Goal: Task Accomplishment & Management: Manage account settings

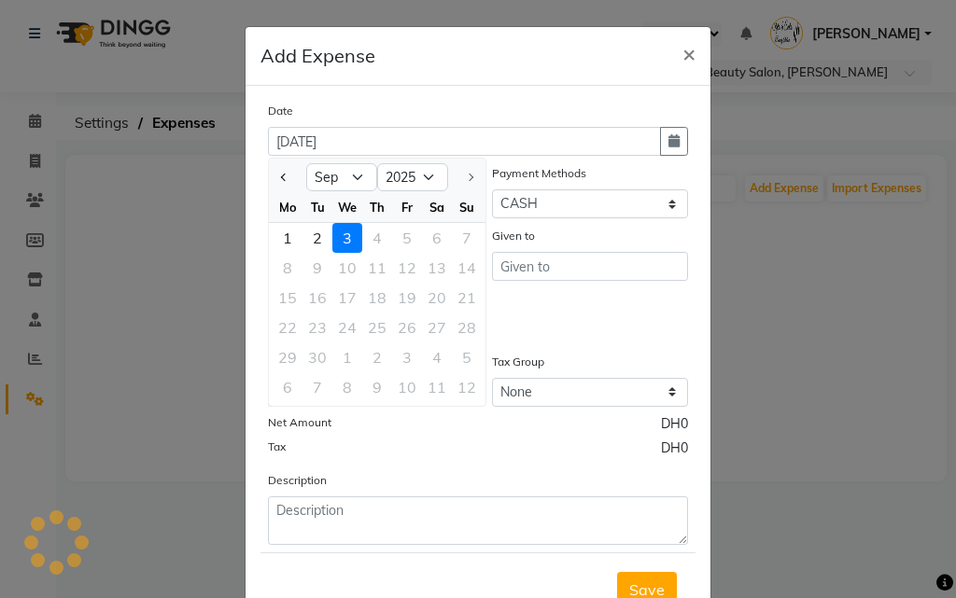
select select "9"
select select "2025"
select select "1"
select select "2853"
click at [322, 175] on select "Jan Feb Mar Apr May Jun [DATE] Aug Sep" at bounding box center [341, 177] width 71 height 28
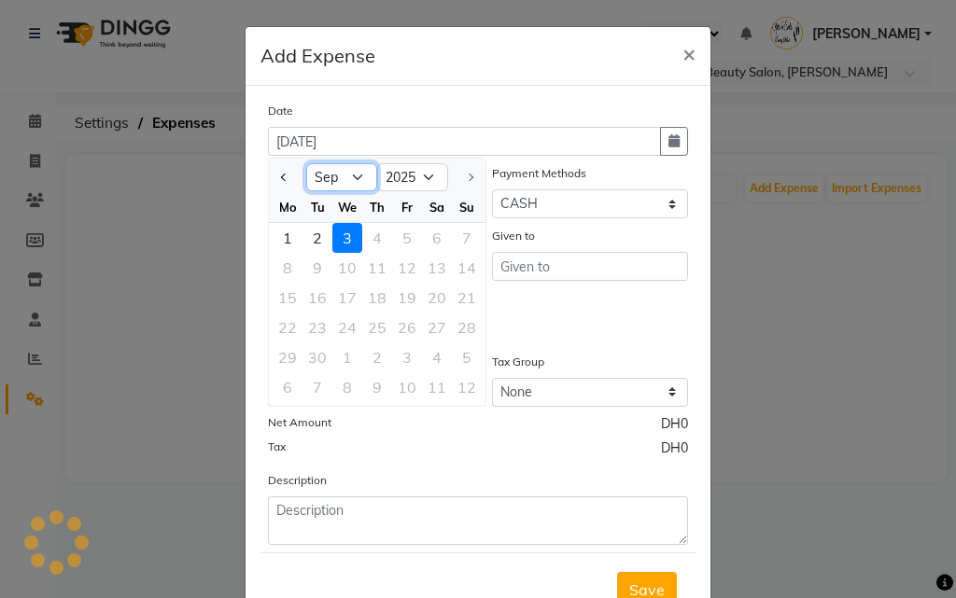
select select "8"
click at [306, 163] on select "Jan Feb Mar Apr May Jun [DATE] Aug Sep" at bounding box center [341, 177] width 71 height 28
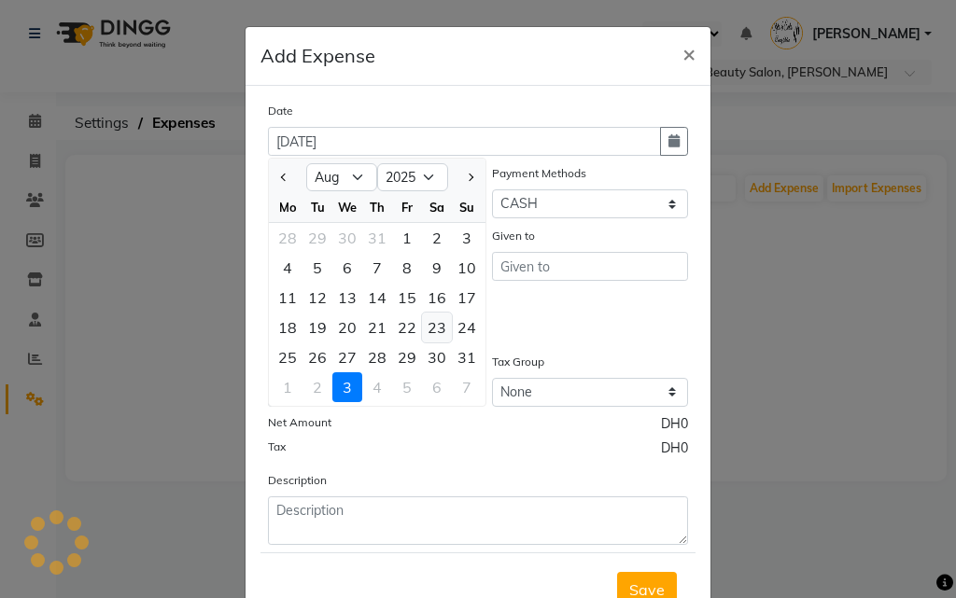
click at [426, 328] on div "23" at bounding box center [437, 328] width 30 height 30
type input "[DATE]"
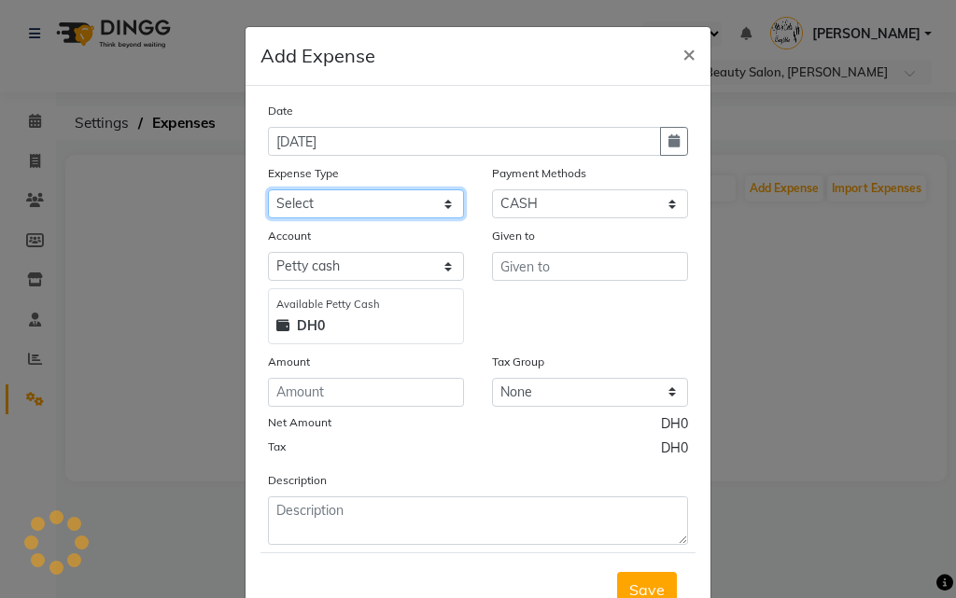
click at [371, 208] on select "Select Advance Salary Bank charges Car maintenance Cash transfer to bank Cash t…" at bounding box center [366, 203] width 196 height 29
select select "4419"
click at [268, 189] on select "Select Advance Salary Bank charges Car maintenance Cash transfer to bank Cash t…" at bounding box center [366, 203] width 196 height 29
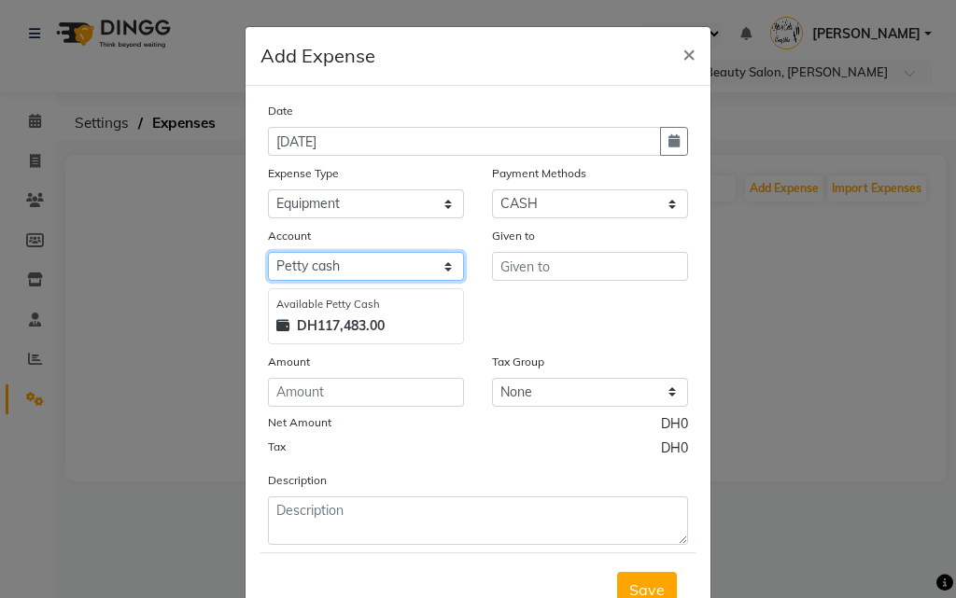
click at [374, 264] on select "Select [PERSON_NAME] cash Default account" at bounding box center [366, 266] width 196 height 29
select select "2854"
click at [268, 252] on select "Select [PERSON_NAME] cash Default account" at bounding box center [366, 266] width 196 height 29
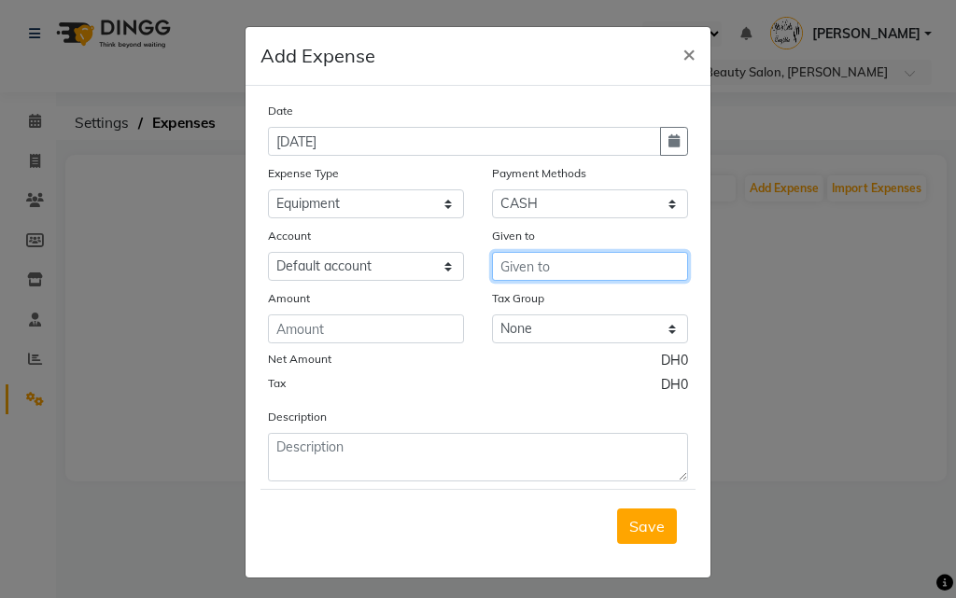
click at [514, 270] on input "text" at bounding box center [590, 266] width 196 height 29
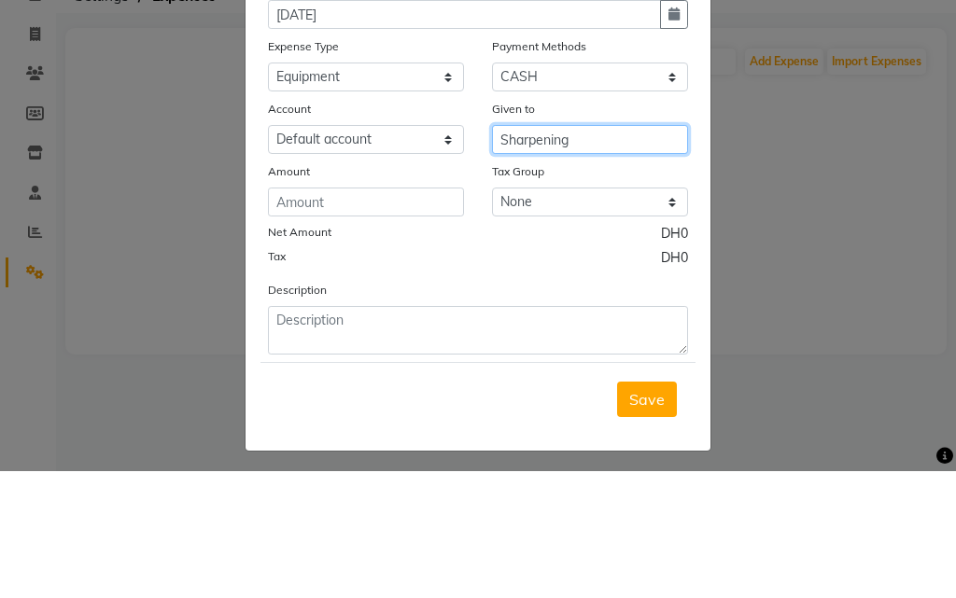
type input "Sharpening"
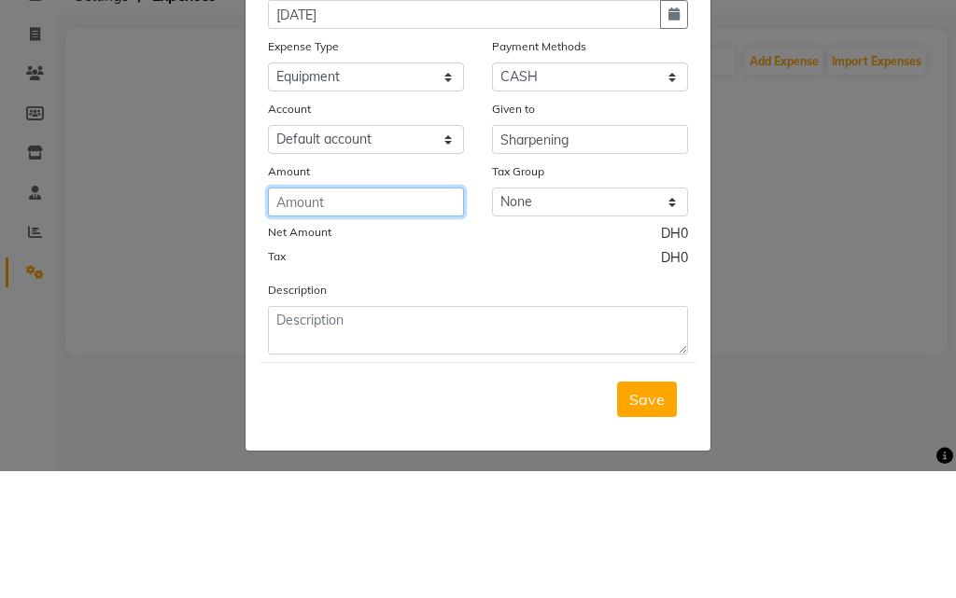
click at [339, 331] on input "number" at bounding box center [366, 329] width 196 height 29
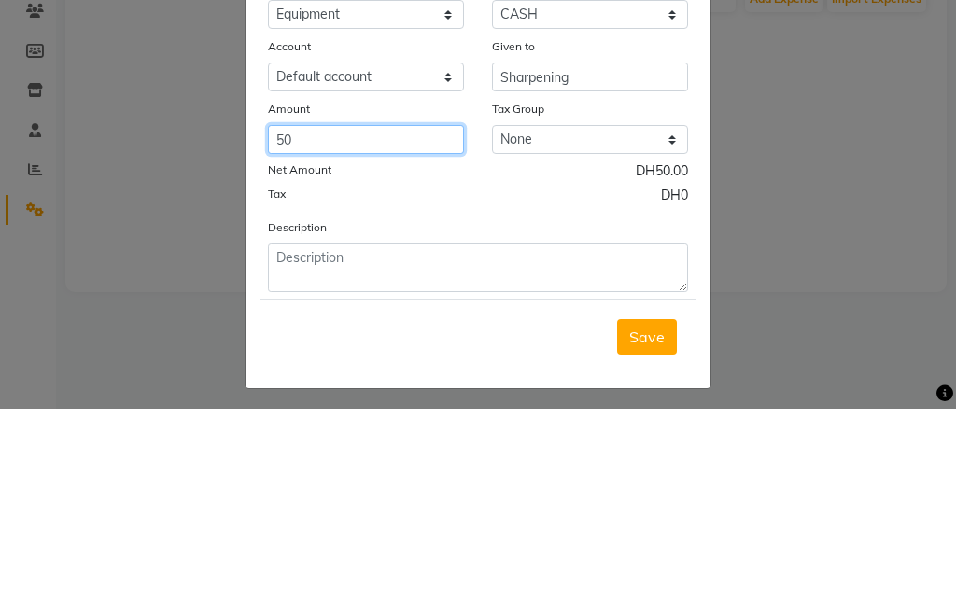
type input "50"
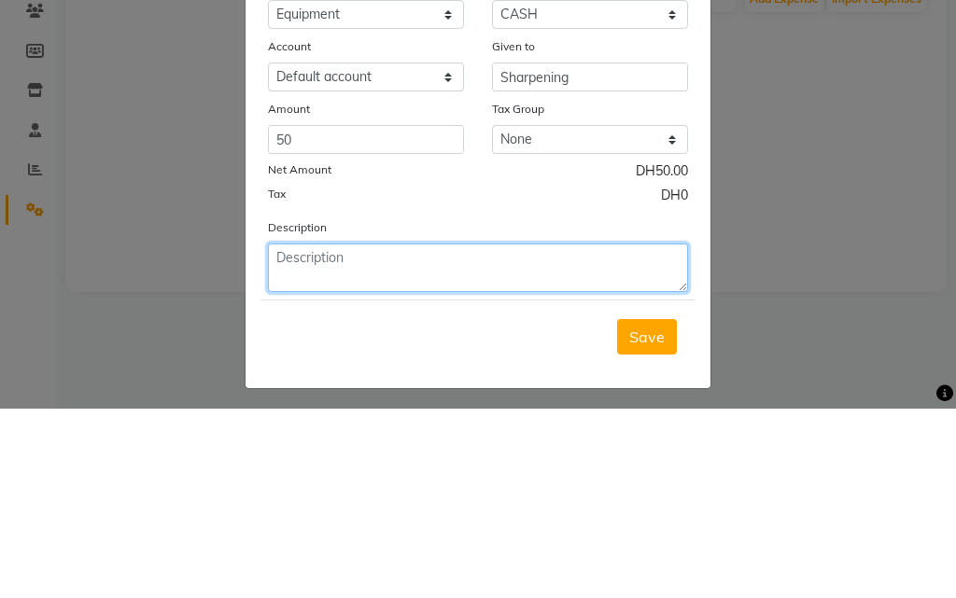
click at [427, 445] on textarea at bounding box center [478, 457] width 420 height 49
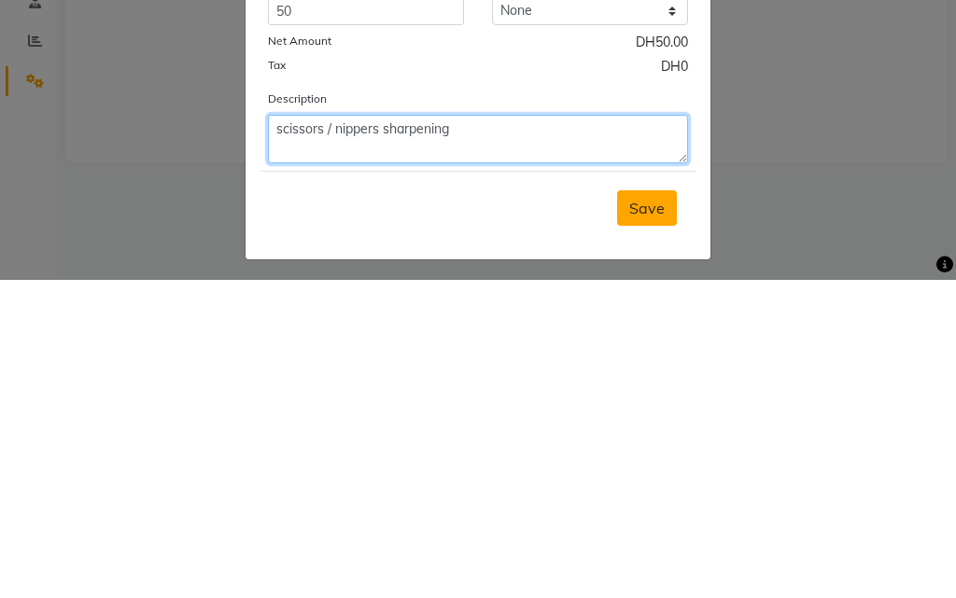
type textarea "scissors / nippers sharpening"
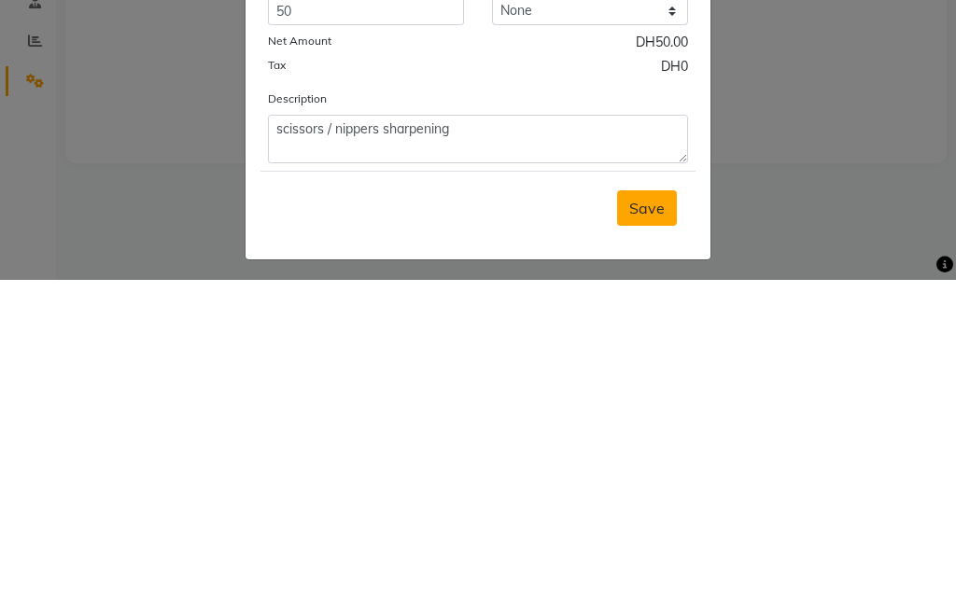
click at [637, 529] on span "Save" at bounding box center [646, 526] width 35 height 19
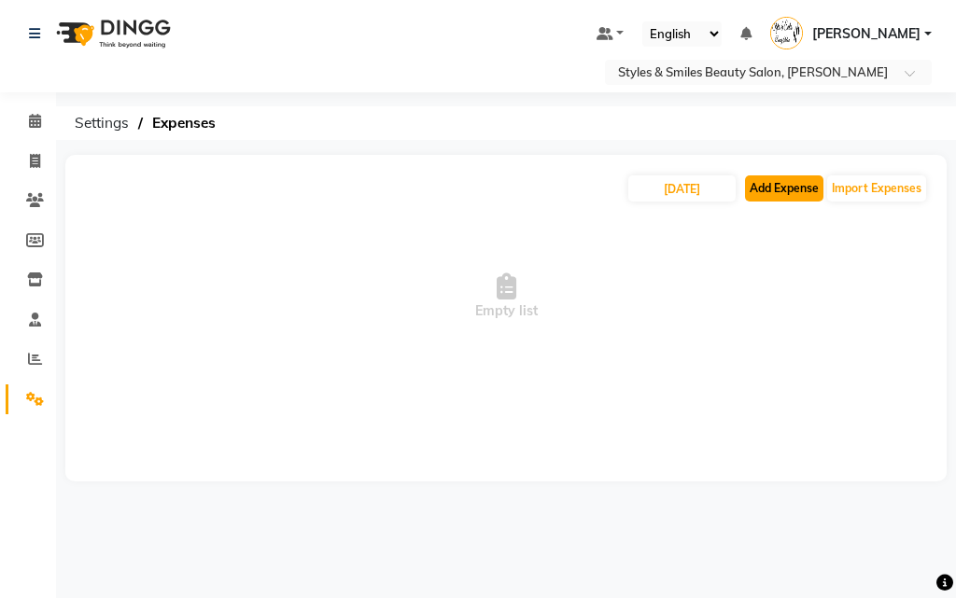
click at [778, 191] on button "Add Expense" at bounding box center [784, 188] width 78 height 26
select select "1"
select select "2853"
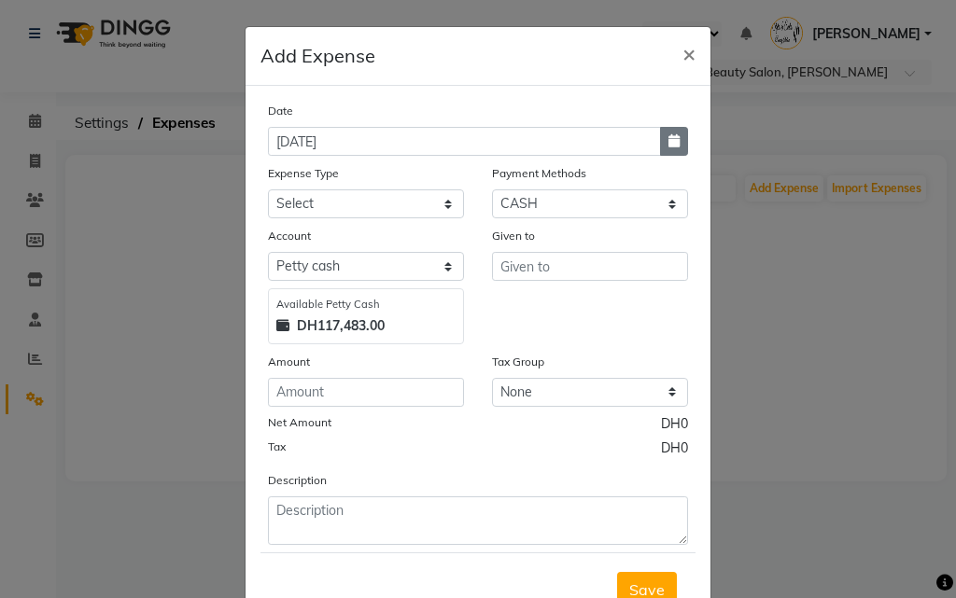
click at [668, 140] on icon "button" at bounding box center [673, 140] width 11 height 13
select select "9"
select select "2025"
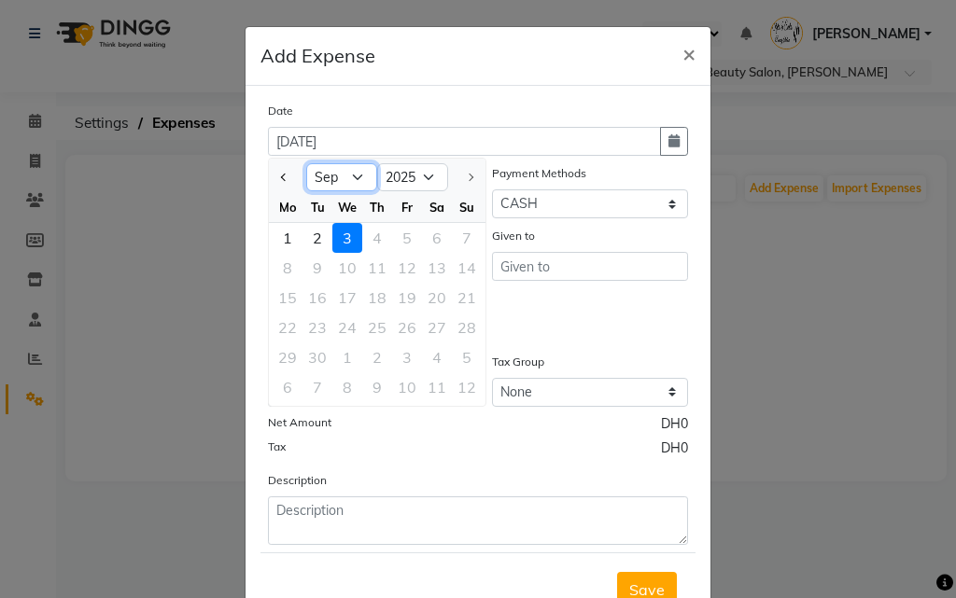
click at [329, 176] on select "Jan Feb Mar Apr May Jun [DATE] Aug Sep" at bounding box center [341, 177] width 71 height 28
select select "8"
click at [306, 163] on select "Jan Feb Mar Apr May Jun [DATE] Aug Sep" at bounding box center [341, 177] width 71 height 28
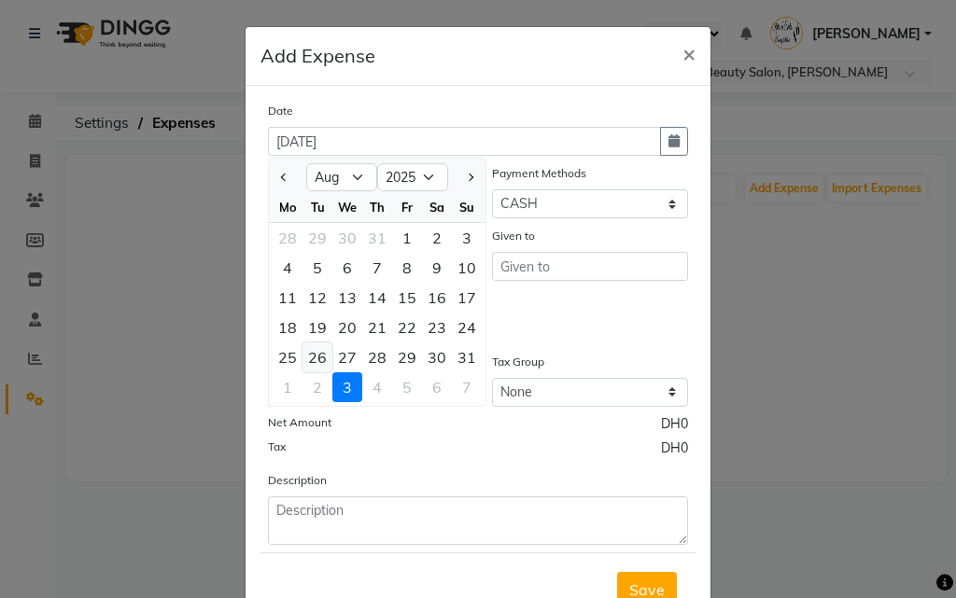
click at [305, 352] on div "26" at bounding box center [317, 358] width 30 height 30
type input "[DATE]"
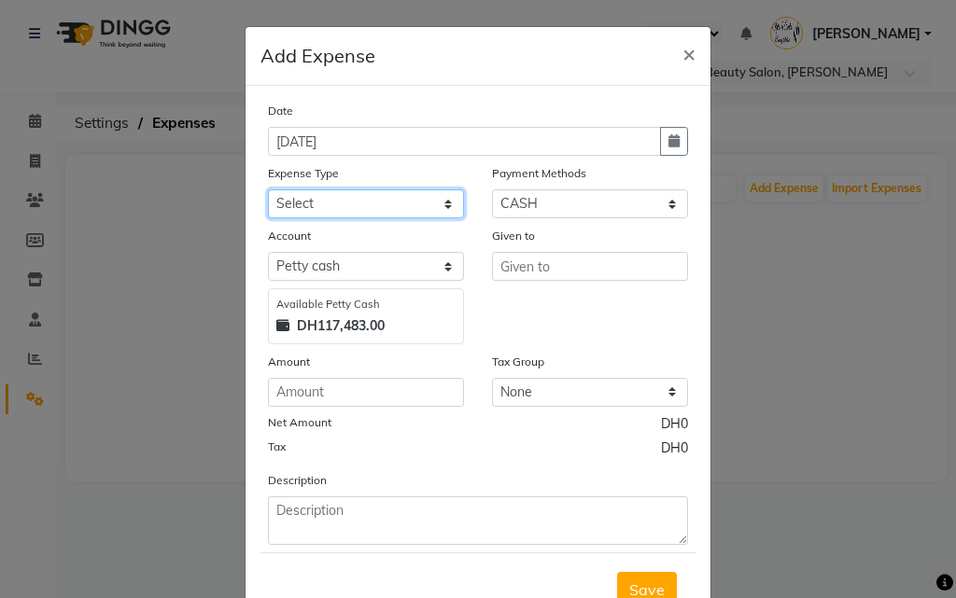
click at [347, 212] on select "Select Advance Salary Bank charges Car maintenance Cash transfer to bank Cash t…" at bounding box center [366, 203] width 196 height 29
select select "4430"
click at [268, 189] on select "Select Advance Salary Bank charges Car maintenance Cash transfer to bank Cash t…" at bounding box center [366, 203] width 196 height 29
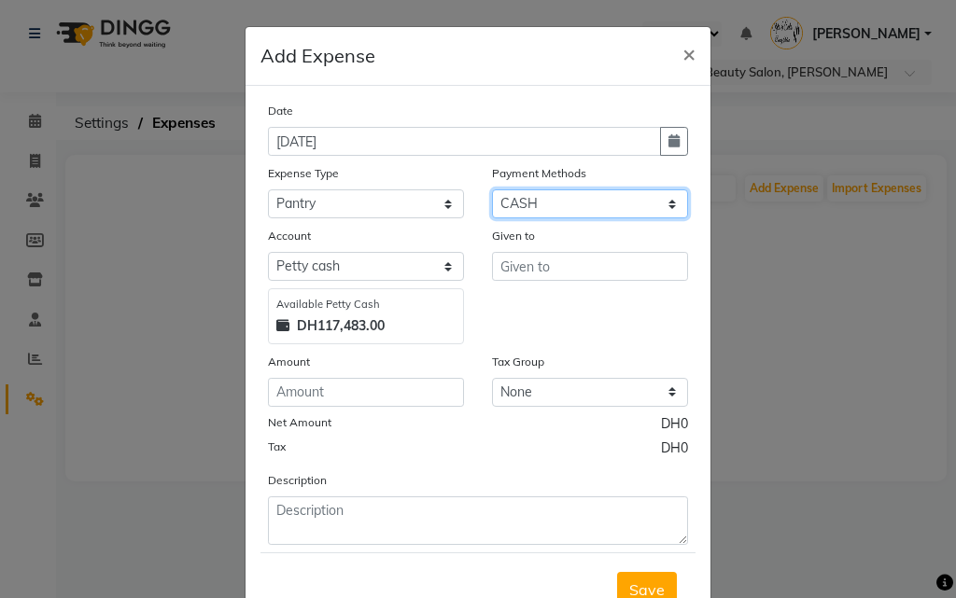
click at [542, 204] on select "Select Master Card Visa Card CASH" at bounding box center [590, 203] width 196 height 29
select select "19"
click at [492, 189] on select "Select Master Card Visa Card CASH" at bounding box center [590, 203] width 196 height 29
select select "2854"
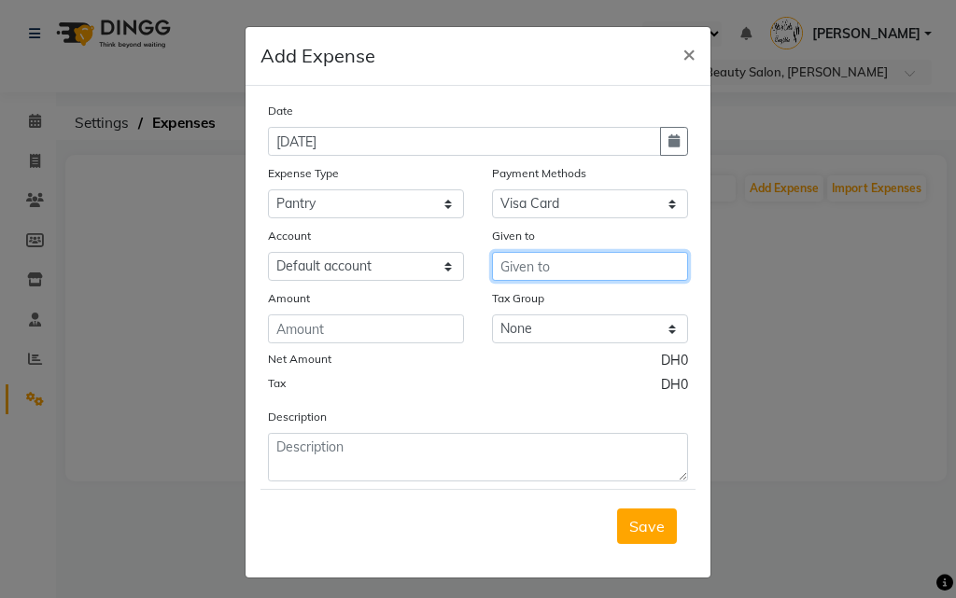
click at [525, 264] on input "text" at bounding box center [590, 266] width 196 height 29
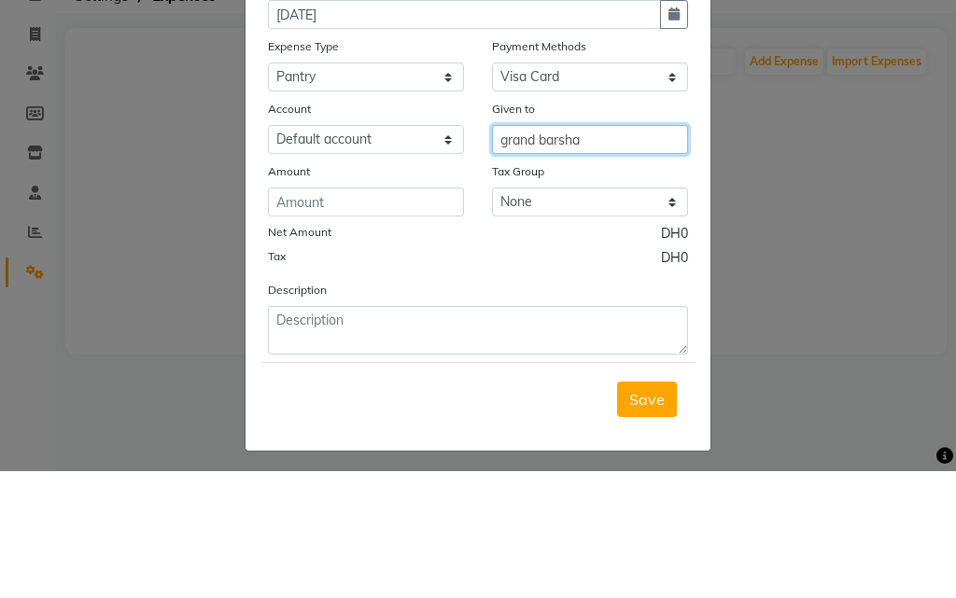
type input "grand barsha"
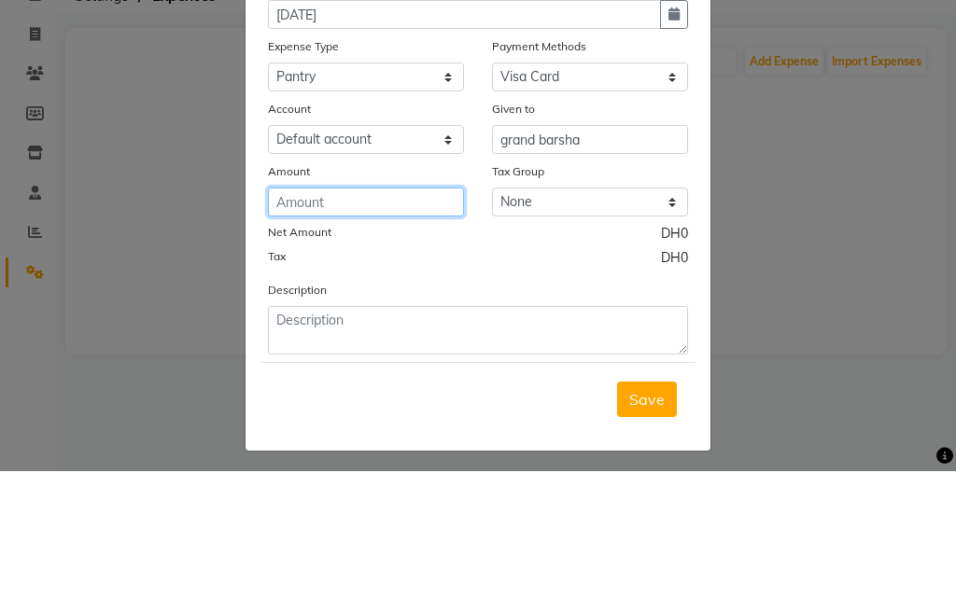
click at [349, 333] on input "number" at bounding box center [366, 329] width 196 height 29
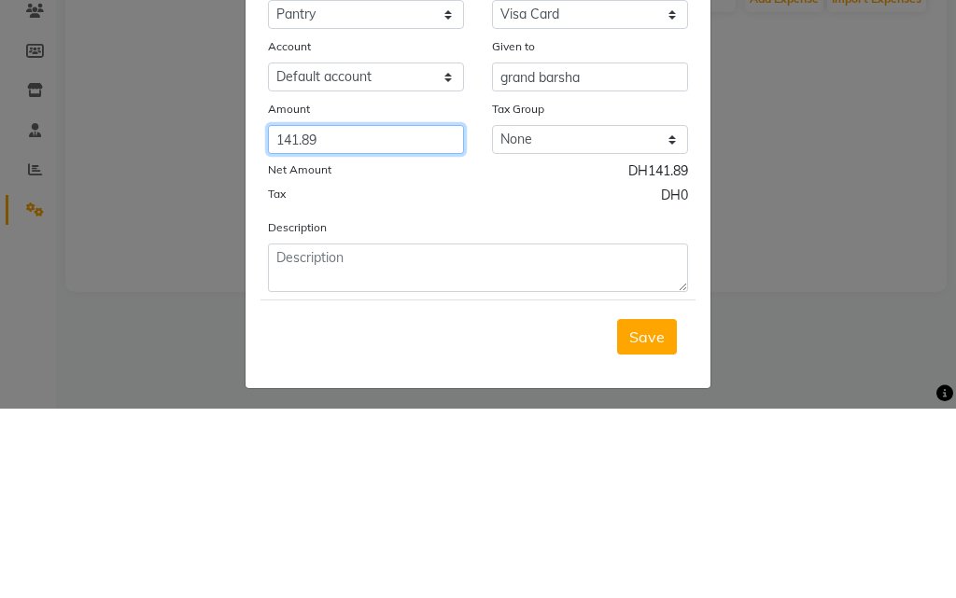
type input "141.89"
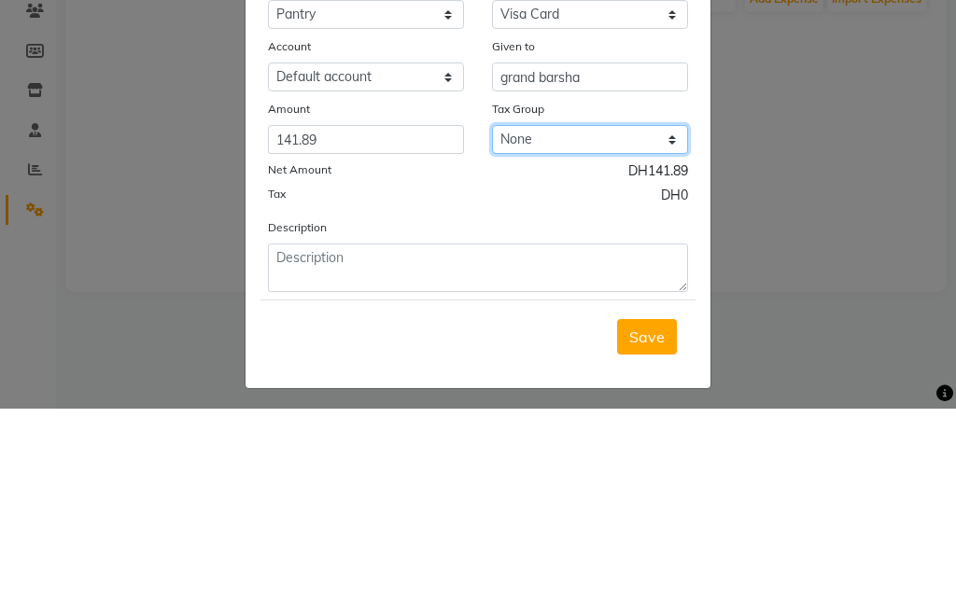
click at [563, 325] on select "None VAT" at bounding box center [590, 329] width 196 height 29
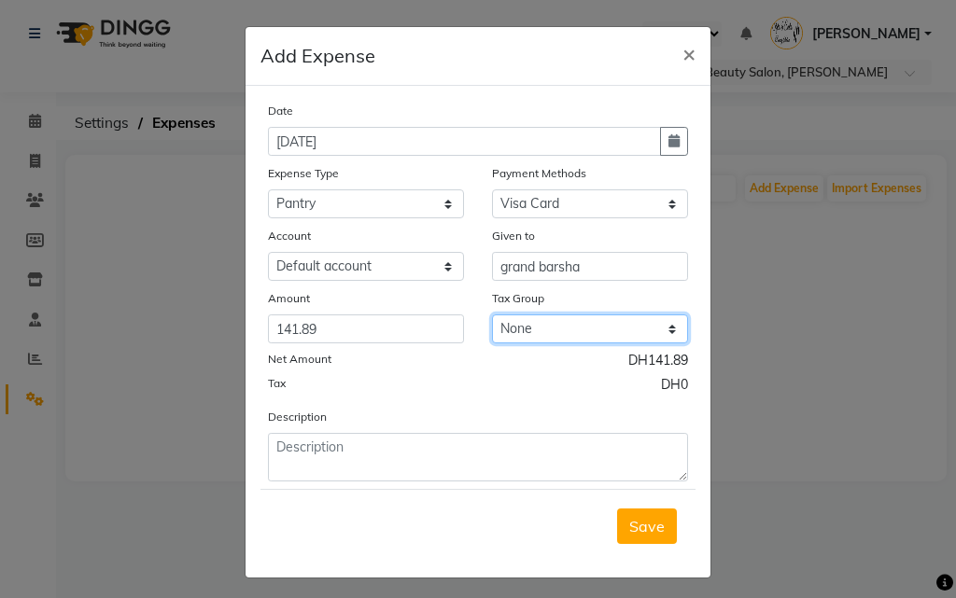
select select "3264"
click at [492, 315] on select "None VAT" at bounding box center [590, 329] width 196 height 29
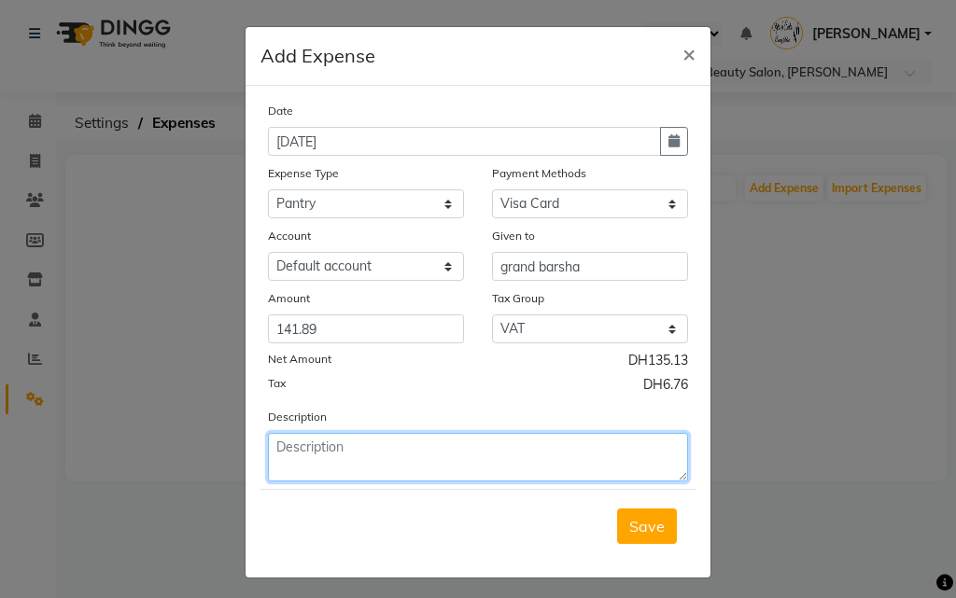
click at [378, 442] on textarea at bounding box center [478, 457] width 420 height 49
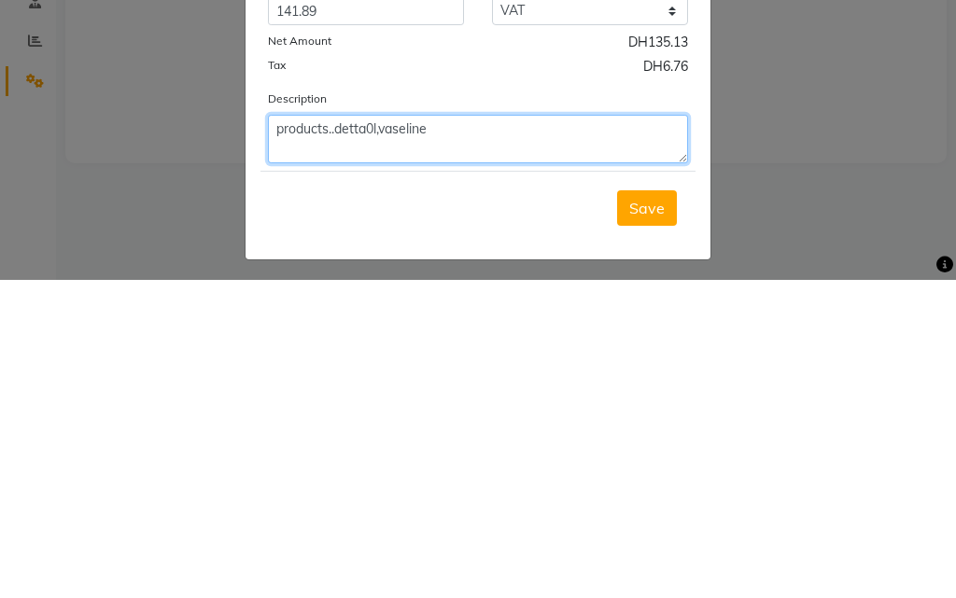
click at [358, 442] on textarea "products..detta0l,vaseline" at bounding box center [478, 457] width 420 height 49
click at [427, 442] on textarea "products..dettol,vaseline" at bounding box center [478, 457] width 420 height 49
type textarea "products..dettol,vaseline tissues"
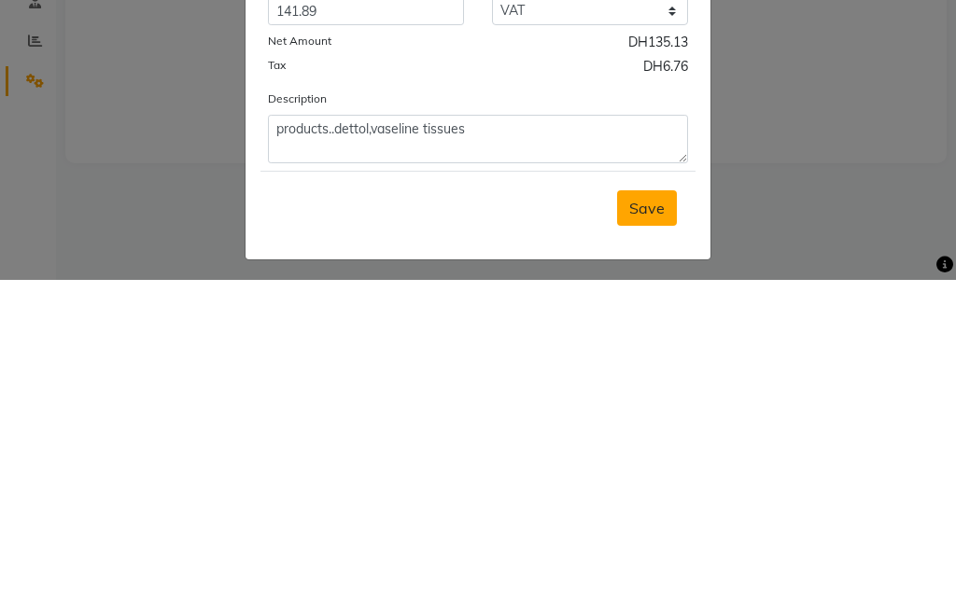
click at [643, 522] on span "Save" at bounding box center [646, 526] width 35 height 19
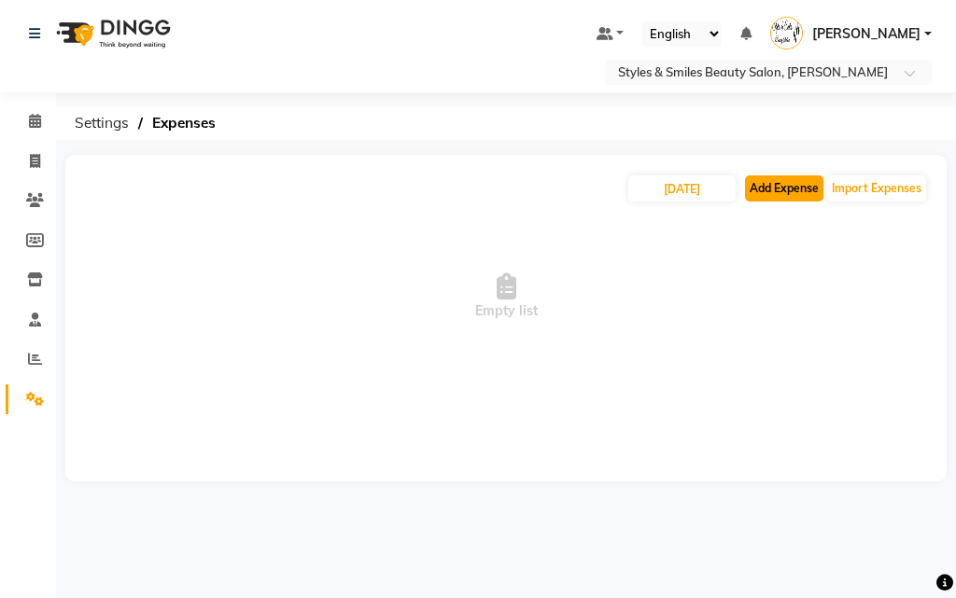
click at [789, 182] on button "Add Expense" at bounding box center [784, 188] width 78 height 26
select select "1"
select select "2853"
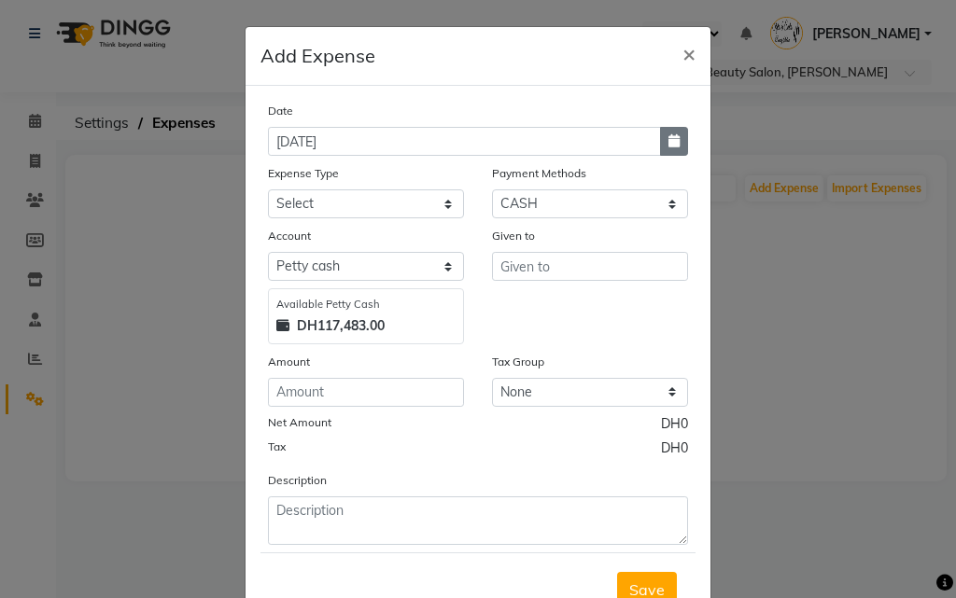
click at [668, 140] on icon "button" at bounding box center [673, 140] width 11 height 13
select select "9"
select select "2025"
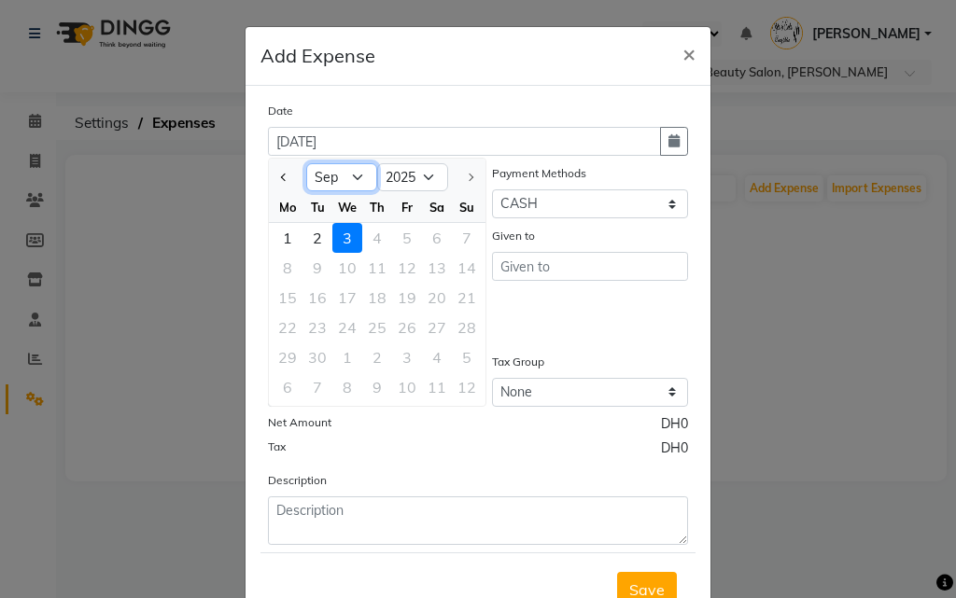
click at [327, 178] on select "Jan Feb Mar Apr May Jun [DATE] Aug Sep" at bounding box center [341, 177] width 71 height 28
select select "8"
click at [306, 163] on select "Jan Feb Mar Apr May Jun [DATE] Aug Sep" at bounding box center [341, 177] width 71 height 28
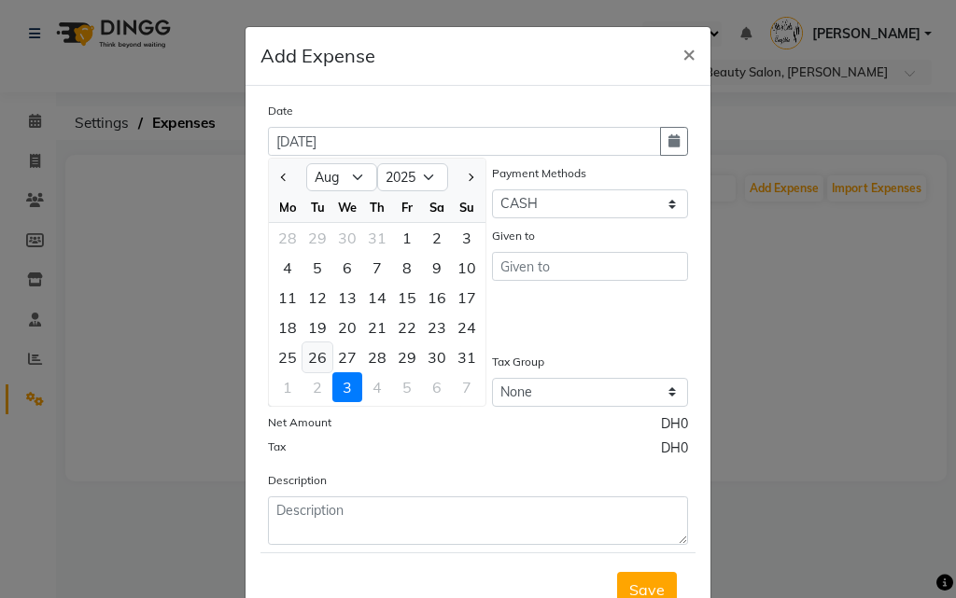
click at [302, 354] on div "26" at bounding box center [317, 358] width 30 height 30
type input "[DATE]"
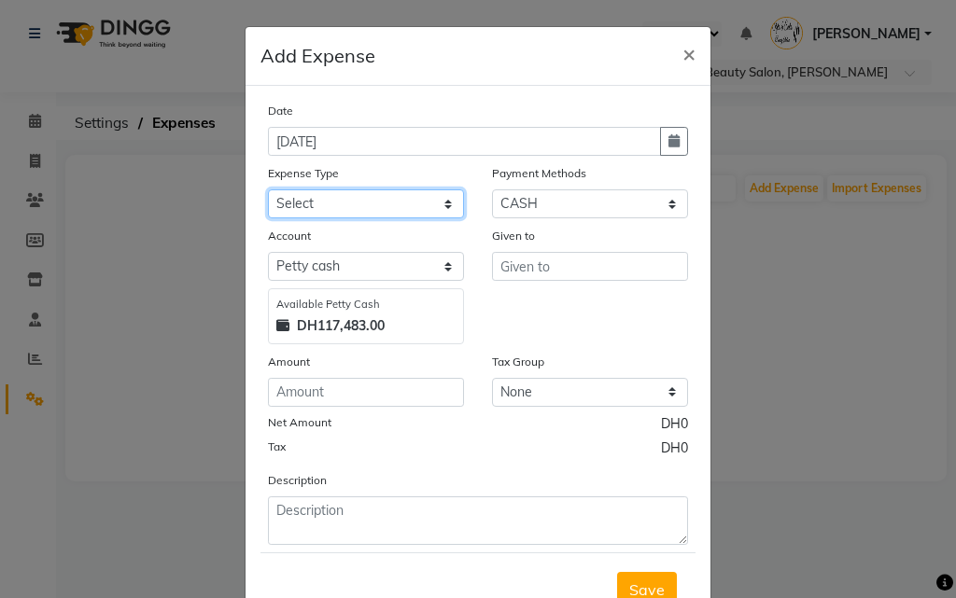
click at [358, 208] on select "Select Advance Salary Bank charges Car maintenance Cash transfer to bank Cash t…" at bounding box center [366, 203] width 196 height 29
select select "4440"
click at [268, 189] on select "Select Advance Salary Bank charges Car maintenance Cash transfer to bank Cash t…" at bounding box center [366, 203] width 196 height 29
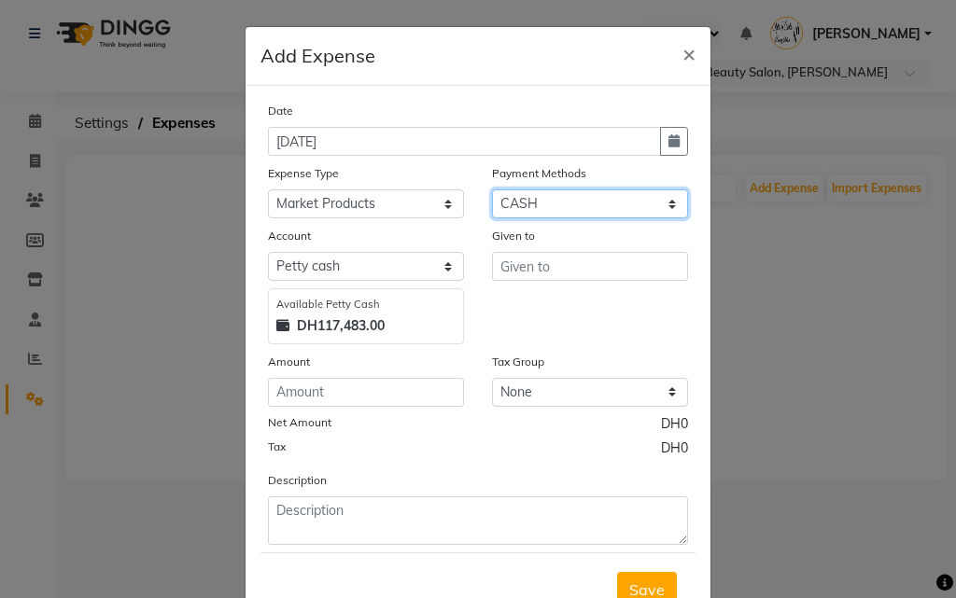
click at [536, 198] on select "Select Master Card Visa Card CASH" at bounding box center [590, 203] width 196 height 29
select select "19"
click at [492, 189] on select "Select Master Card Visa Card CASH" at bounding box center [590, 203] width 196 height 29
select select "2854"
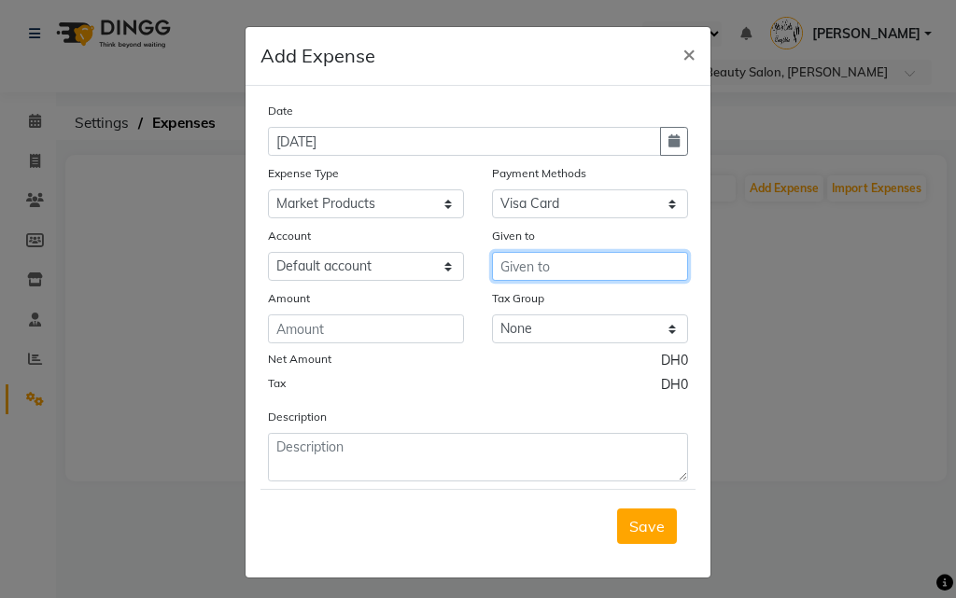
click at [523, 264] on input "text" at bounding box center [590, 266] width 196 height 29
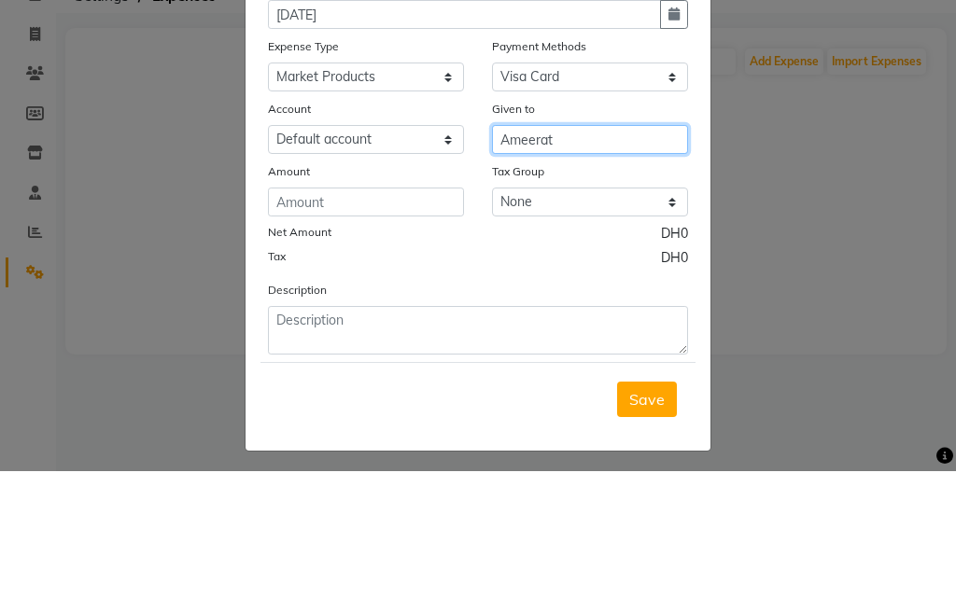
type input "Ameerat"
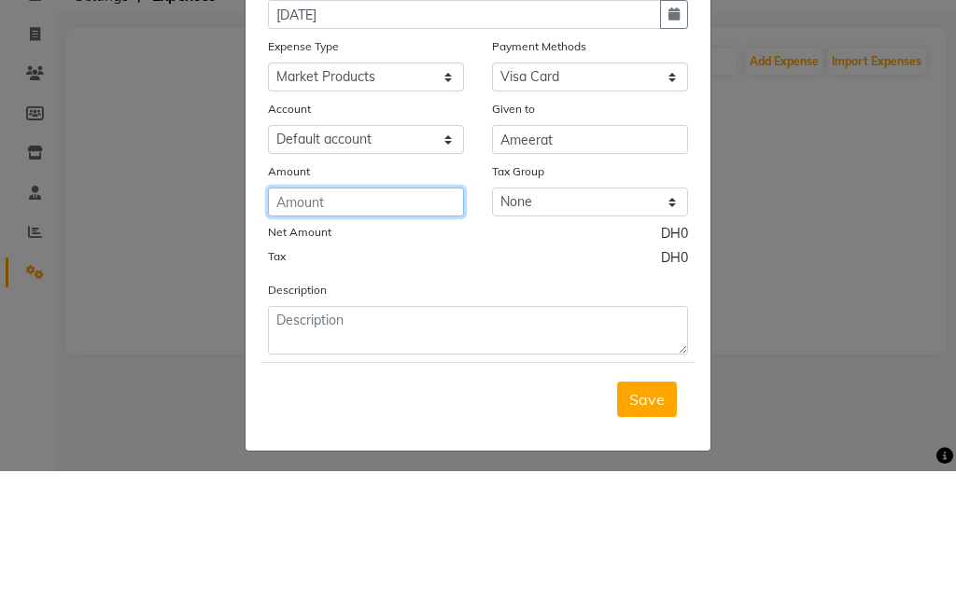
click at [356, 329] on input "number" at bounding box center [366, 329] width 196 height 29
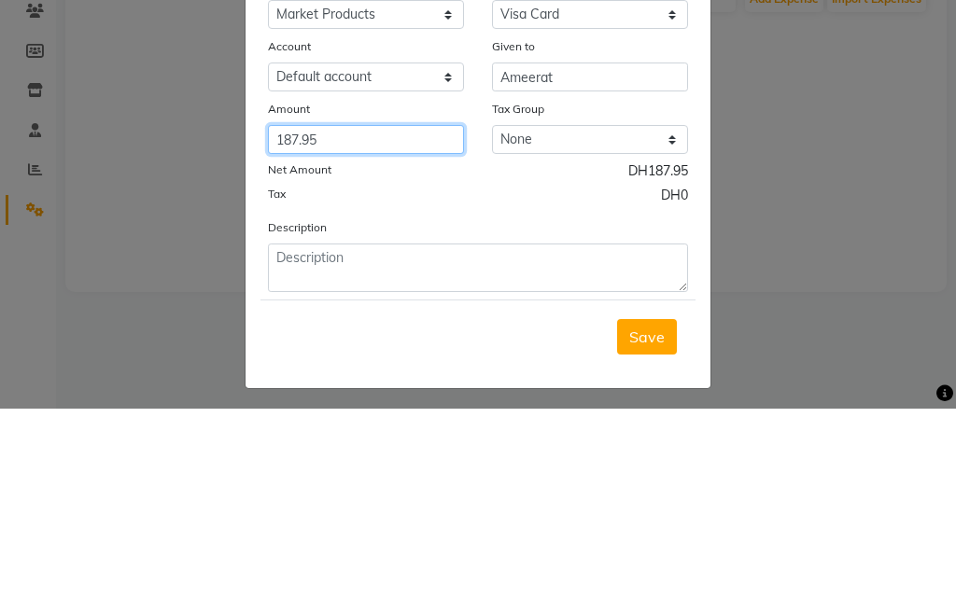
type input "187.95"
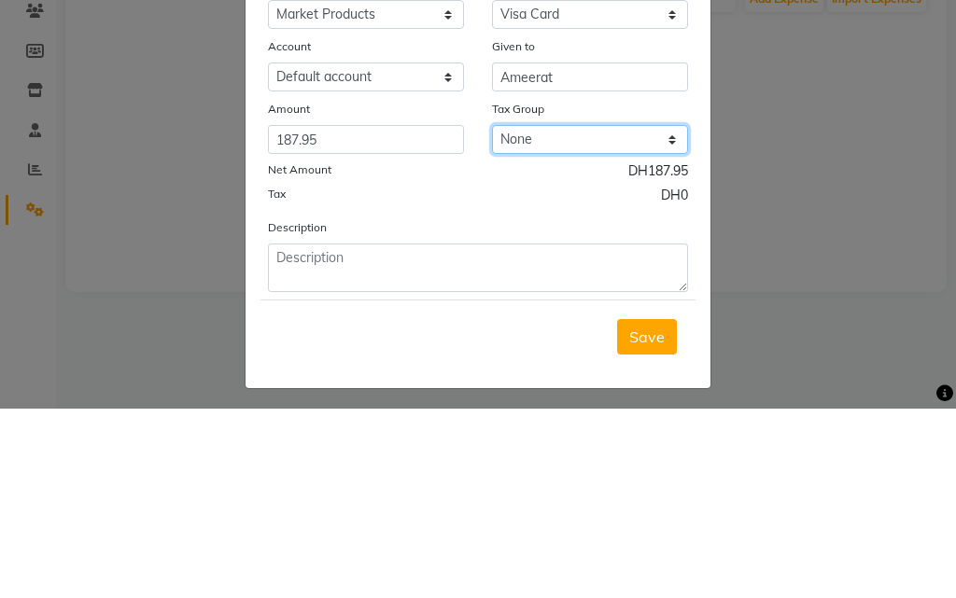
click at [517, 332] on select "None VAT" at bounding box center [590, 329] width 196 height 29
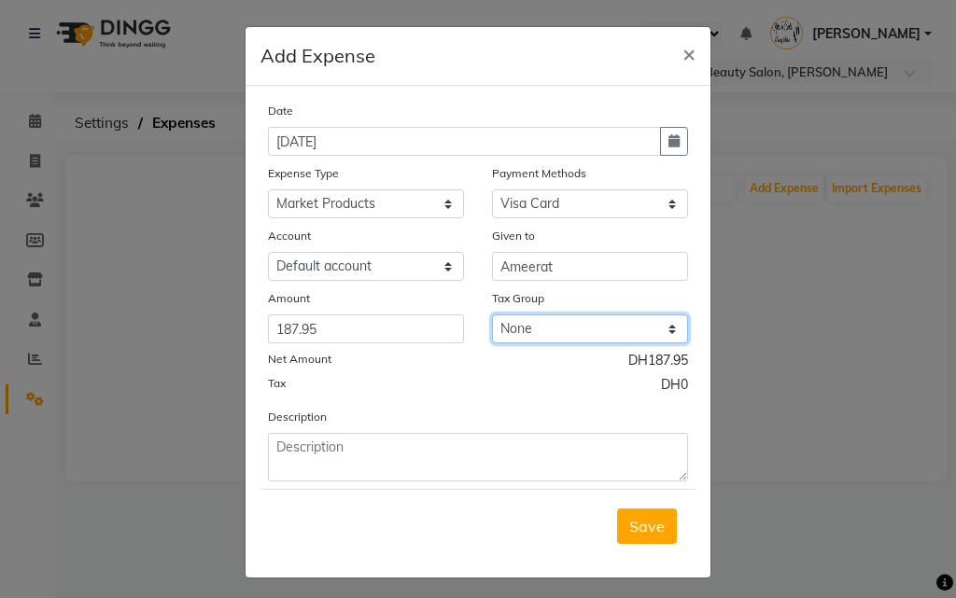
select select "3264"
click at [492, 315] on select "None VAT" at bounding box center [590, 329] width 196 height 29
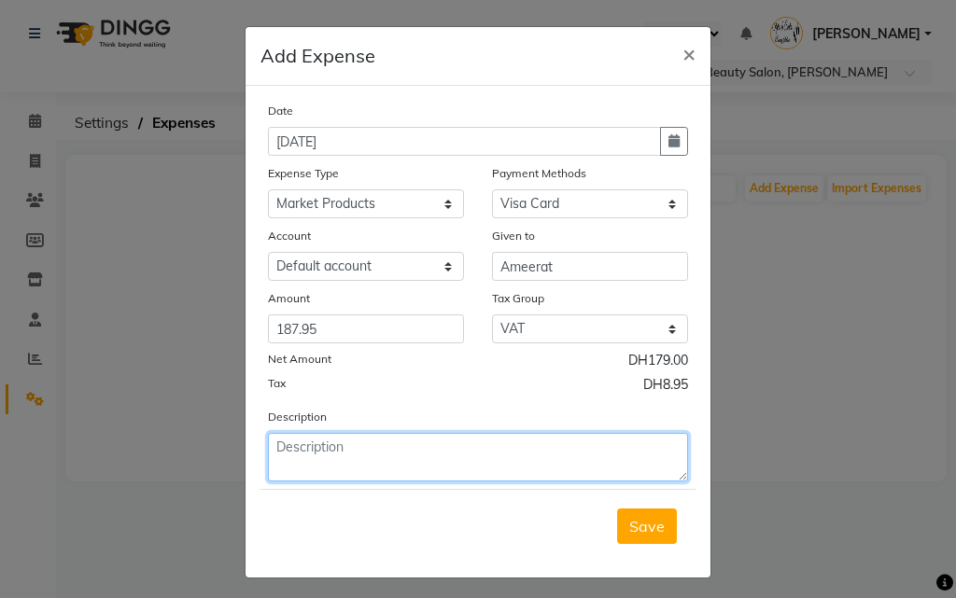
click at [399, 449] on textarea at bounding box center [478, 457] width 420 height 49
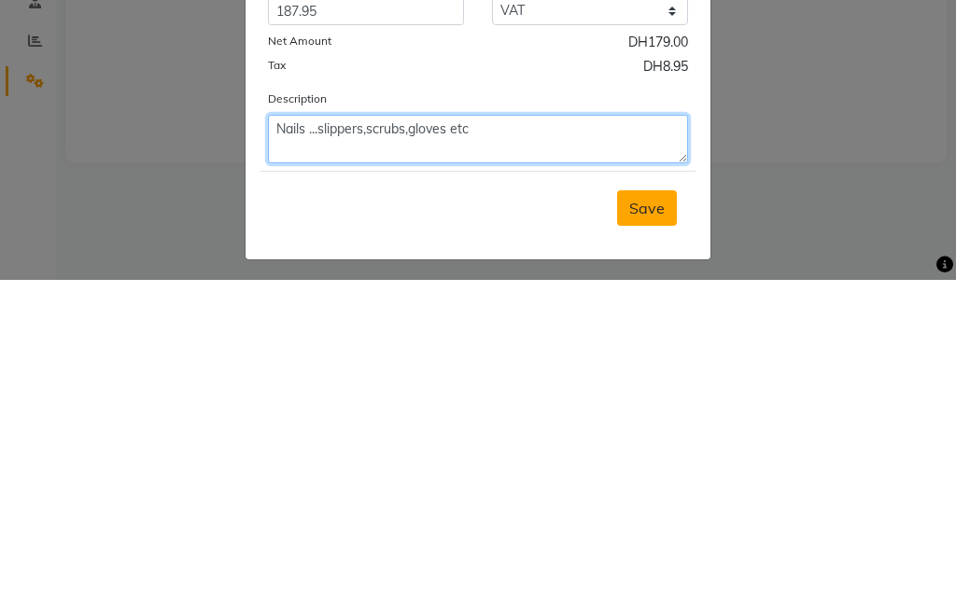
type textarea "Nails ...slippers,scrubs,gloves etc"
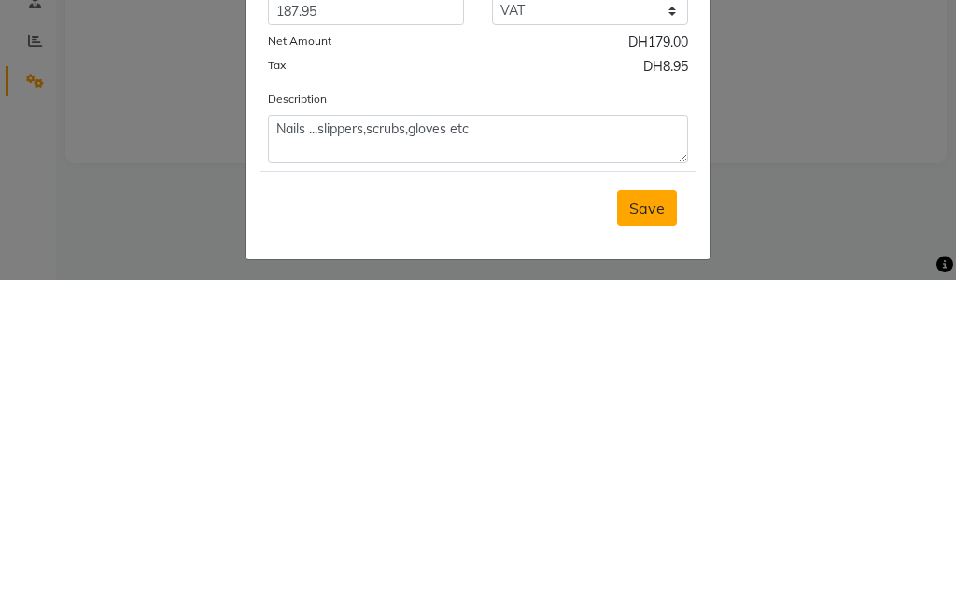
click at [653, 527] on span "Save" at bounding box center [646, 526] width 35 height 19
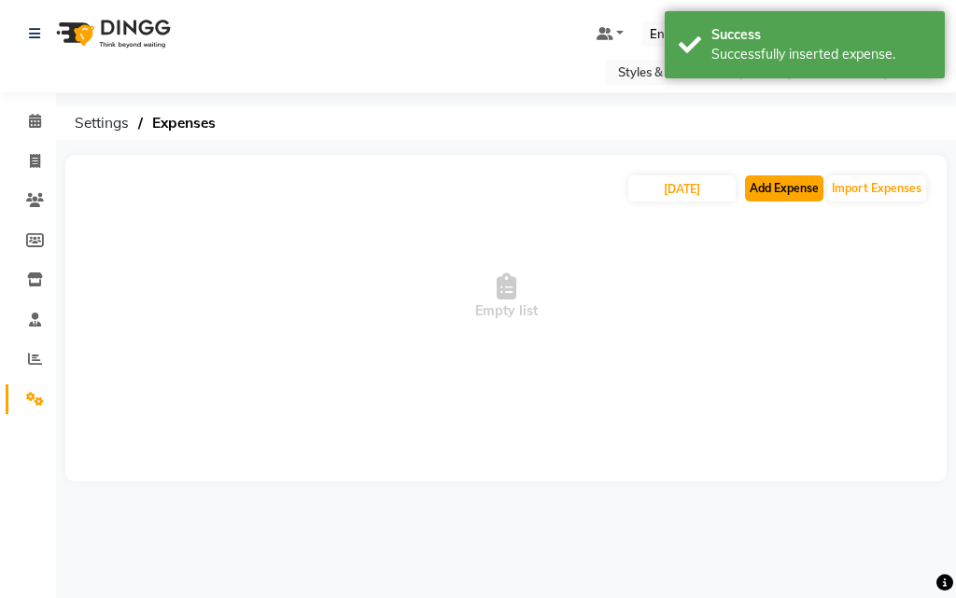
click at [784, 183] on button "Add Expense" at bounding box center [784, 188] width 78 height 26
select select "1"
select select "2853"
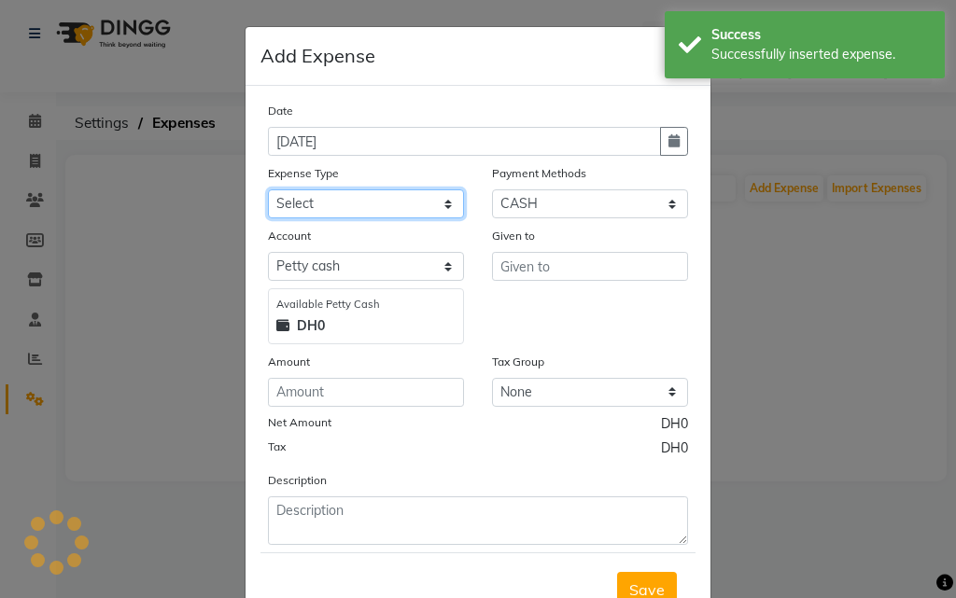
click at [358, 204] on select "Select Advance Salary Bank charges Car maintenance Cash transfer to bank Cash t…" at bounding box center [366, 203] width 196 height 29
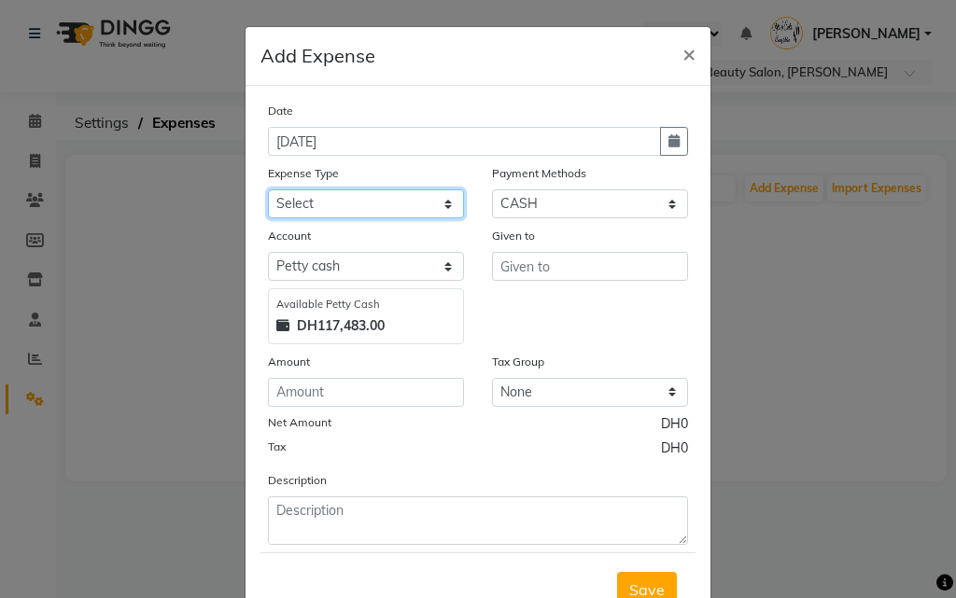
select select "4429"
click at [268, 189] on select "Select Advance Salary Bank charges Car maintenance Cash transfer to bank Cash t…" at bounding box center [366, 203] width 196 height 29
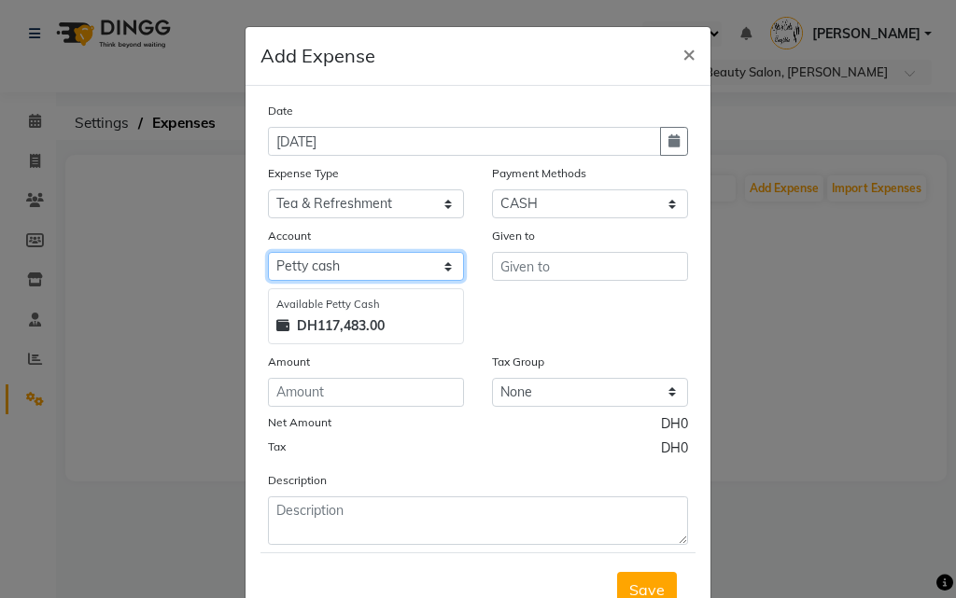
click at [369, 260] on select "Select [PERSON_NAME] cash Default account" at bounding box center [366, 266] width 196 height 29
select select "2854"
click at [268, 252] on select "Select [PERSON_NAME] cash Default account" at bounding box center [366, 266] width 196 height 29
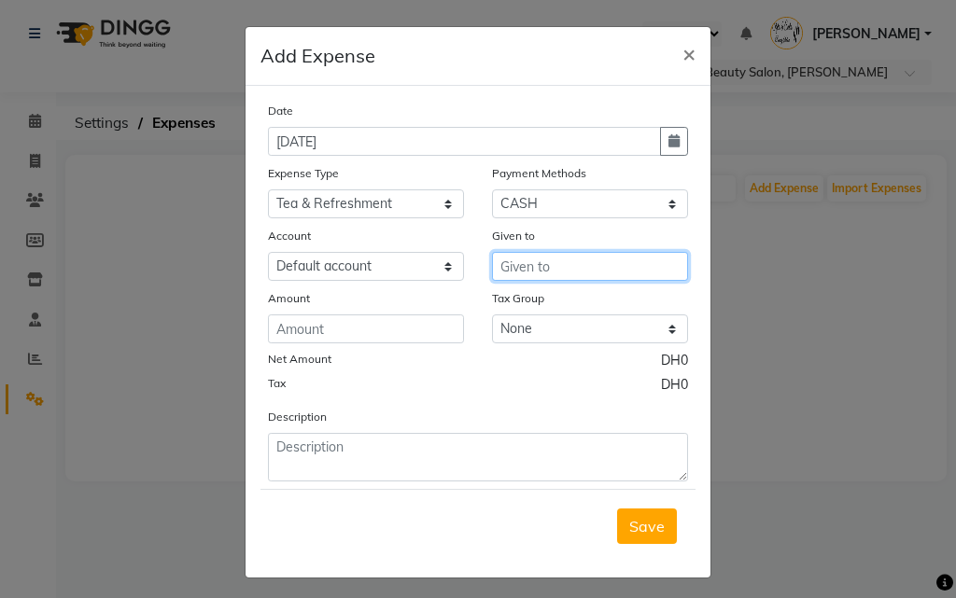
click at [523, 268] on input "text" at bounding box center [590, 266] width 196 height 29
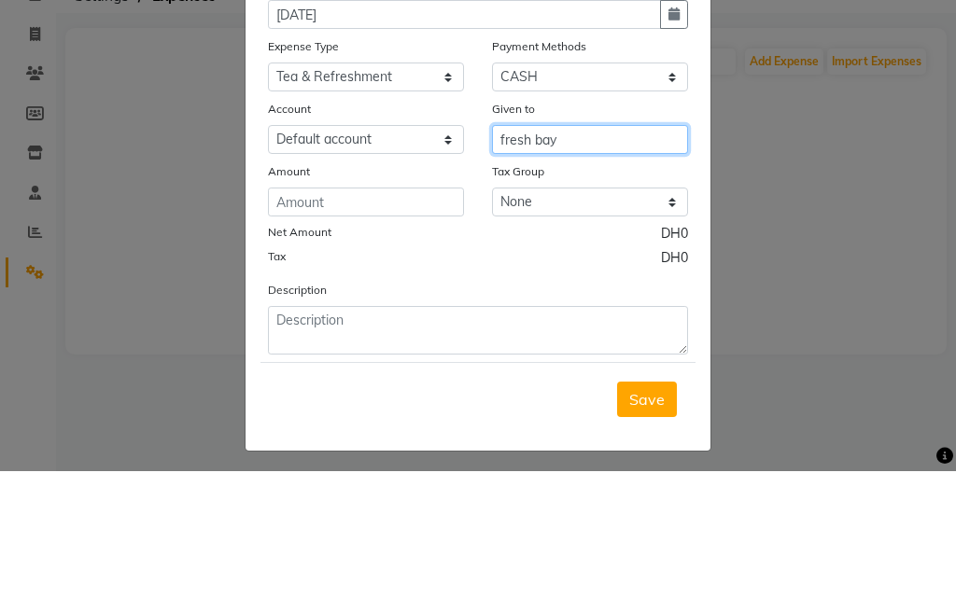
type input "fresh bay"
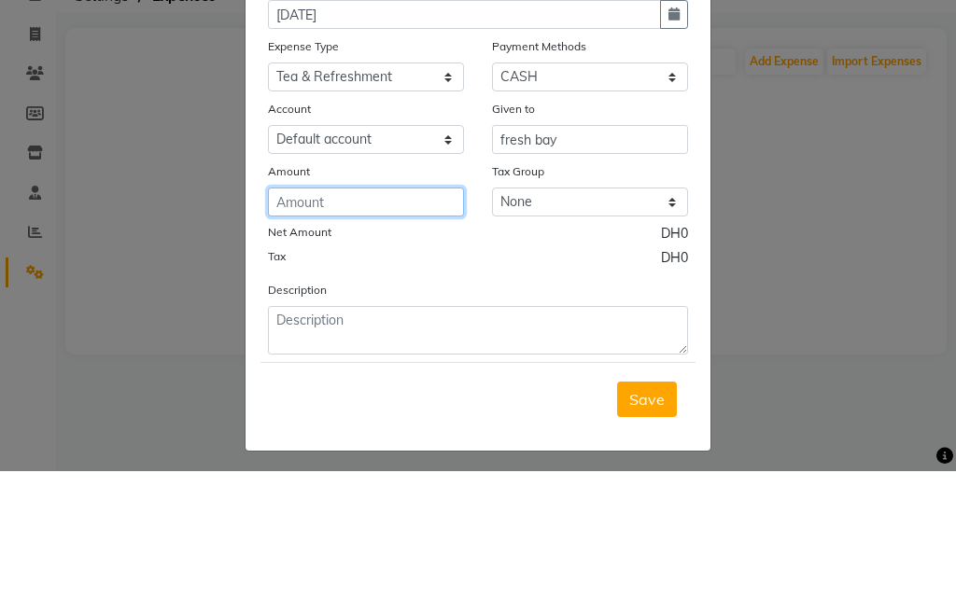
click at [383, 325] on input "number" at bounding box center [366, 329] width 196 height 29
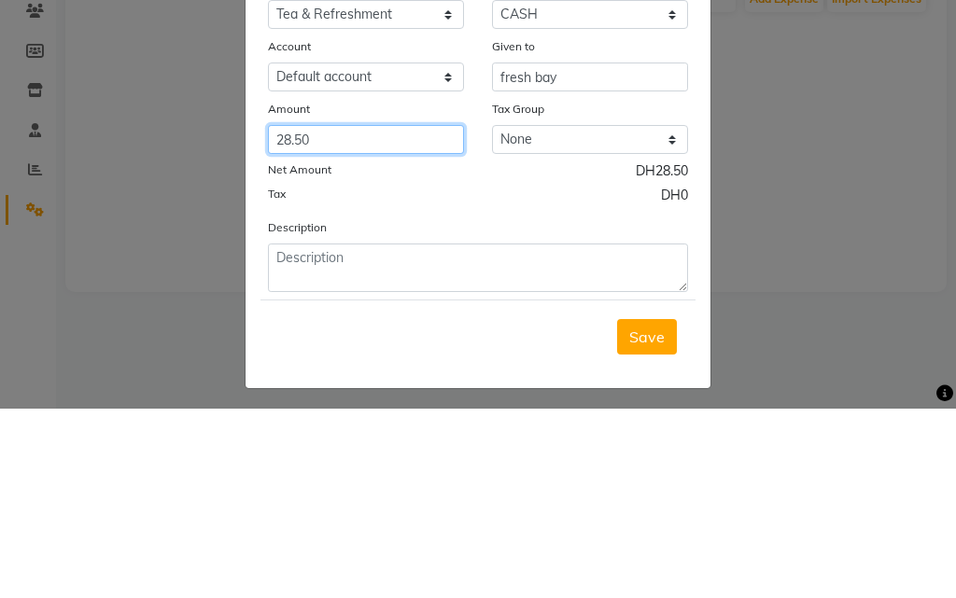
type input "28.50"
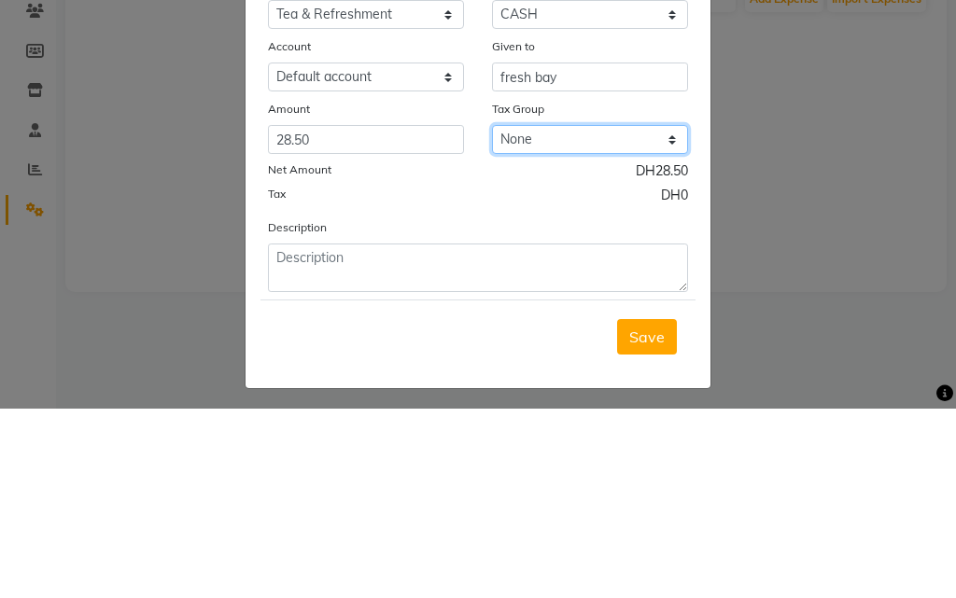
click at [557, 327] on select "None VAT" at bounding box center [590, 329] width 196 height 29
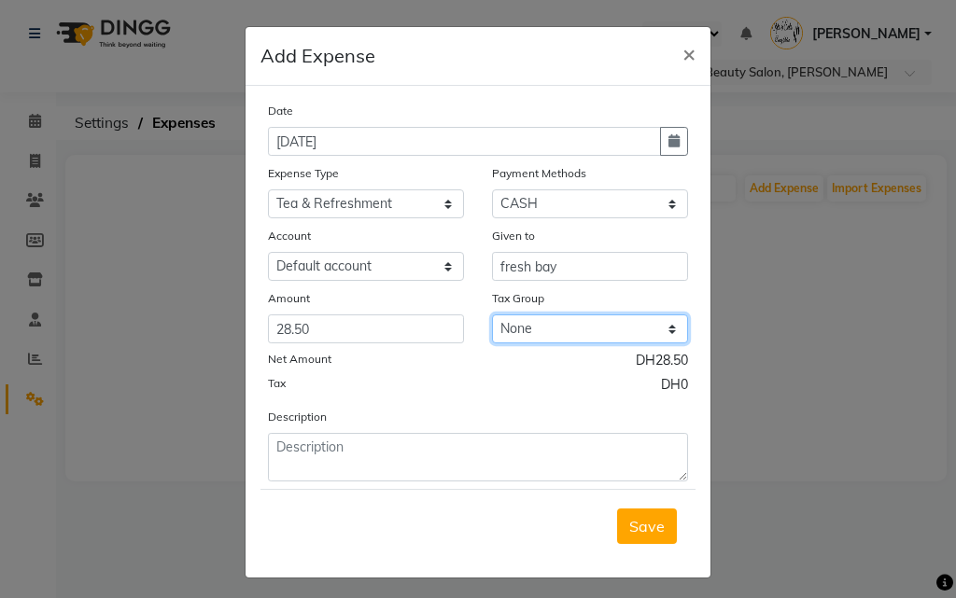
select select "3264"
click at [492, 315] on select "None VAT" at bounding box center [590, 329] width 196 height 29
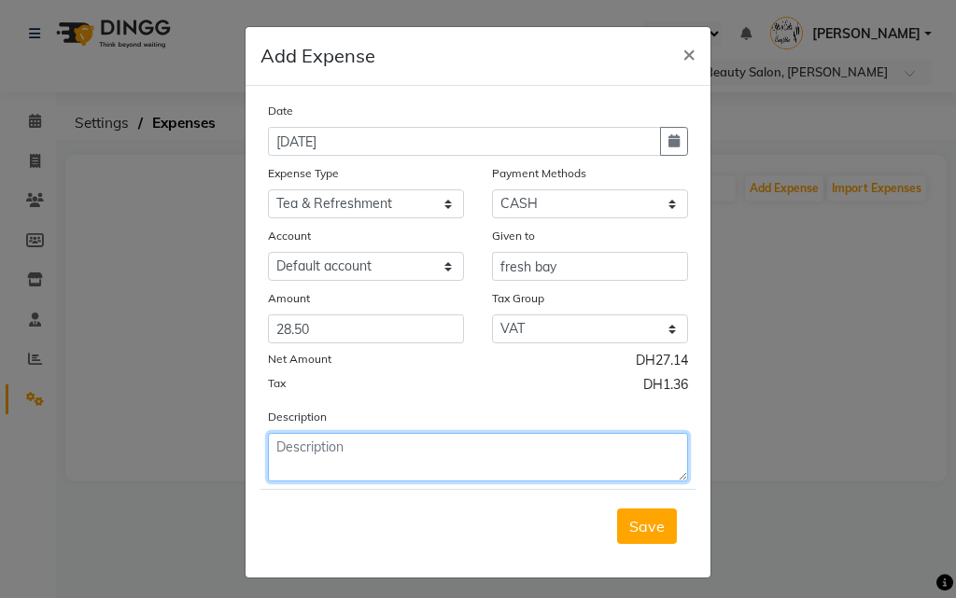
click at [351, 455] on textarea at bounding box center [478, 457] width 420 height 49
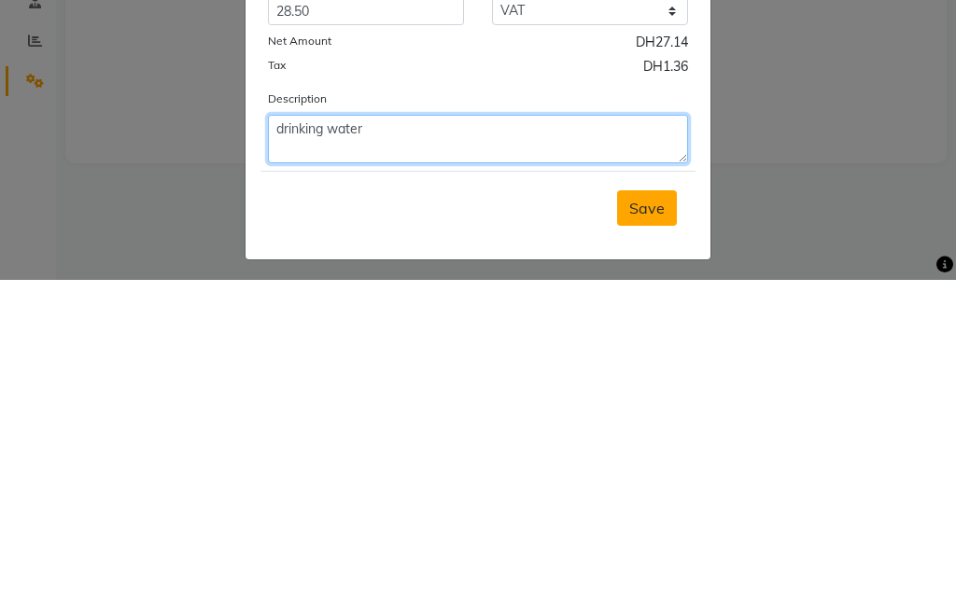
type textarea "drinking water"
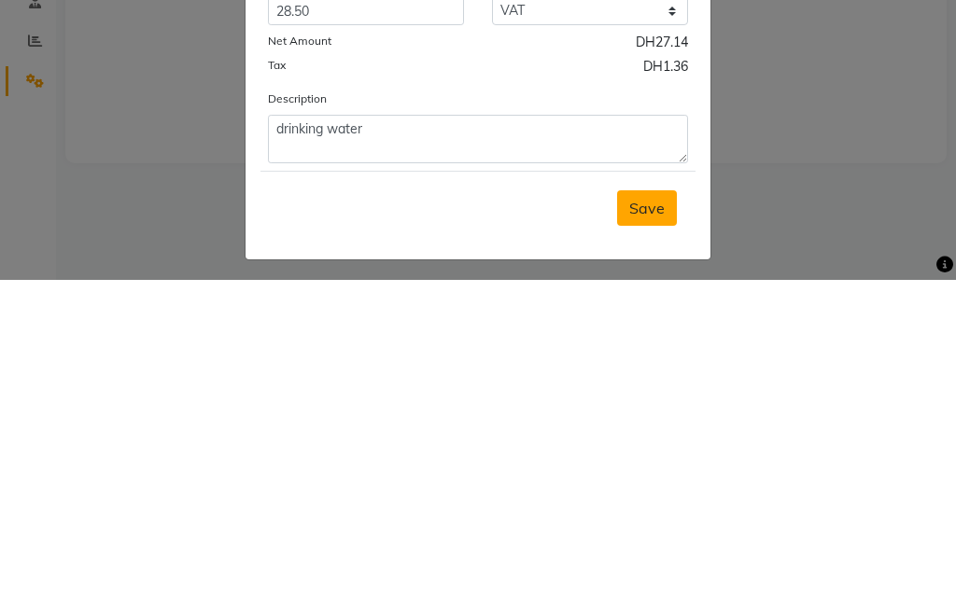
click at [643, 527] on span "Save" at bounding box center [646, 526] width 35 height 19
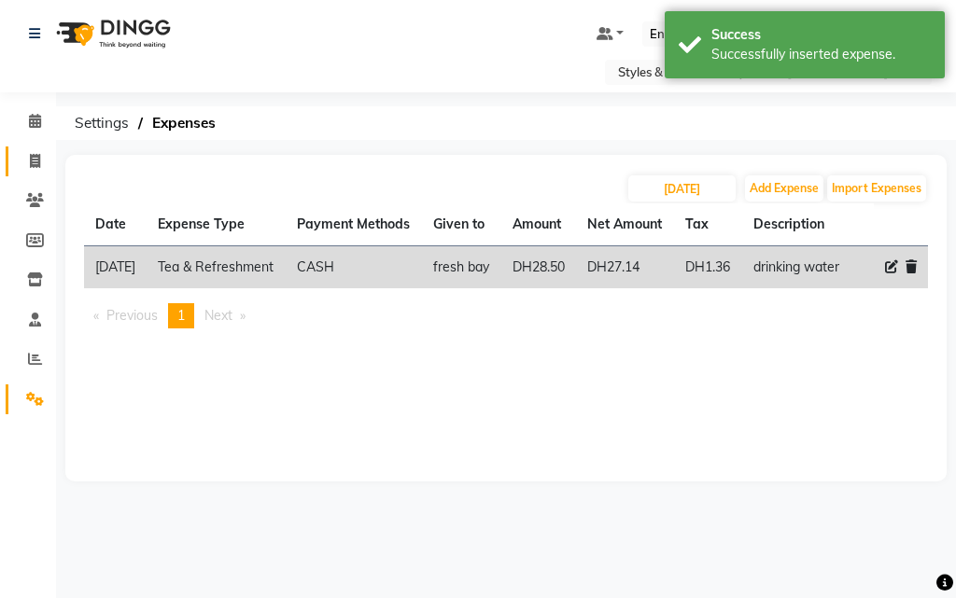
click at [32, 165] on icon at bounding box center [35, 161] width 10 height 14
select select "service"
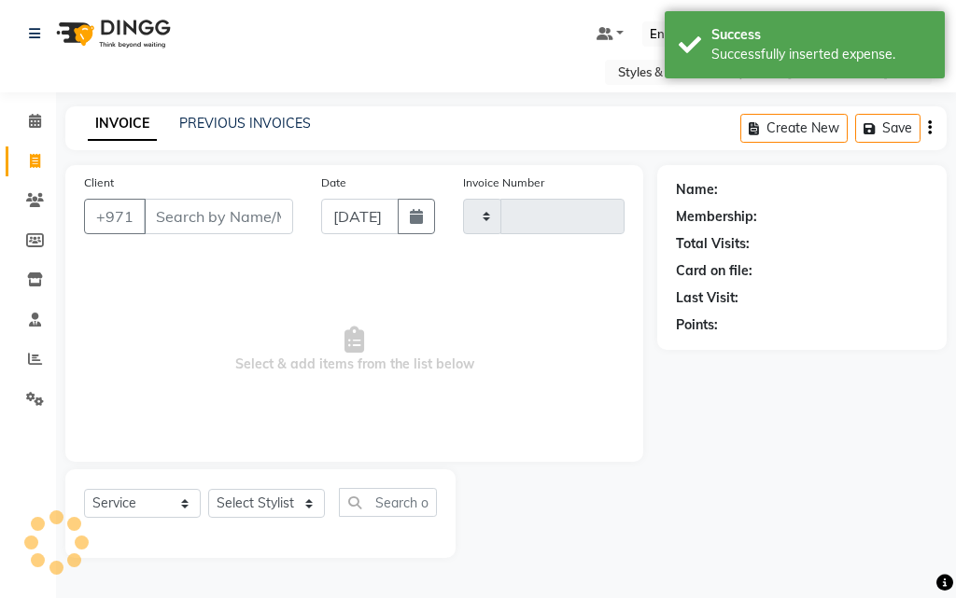
type input "0303"
select select "4038"
click at [26, 394] on icon at bounding box center [35, 399] width 18 height 14
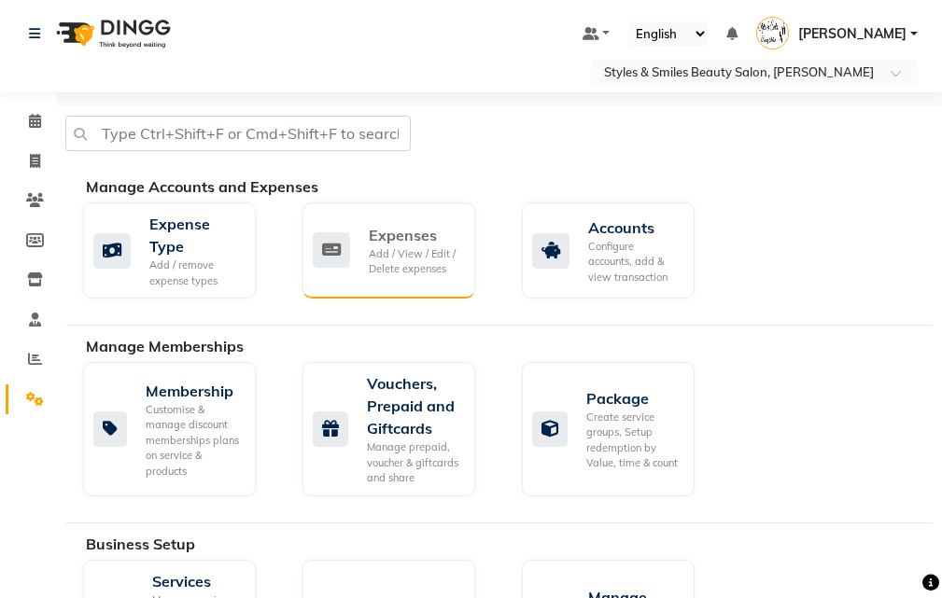
click at [399, 244] on div "Expenses" at bounding box center [414, 235] width 91 height 22
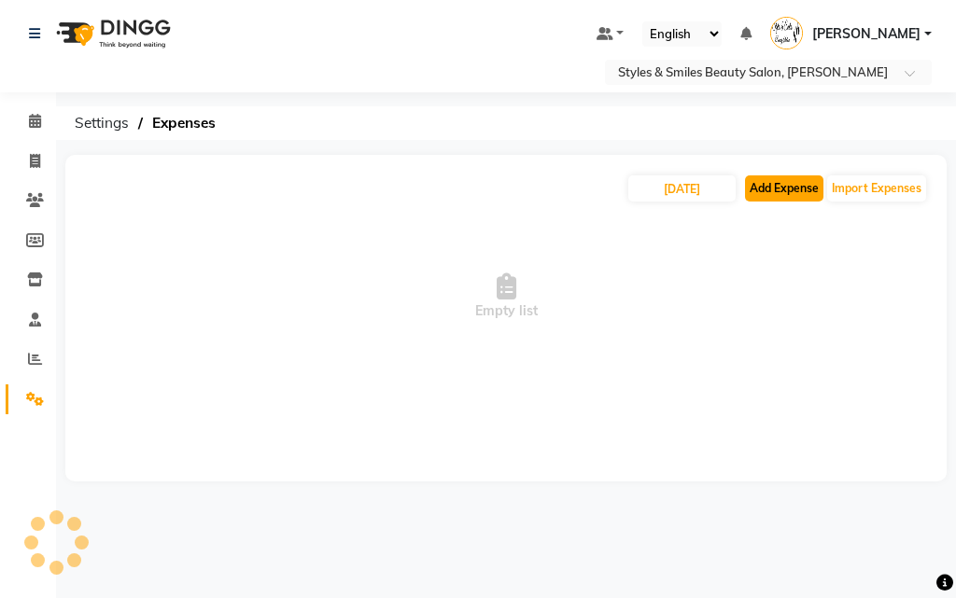
click at [783, 186] on button "Add Expense" at bounding box center [784, 188] width 78 height 26
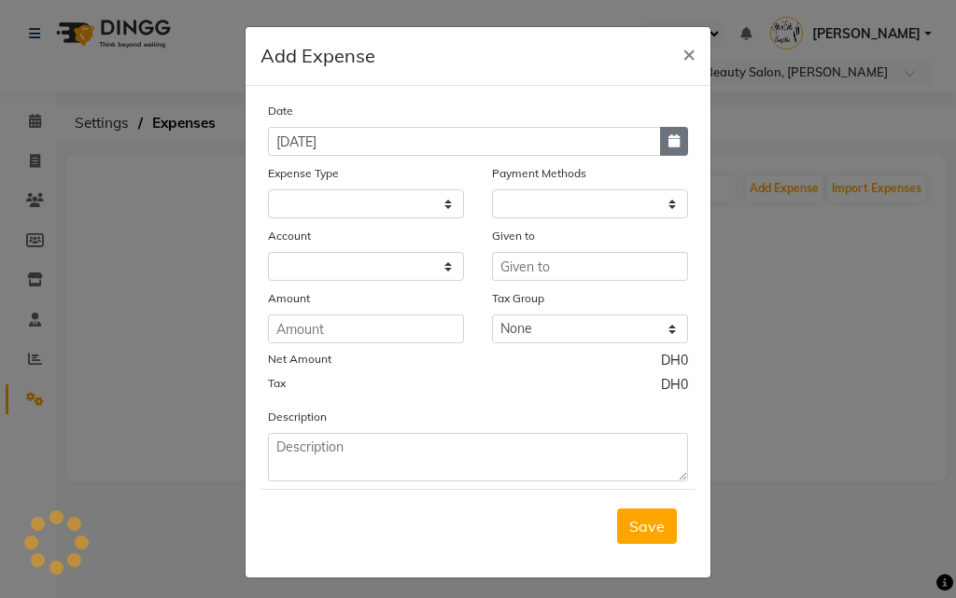
click at [668, 138] on icon "button" at bounding box center [673, 140] width 11 height 13
select select "9"
select select "2025"
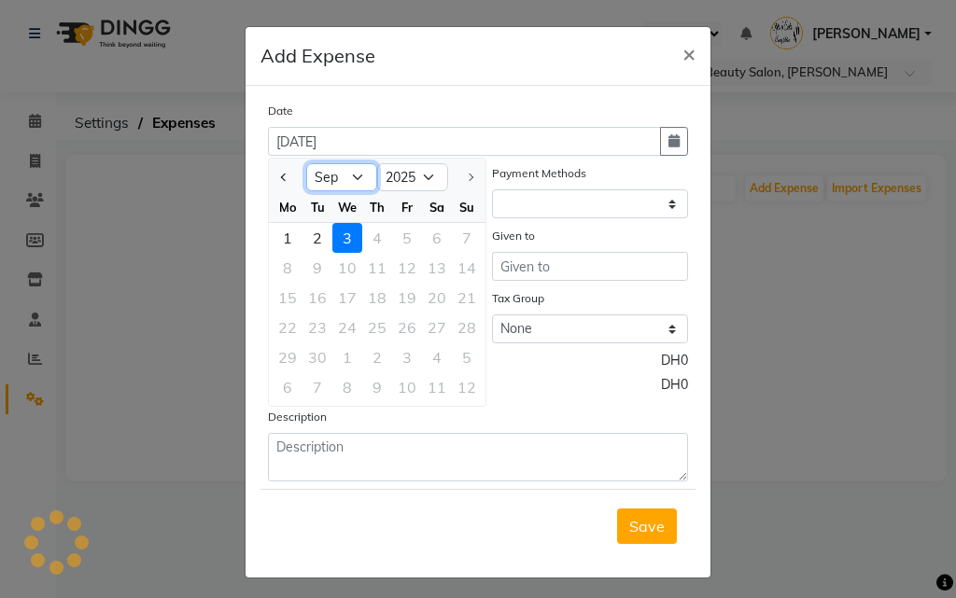
click at [332, 176] on select "Jan Feb Mar Apr May Jun [DATE] Aug Sep" at bounding box center [341, 177] width 71 height 28
select select "8"
click at [306, 163] on select "Jan Feb Mar Apr May Jun [DATE] Aug Sep" at bounding box center [341, 177] width 71 height 28
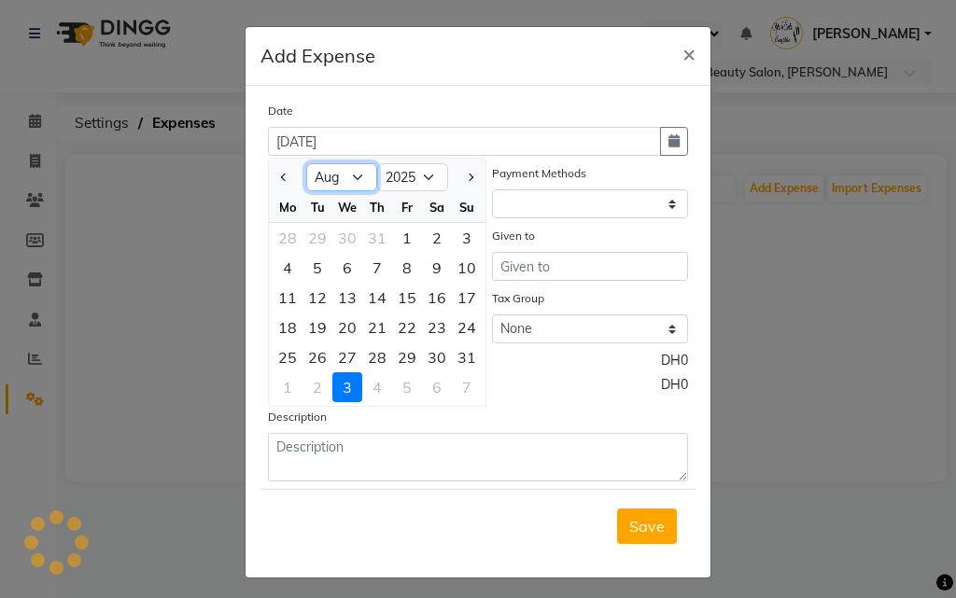
select select
select select "1"
select select "2853"
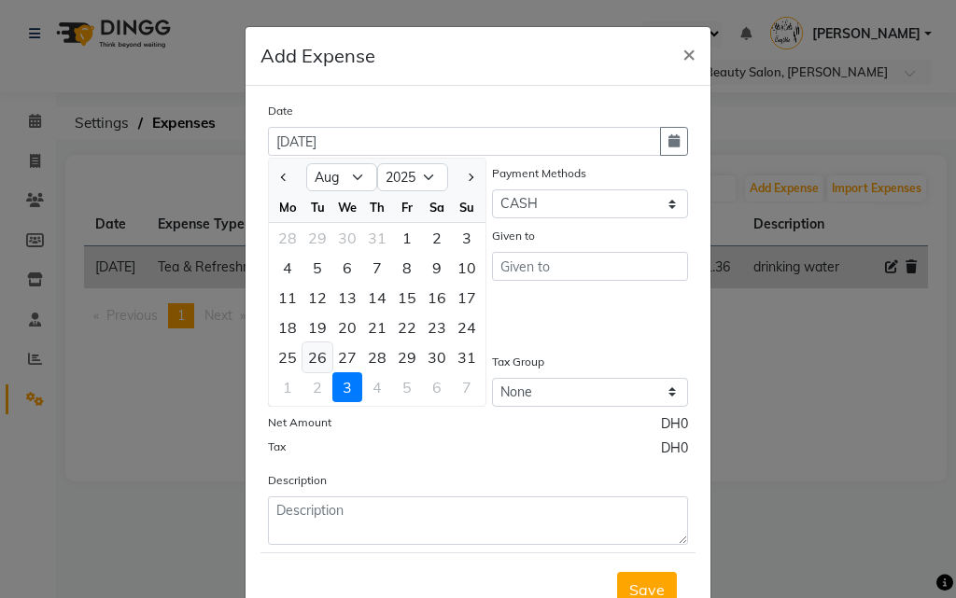
click at [304, 352] on div "26" at bounding box center [317, 358] width 30 height 30
type input "[DATE]"
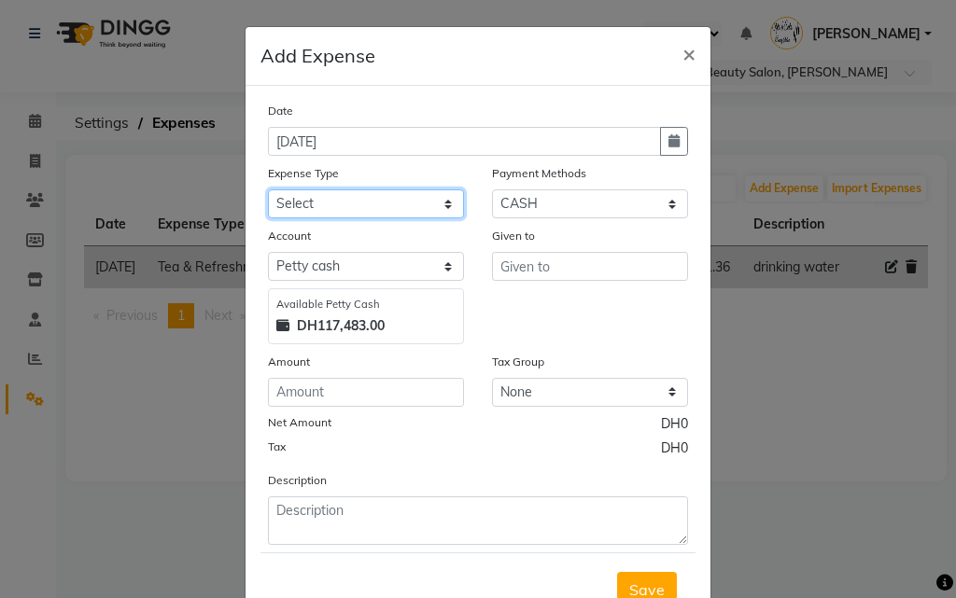
click at [343, 201] on select "Select Advance Salary Bank charges Car maintenance Cash transfer to bank Cash t…" at bounding box center [366, 203] width 196 height 29
select select "4440"
click at [268, 189] on select "Select Advance Salary Bank charges Car maintenance Cash transfer to bank Cash t…" at bounding box center [366, 203] width 196 height 29
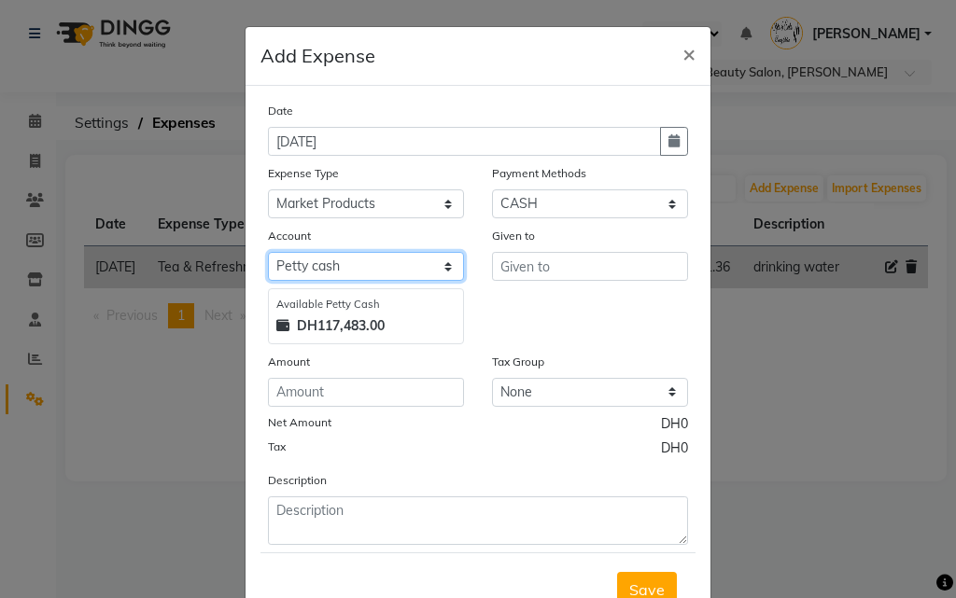
click at [332, 273] on select "Select [PERSON_NAME] cash Default account" at bounding box center [366, 266] width 196 height 29
select select "2854"
click at [268, 252] on select "Select [PERSON_NAME] cash Default account" at bounding box center [366, 266] width 196 height 29
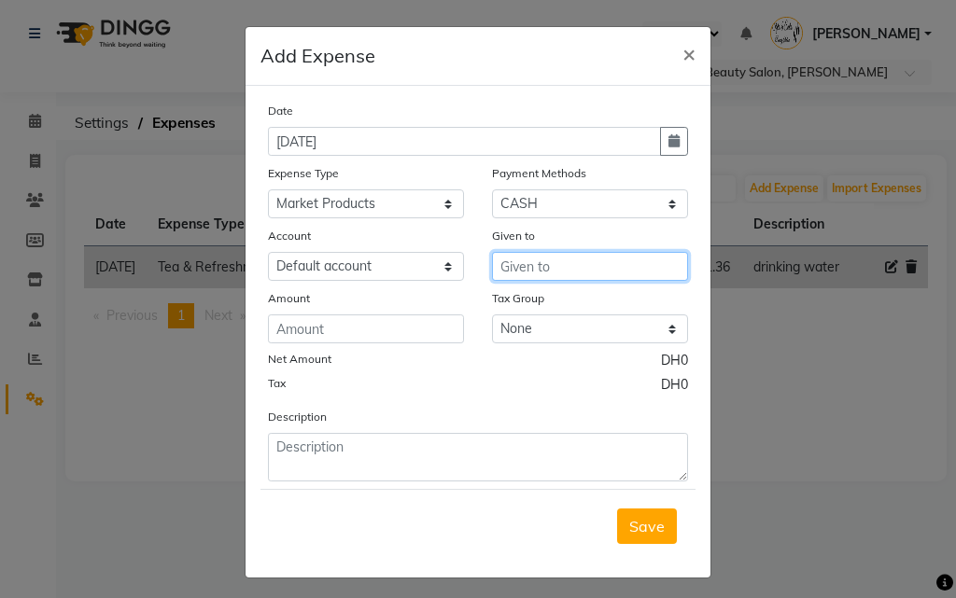
click at [525, 263] on input "text" at bounding box center [590, 266] width 196 height 29
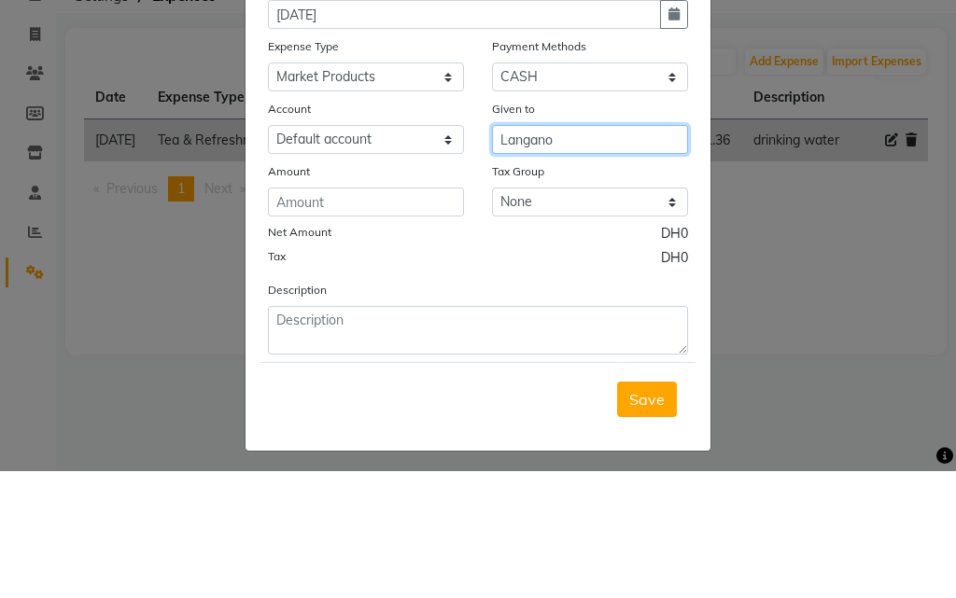
type input "Langano"
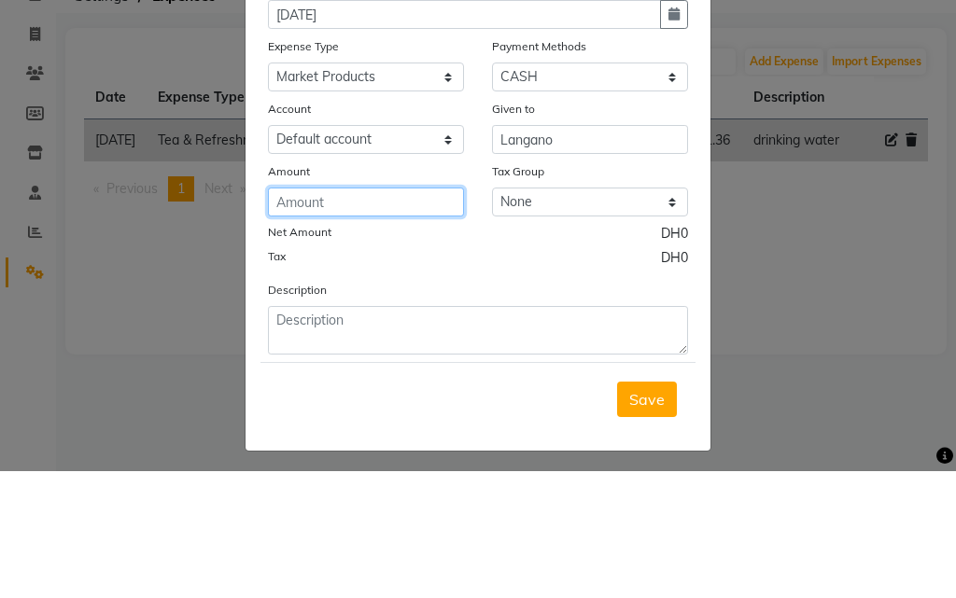
click at [351, 327] on input "number" at bounding box center [366, 329] width 196 height 29
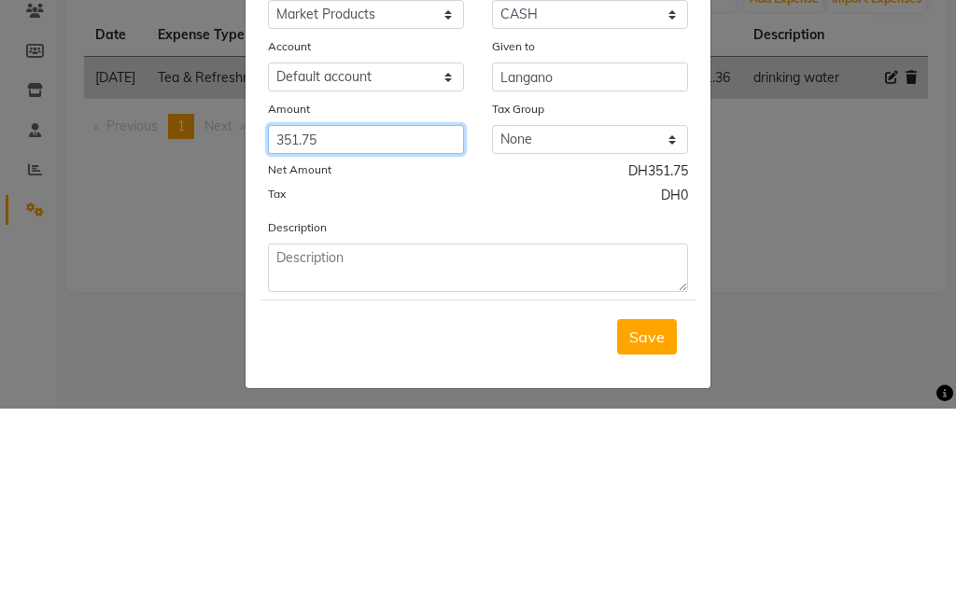
type input "351.75"
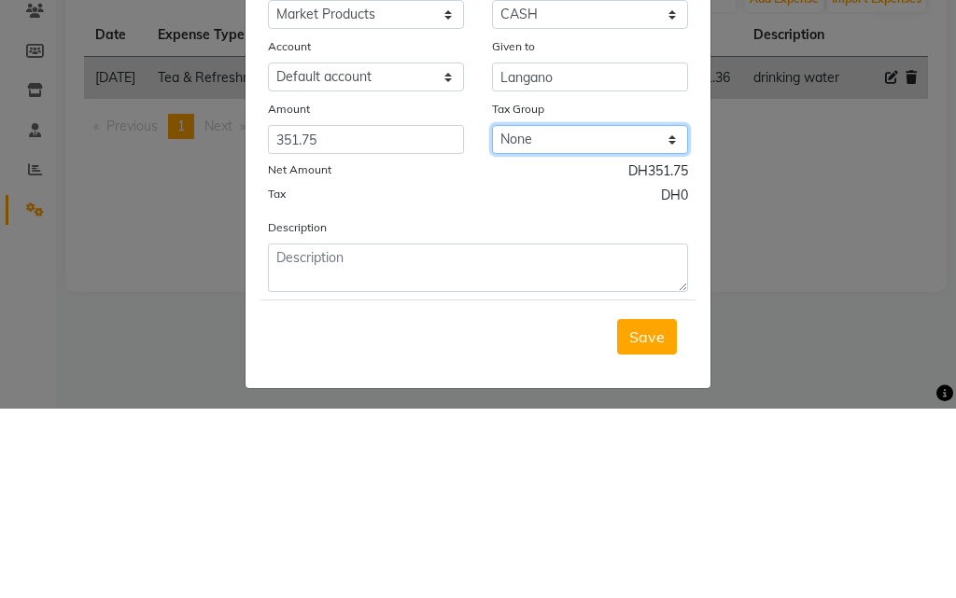
click at [534, 324] on select "None VAT" at bounding box center [590, 329] width 196 height 29
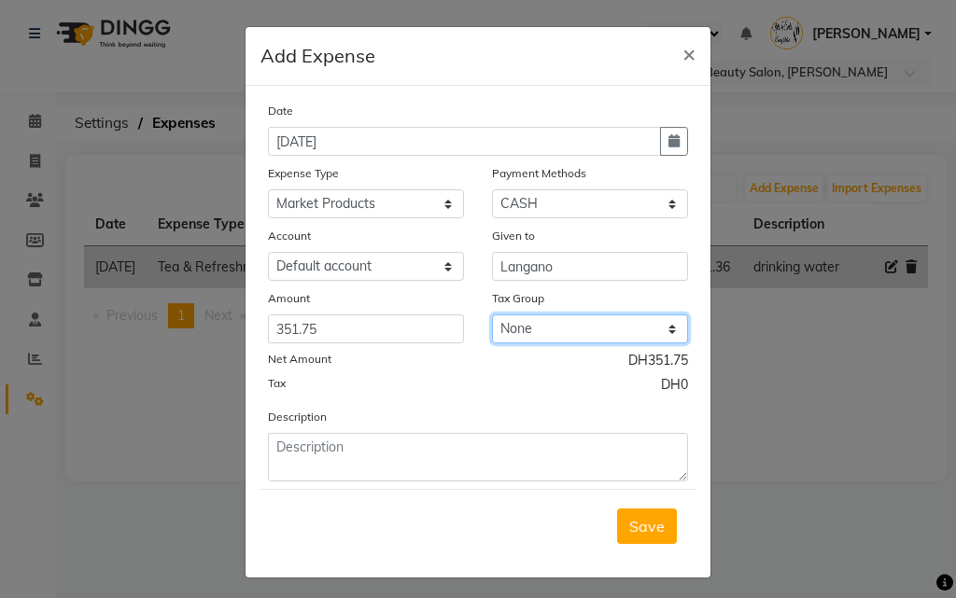
select select "3264"
click at [492, 315] on select "None VAT" at bounding box center [590, 329] width 196 height 29
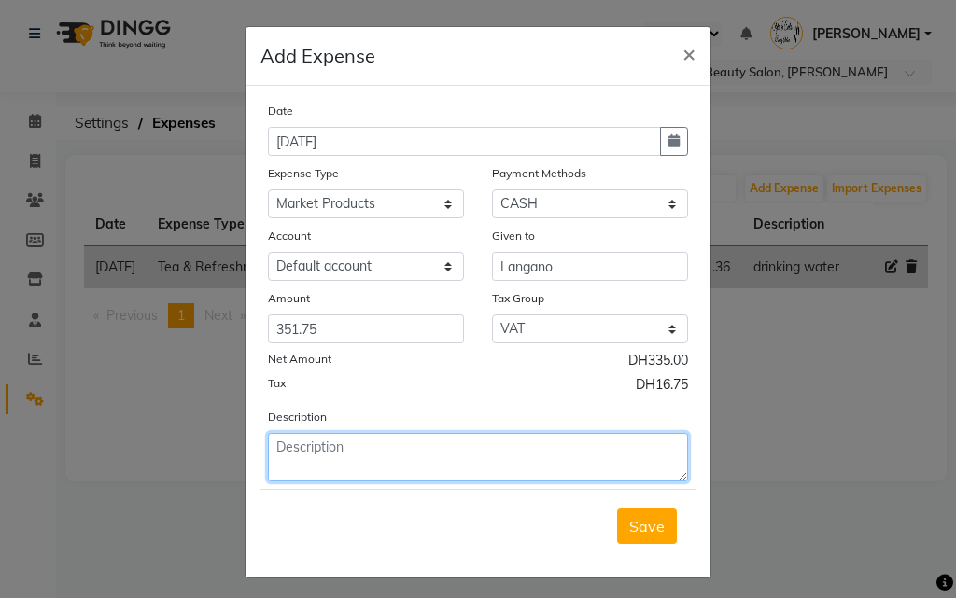
click at [330, 452] on textarea at bounding box center [478, 457] width 420 height 49
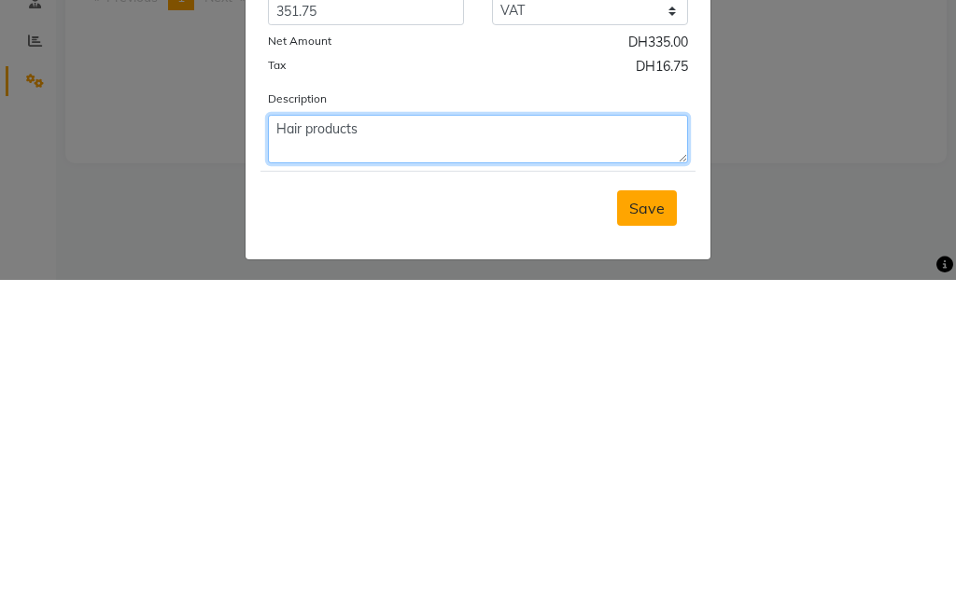
type textarea "Hair products"
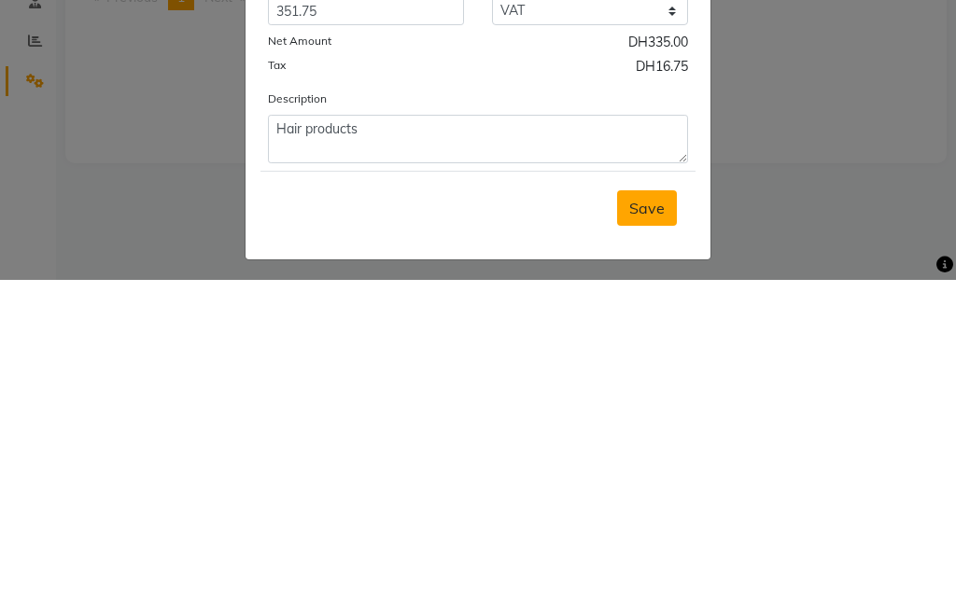
click at [651, 518] on span "Save" at bounding box center [646, 526] width 35 height 19
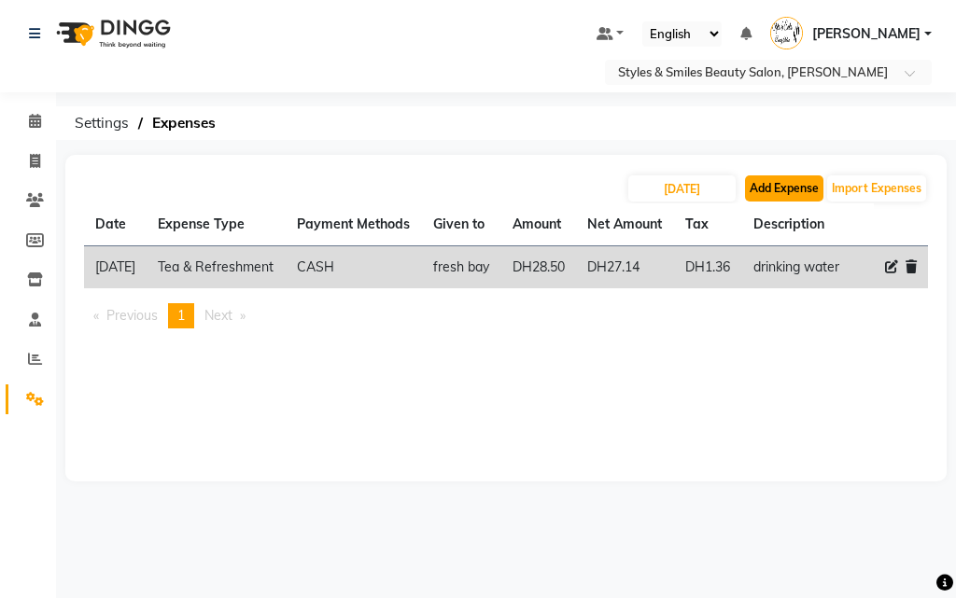
click at [778, 186] on button "Add Expense" at bounding box center [784, 188] width 78 height 26
select select "1"
select select "2853"
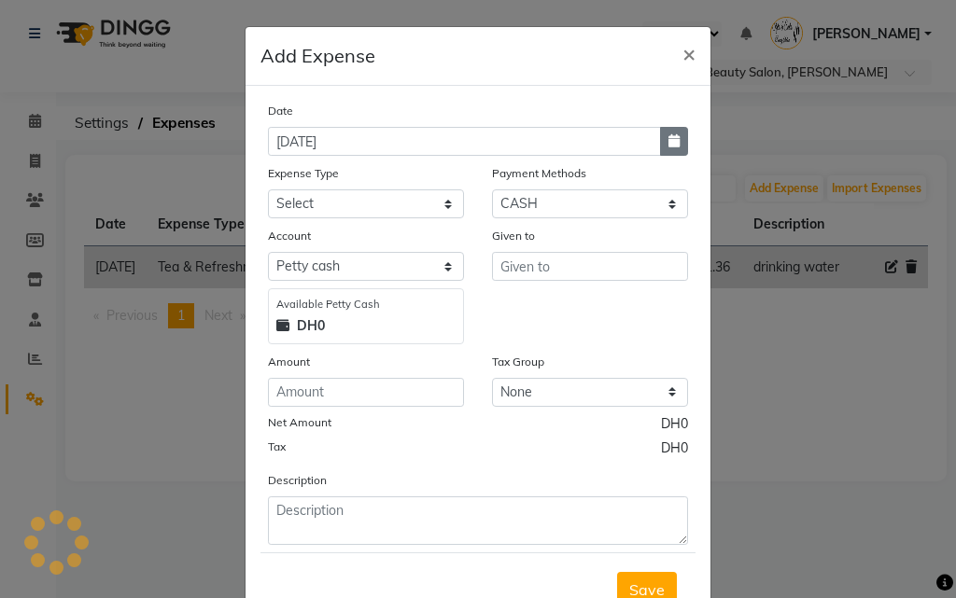
click at [668, 140] on icon "button" at bounding box center [673, 140] width 11 height 13
select select "9"
select select "2025"
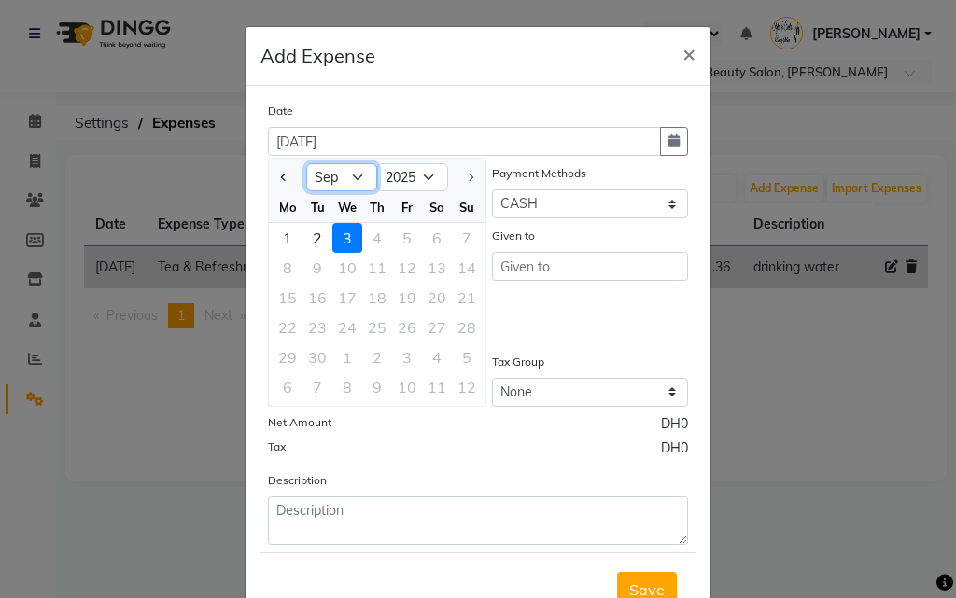
click at [329, 172] on select "Jan Feb Mar Apr May Jun [DATE] Aug Sep" at bounding box center [341, 177] width 71 height 28
select select "8"
click at [306, 163] on select "Jan Feb Mar Apr May Jun [DATE] Aug Sep" at bounding box center [341, 177] width 71 height 28
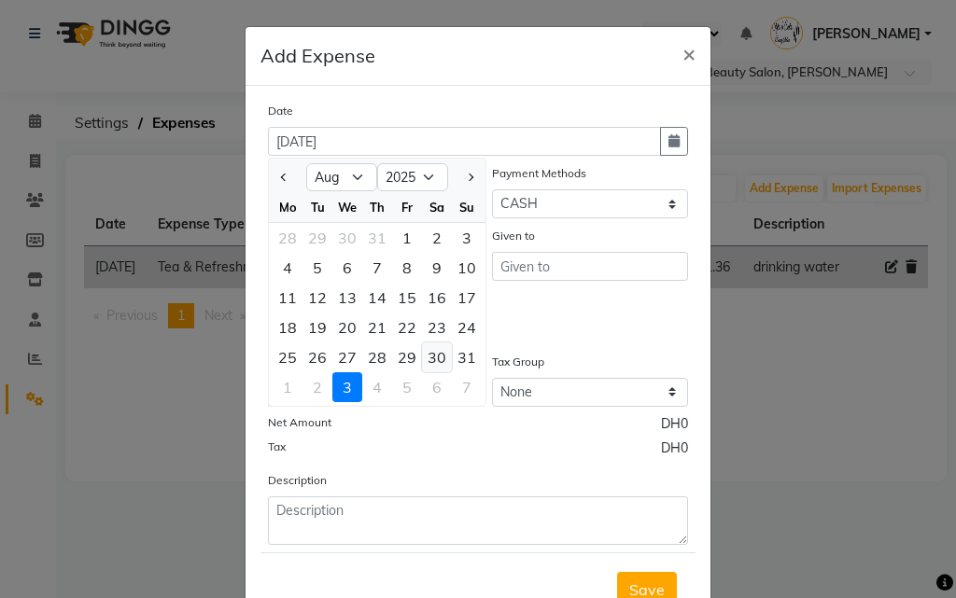
click at [422, 357] on div "30" at bounding box center [437, 358] width 30 height 30
type input "[DATE]"
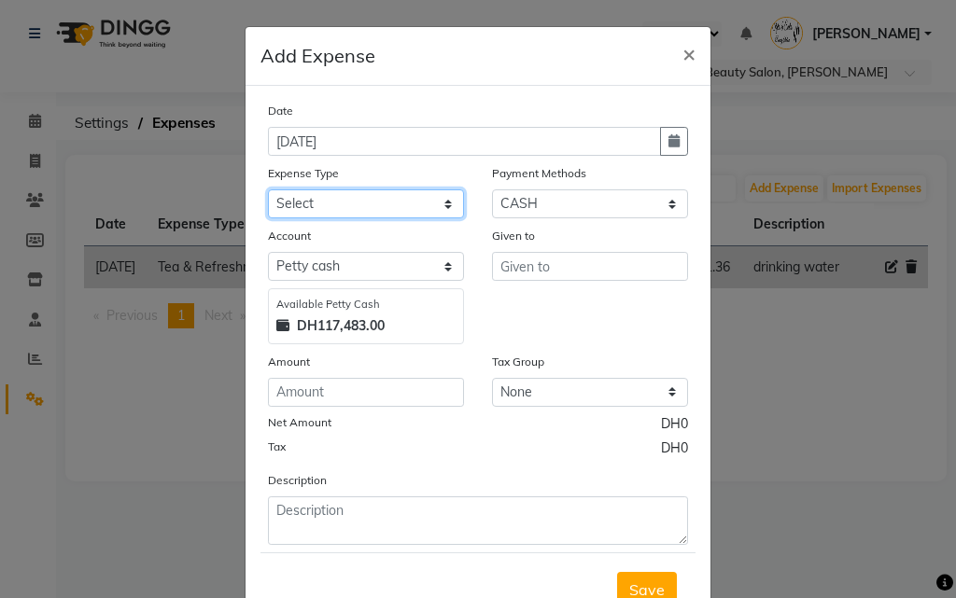
click at [356, 201] on select "Select Advance Salary Bank charges Car maintenance Cash transfer to bank Cash t…" at bounding box center [366, 203] width 196 height 29
select select "4417"
click at [268, 189] on select "Select Advance Salary Bank charges Car maintenance Cash transfer to bank Cash t…" at bounding box center [366, 203] width 196 height 29
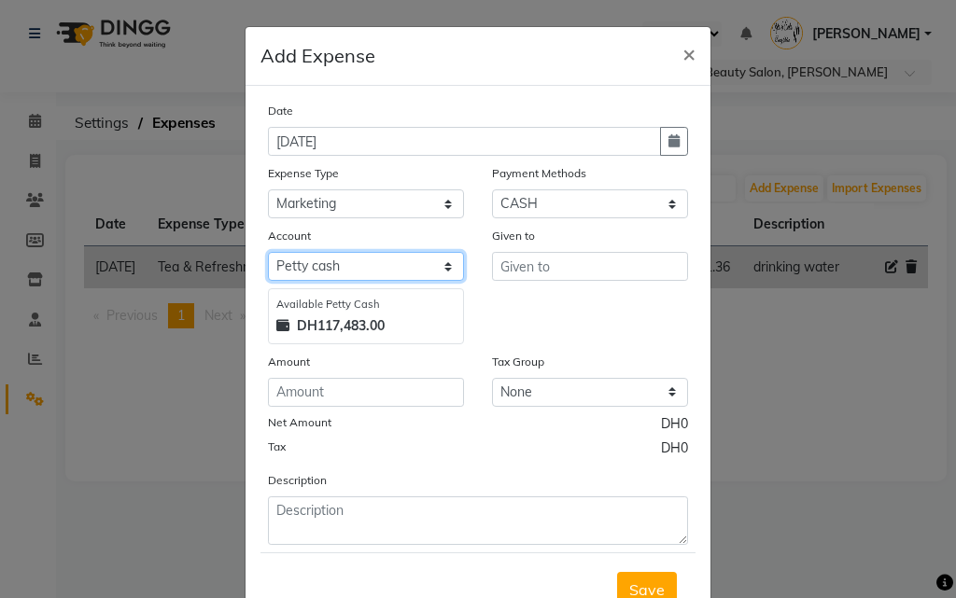
click at [340, 269] on select "Select [PERSON_NAME] cash Default account" at bounding box center [366, 266] width 196 height 29
select select "2854"
click at [268, 252] on select "Select [PERSON_NAME] cash Default account" at bounding box center [366, 266] width 196 height 29
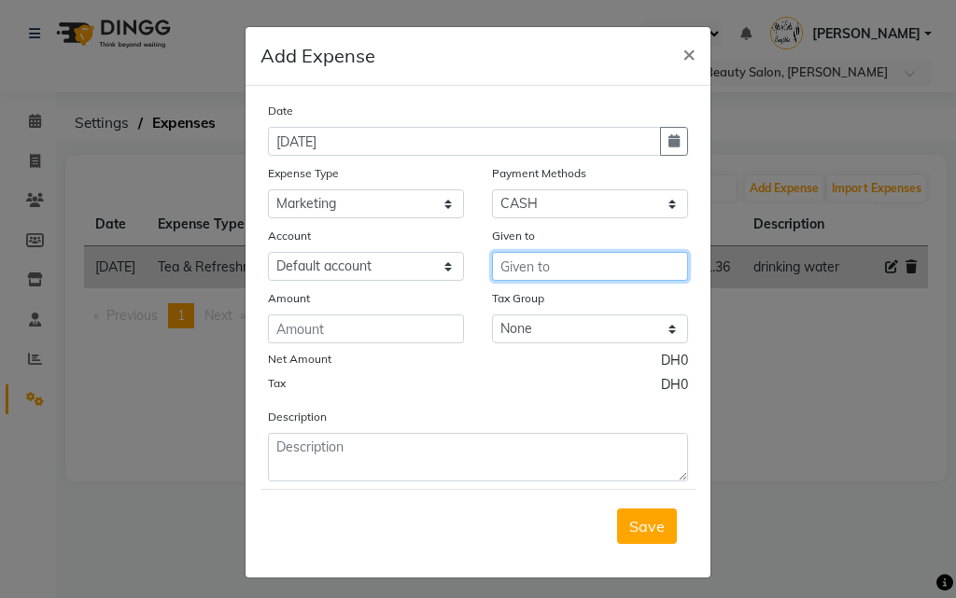
click at [520, 271] on input "text" at bounding box center [590, 266] width 196 height 29
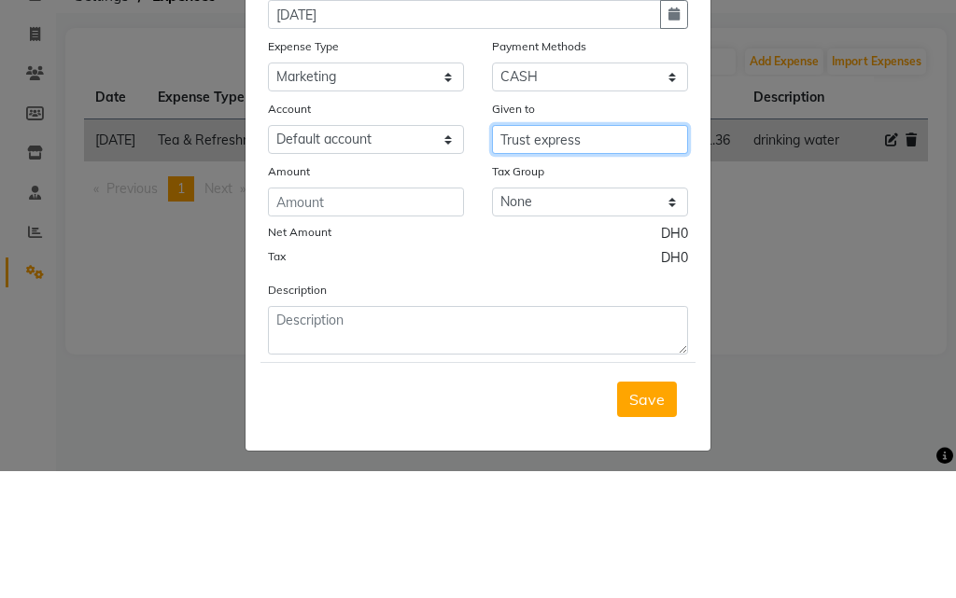
type input "Trust express"
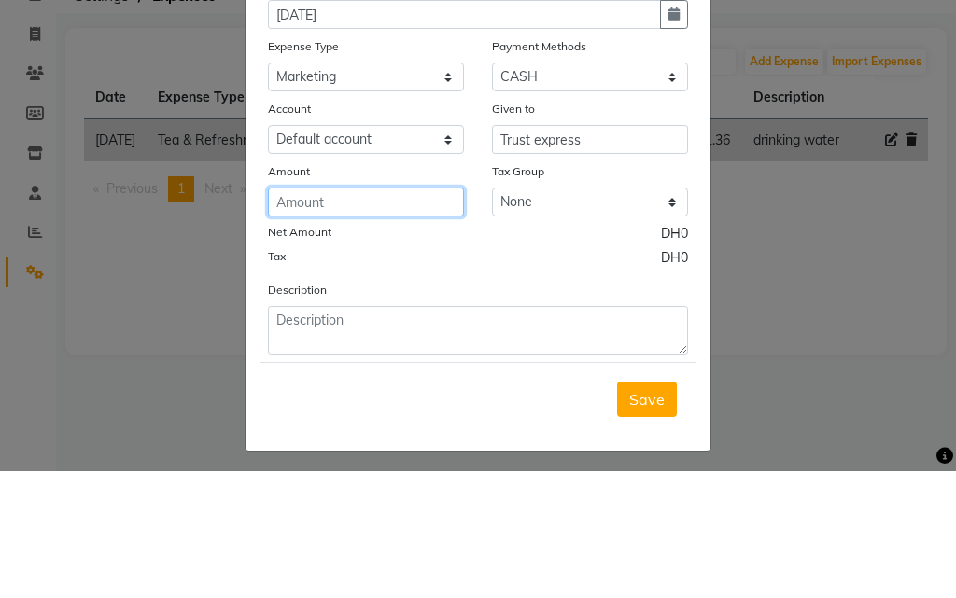
click at [342, 330] on input "number" at bounding box center [366, 329] width 196 height 29
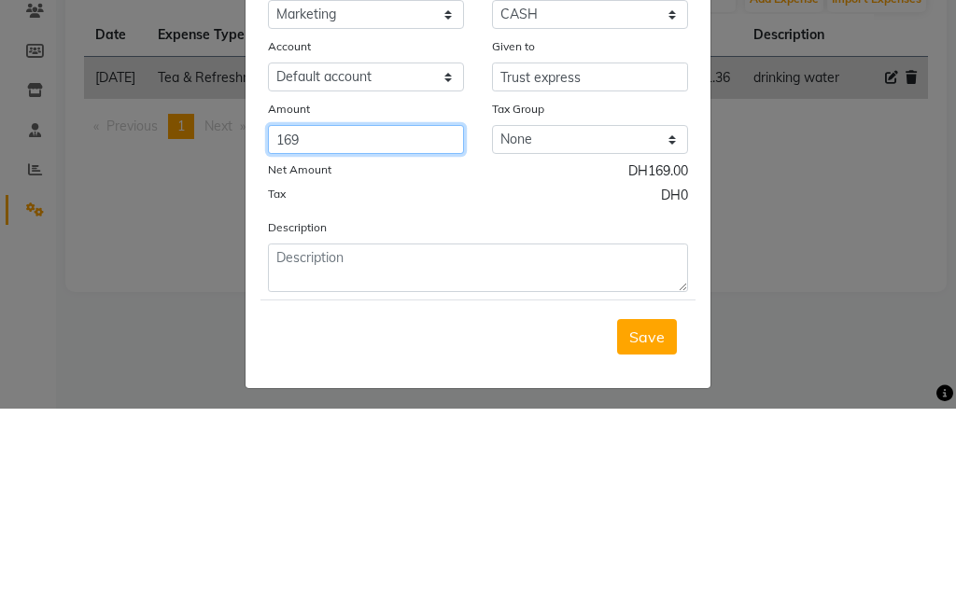
type input "169"
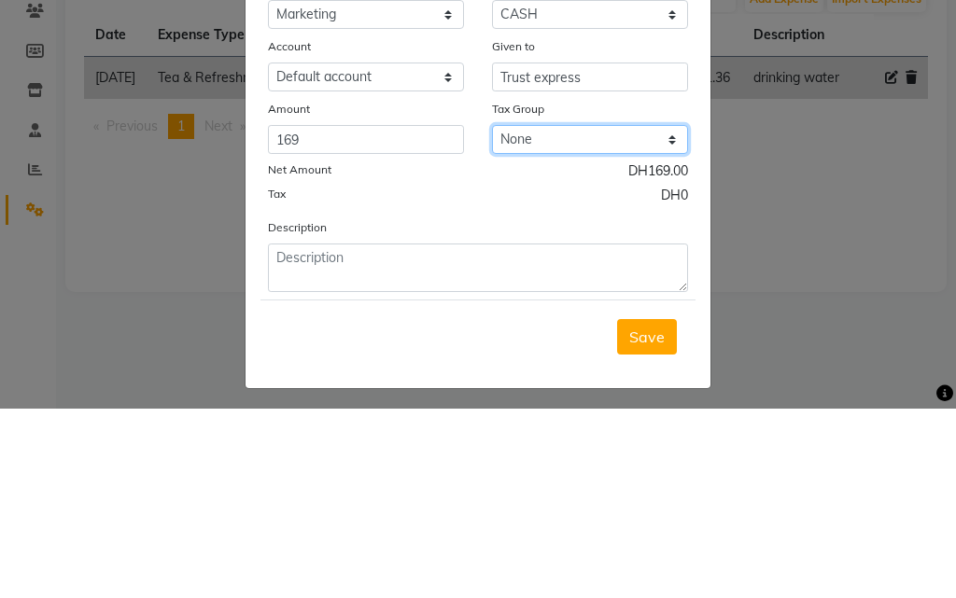
click at [527, 337] on select "None VAT" at bounding box center [590, 329] width 196 height 29
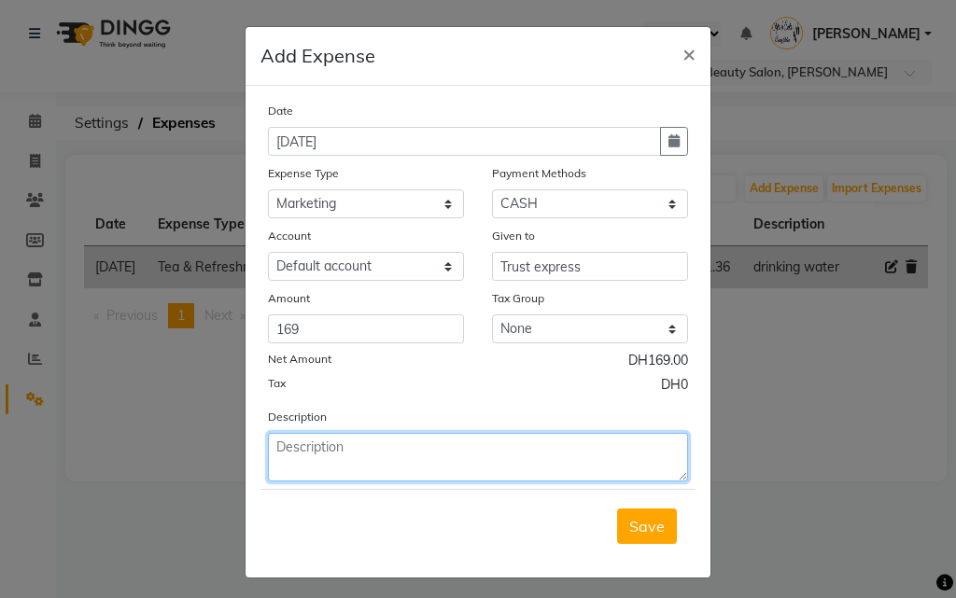
click at [390, 451] on textarea at bounding box center [478, 457] width 420 height 49
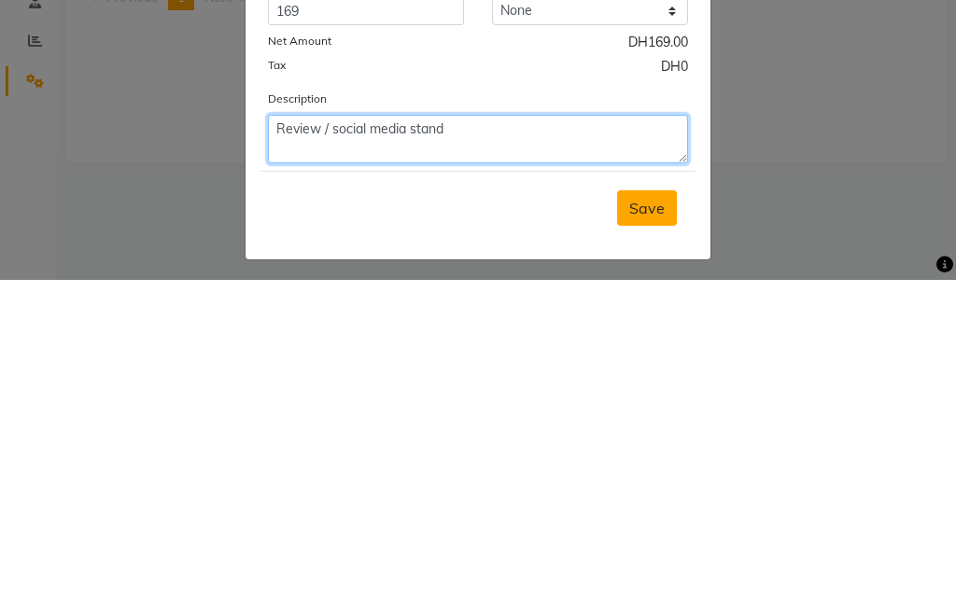
type textarea "Review / social media stand"
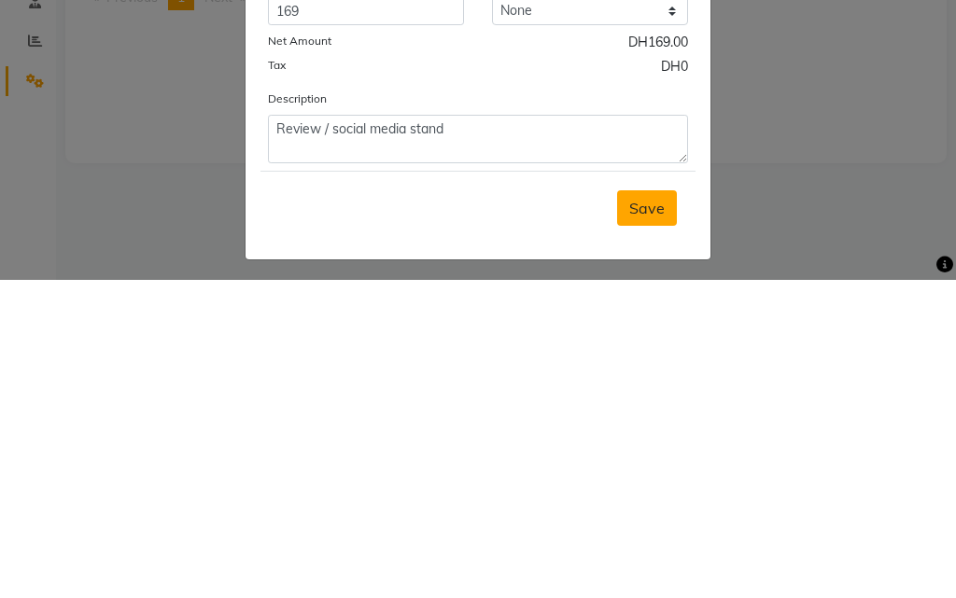
click at [642, 521] on span "Save" at bounding box center [646, 526] width 35 height 19
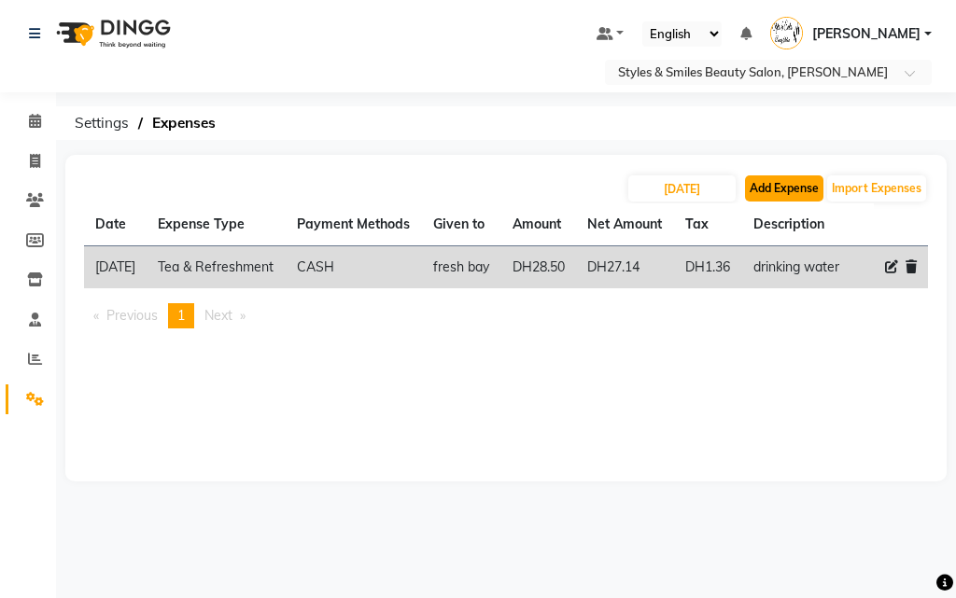
click at [789, 182] on button "Add Expense" at bounding box center [784, 188] width 78 height 26
select select "1"
select select "2853"
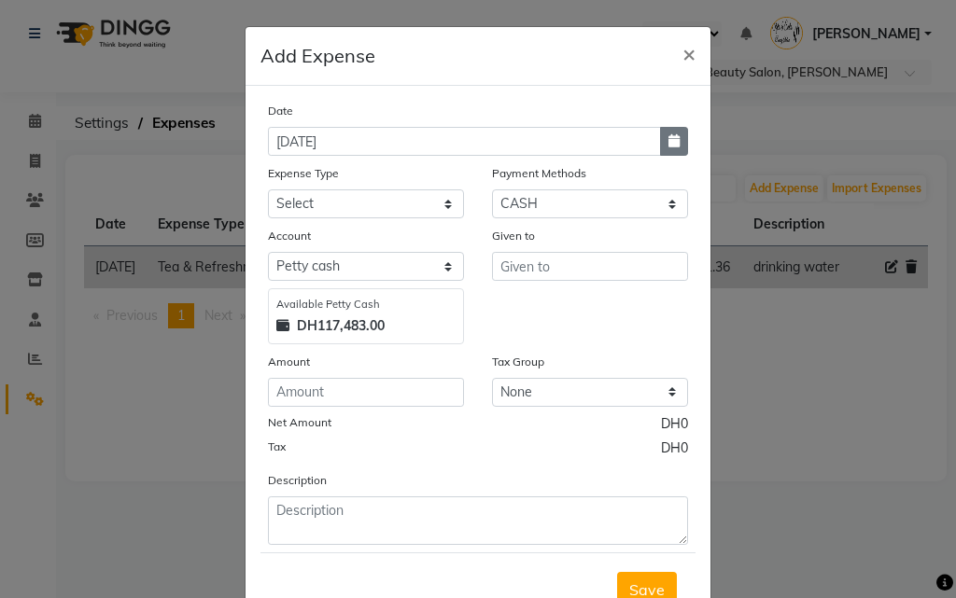
click at [671, 134] on icon "button" at bounding box center [673, 140] width 11 height 13
select select "9"
select select "2025"
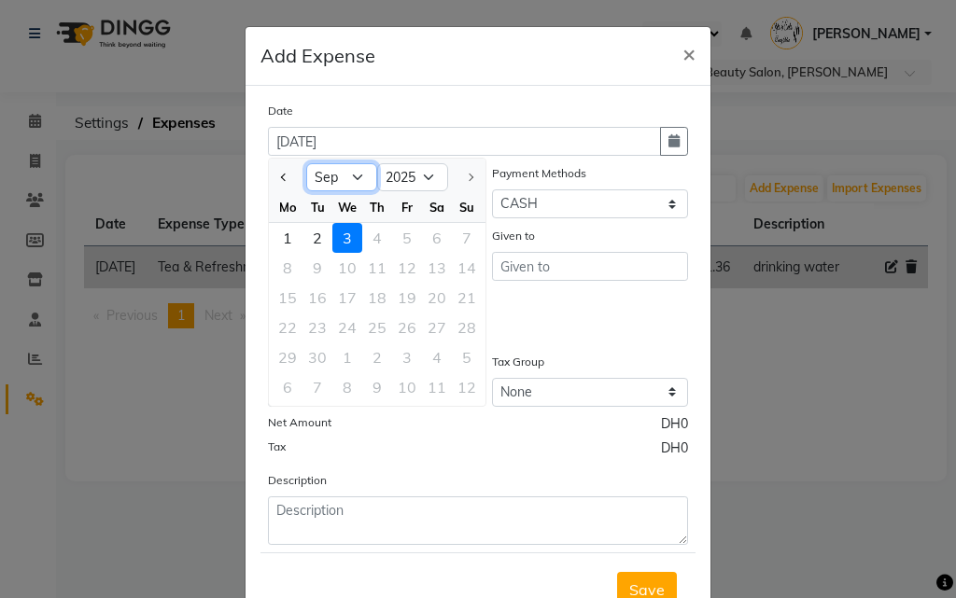
click at [329, 170] on select "Jan Feb Mar Apr May Jun [DATE] Aug Sep" at bounding box center [341, 177] width 71 height 28
select select "8"
click at [306, 163] on select "Jan Feb Mar Apr May Jun [DATE] Aug Sep" at bounding box center [341, 177] width 71 height 28
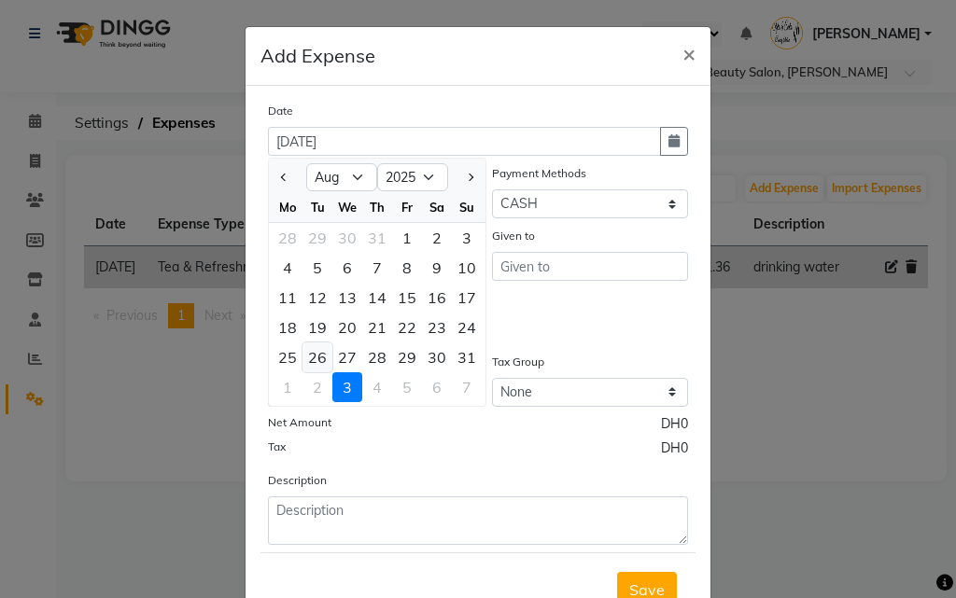
click at [306, 357] on div "26" at bounding box center [317, 358] width 30 height 30
type input "[DATE]"
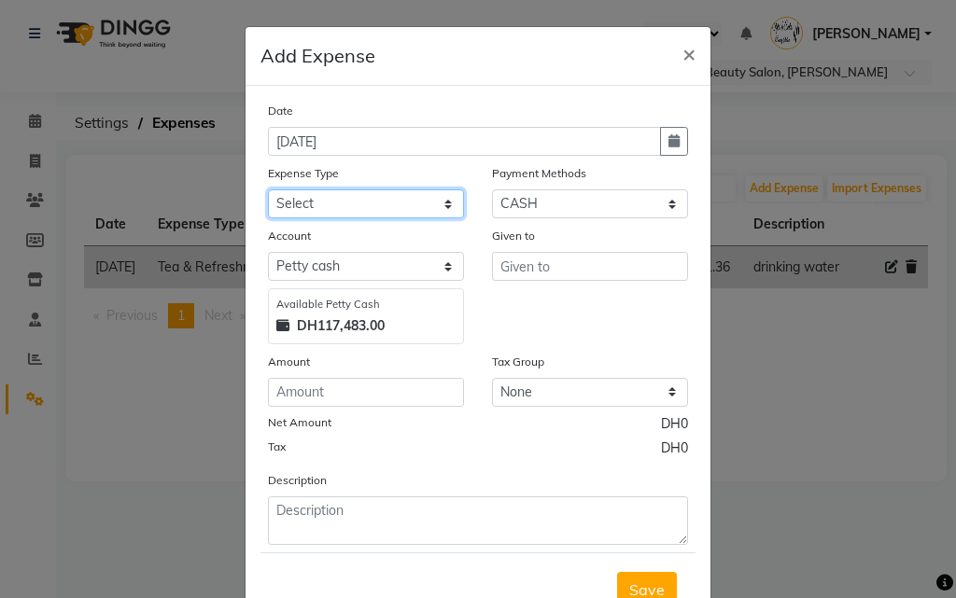
click at [368, 209] on select "Select Advance Salary Bank charges Car maintenance Cash transfer to bank Cash t…" at bounding box center [366, 203] width 196 height 29
select select "4440"
click at [268, 189] on select "Select Advance Salary Bank charges Car maintenance Cash transfer to bank Cash t…" at bounding box center [366, 203] width 196 height 29
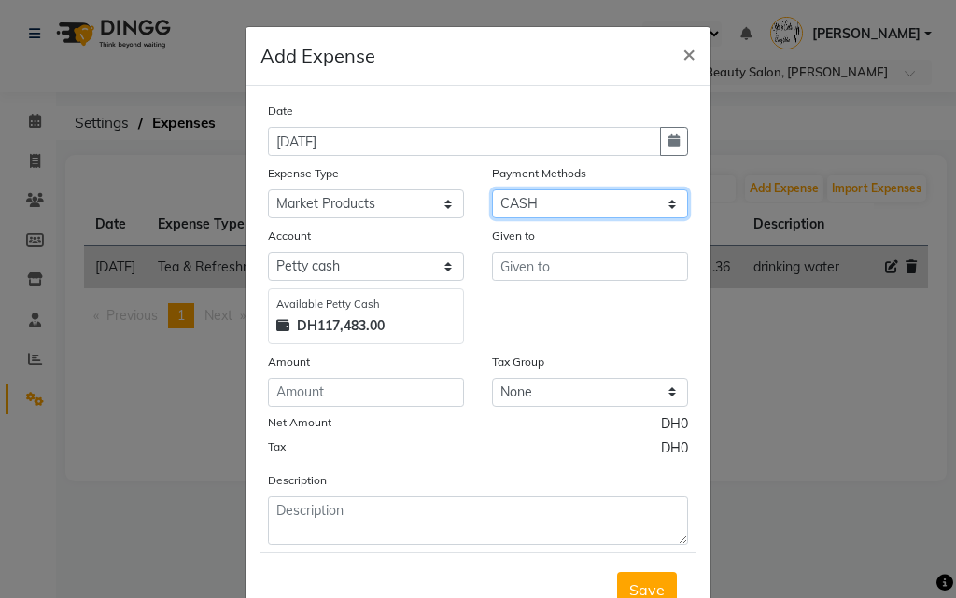
click at [549, 203] on select "Select Master Card Visa Card CASH" at bounding box center [590, 203] width 196 height 29
select select "19"
click at [492, 189] on select "Select Master Card Visa Card CASH" at bounding box center [590, 203] width 196 height 29
select select "2854"
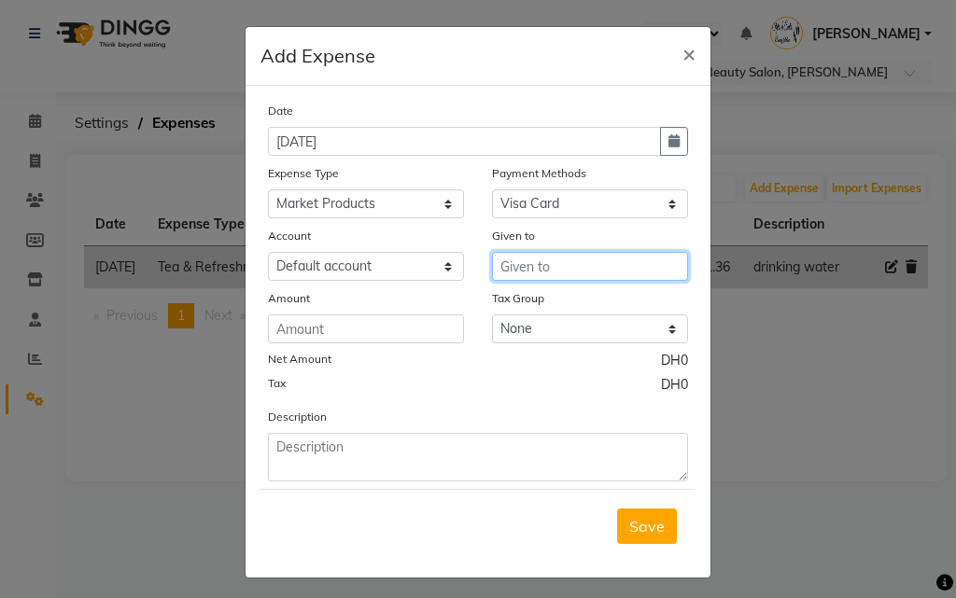
click at [516, 268] on input "text" at bounding box center [590, 266] width 196 height 29
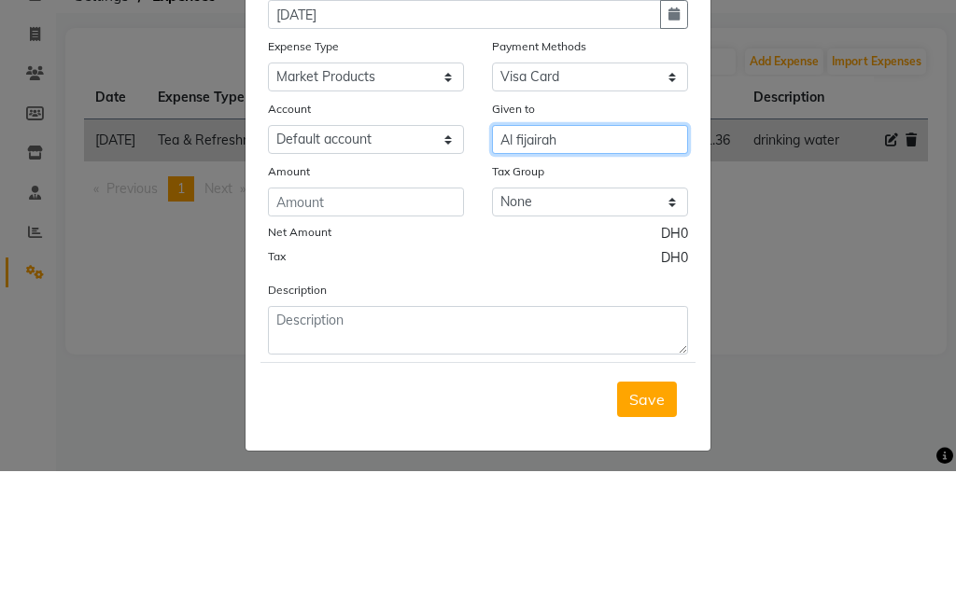
type input "Al fijairah"
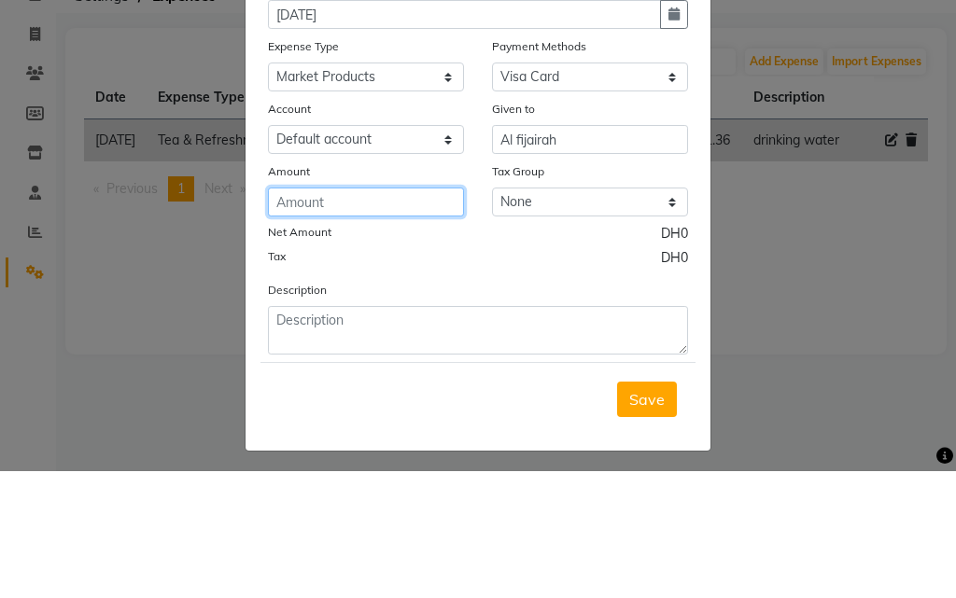
click at [363, 332] on input "number" at bounding box center [366, 329] width 196 height 29
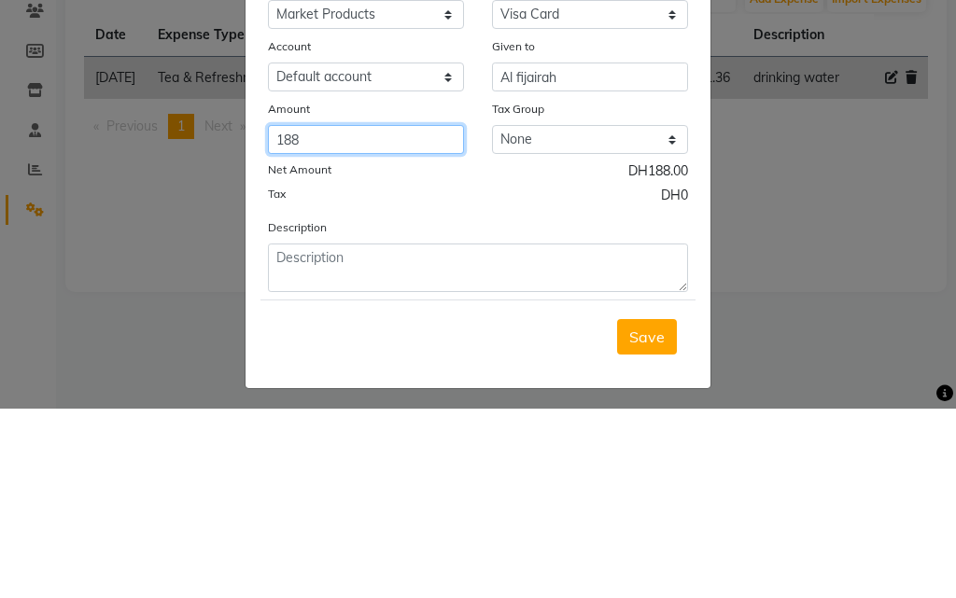
type input "188"
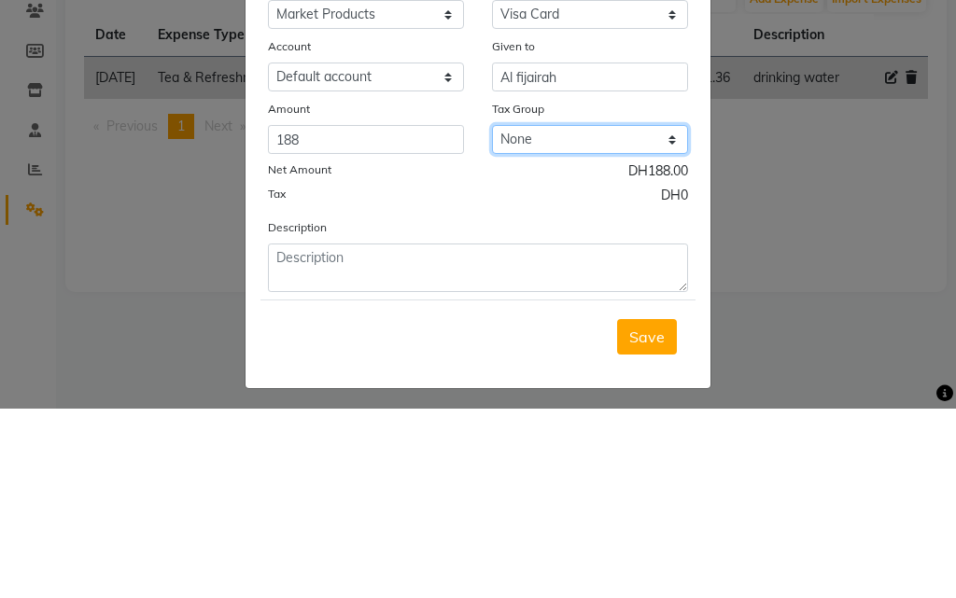
click at [545, 332] on select "None VAT" at bounding box center [590, 329] width 196 height 29
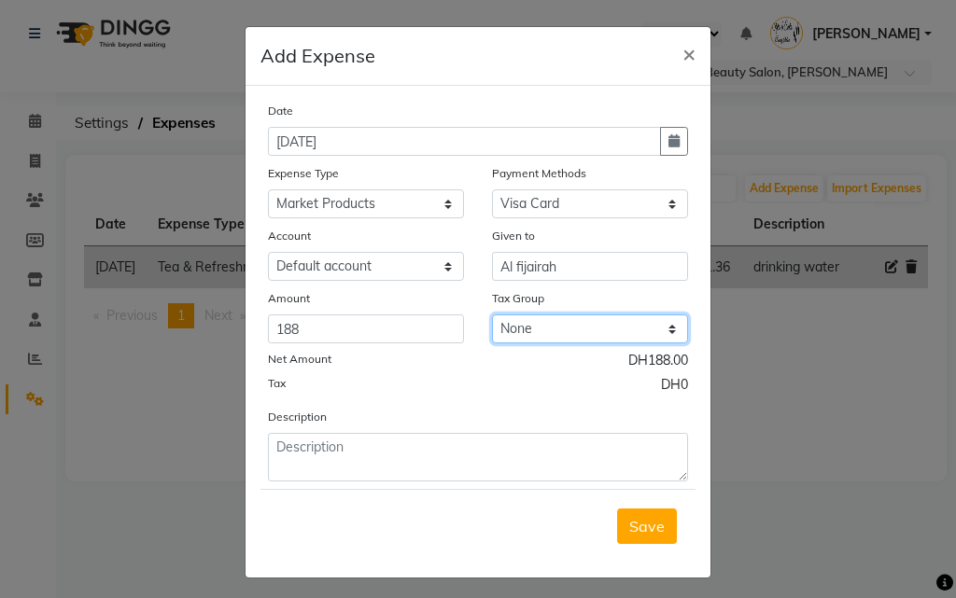
select select "3264"
click at [492, 315] on select "None VAT" at bounding box center [590, 329] width 196 height 29
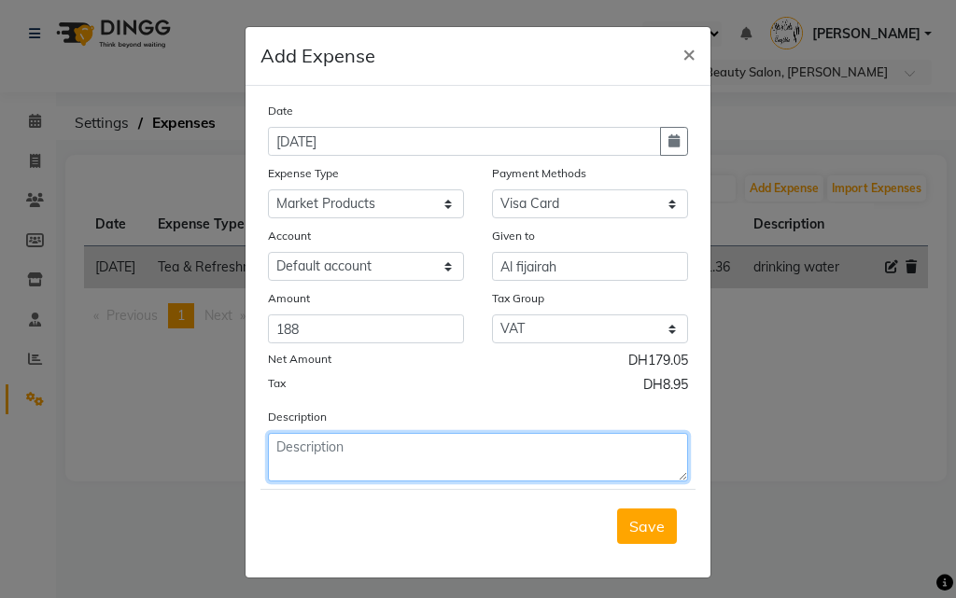
click at [489, 448] on textarea at bounding box center [478, 457] width 420 height 49
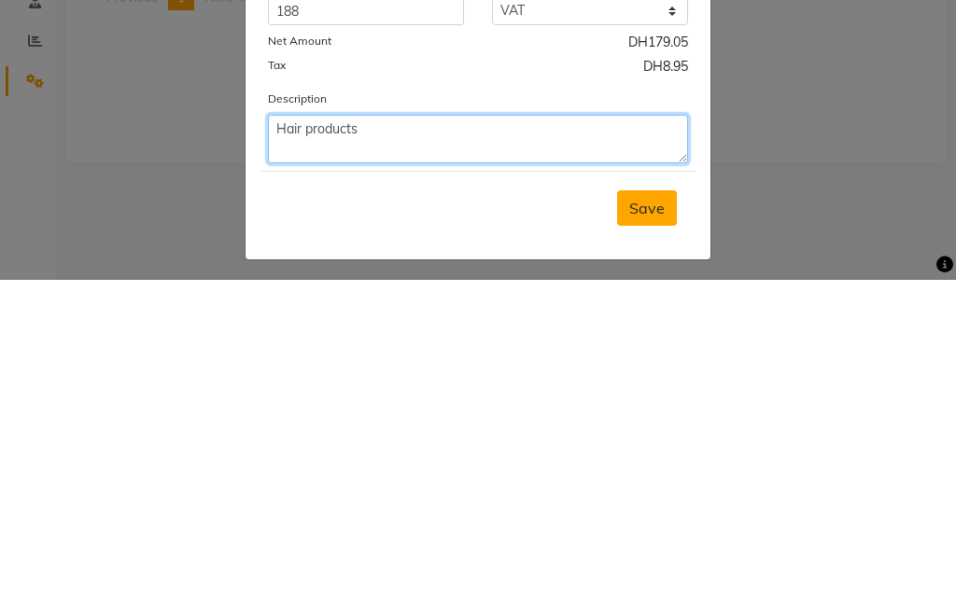
type textarea "Hair products"
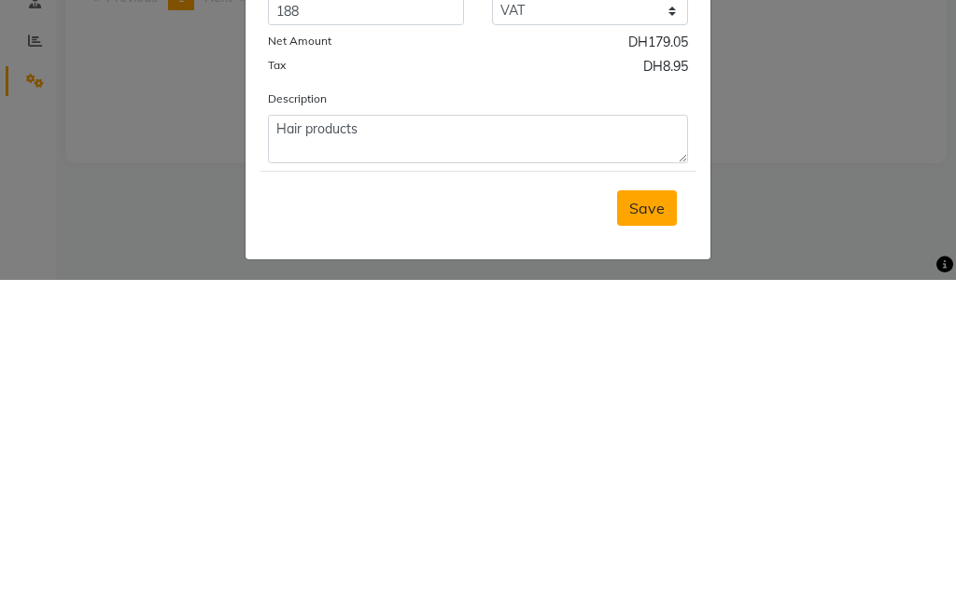
click at [637, 533] on span "Save" at bounding box center [646, 526] width 35 height 19
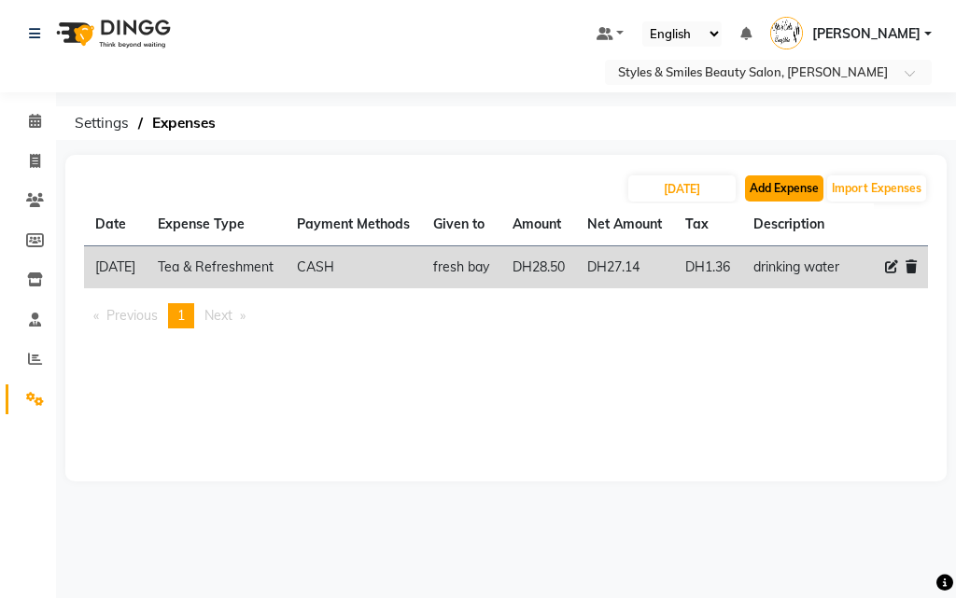
click at [780, 187] on button "Add Expense" at bounding box center [784, 188] width 78 height 26
select select "1"
select select "2853"
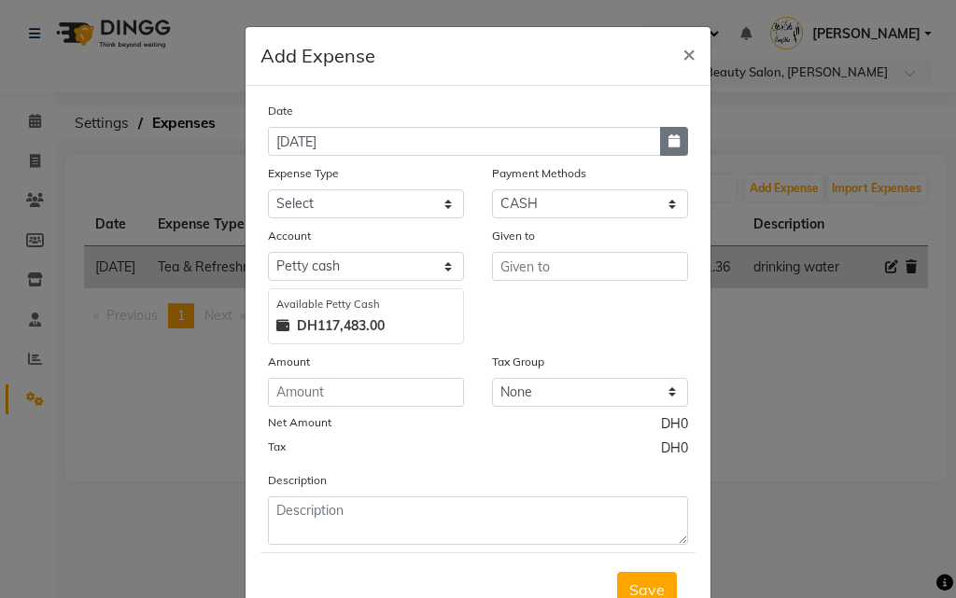
click at [660, 138] on button "button" at bounding box center [674, 141] width 28 height 29
select select "9"
select select "2025"
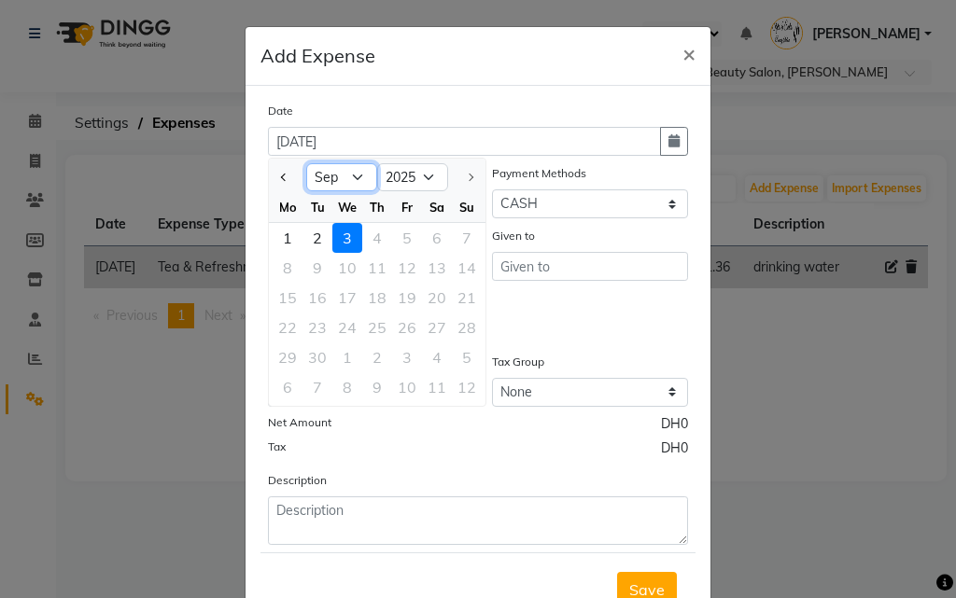
click at [324, 175] on select "Jan Feb Mar Apr May Jun [DATE] Aug Sep" at bounding box center [341, 177] width 71 height 28
select select "8"
click at [306, 163] on select "Jan Feb Mar Apr May Jun [DATE] Aug Sep" at bounding box center [341, 177] width 71 height 28
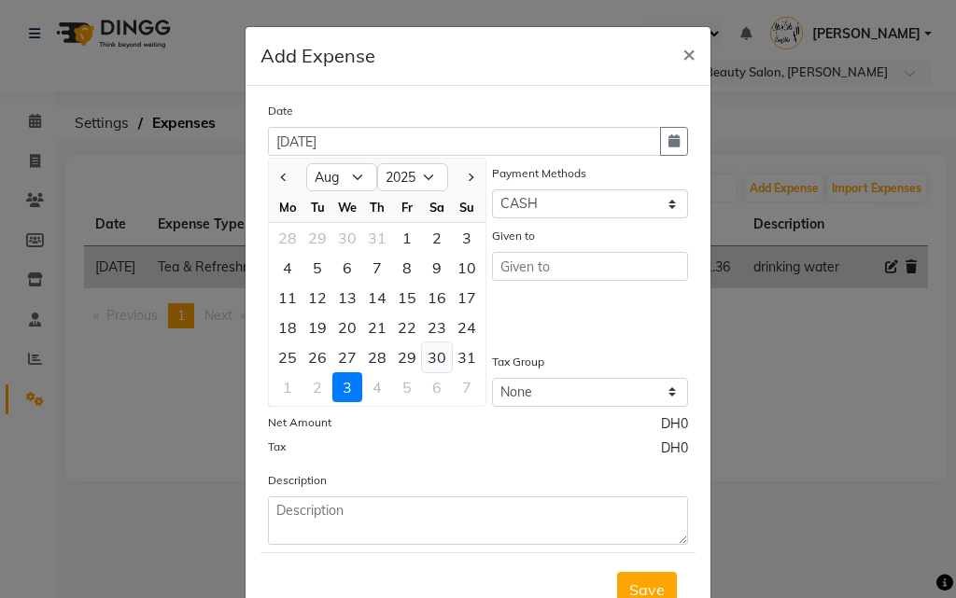
click at [427, 352] on div "30" at bounding box center [437, 358] width 30 height 30
type input "[DATE]"
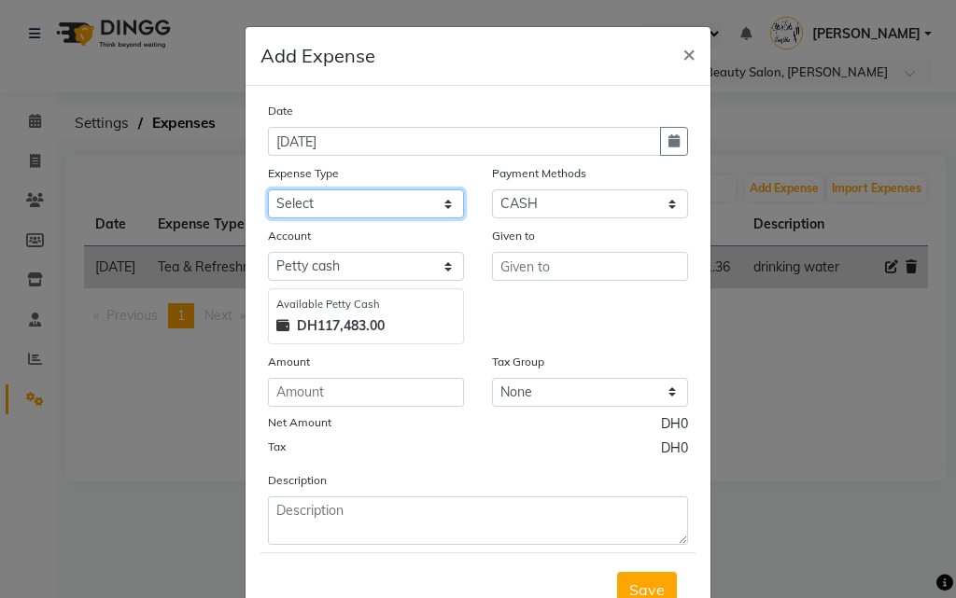
click at [383, 204] on select "Select Advance Salary Bank charges Car maintenance Cash transfer to bank Cash t…" at bounding box center [366, 203] width 196 height 29
select select "4429"
click at [268, 189] on select "Select Advance Salary Bank charges Car maintenance Cash transfer to bank Cash t…" at bounding box center [366, 203] width 196 height 29
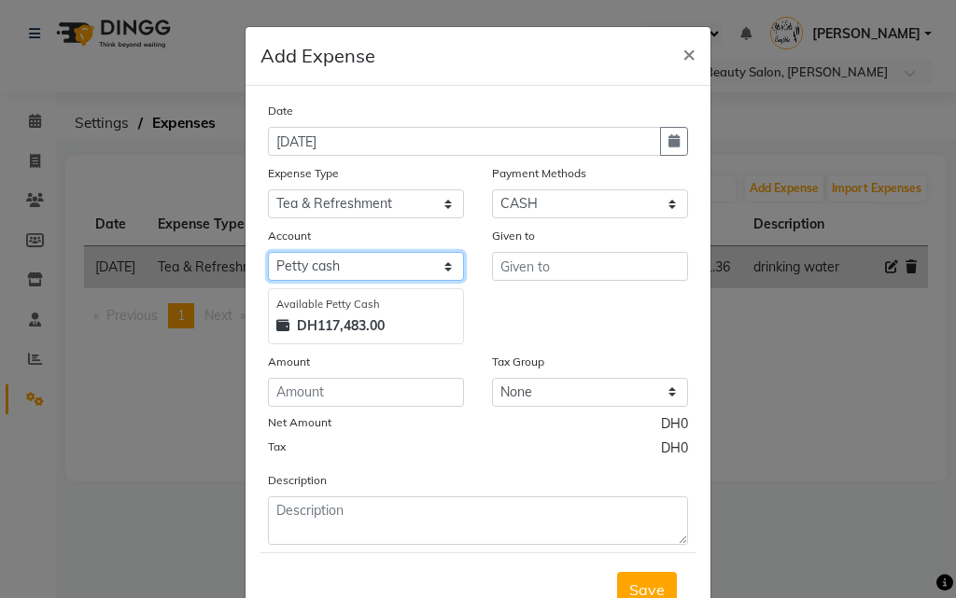
click at [349, 270] on select "Select [PERSON_NAME] cash Default account" at bounding box center [366, 266] width 196 height 29
select select "2854"
click at [268, 252] on select "Select [PERSON_NAME] cash Default account" at bounding box center [366, 266] width 196 height 29
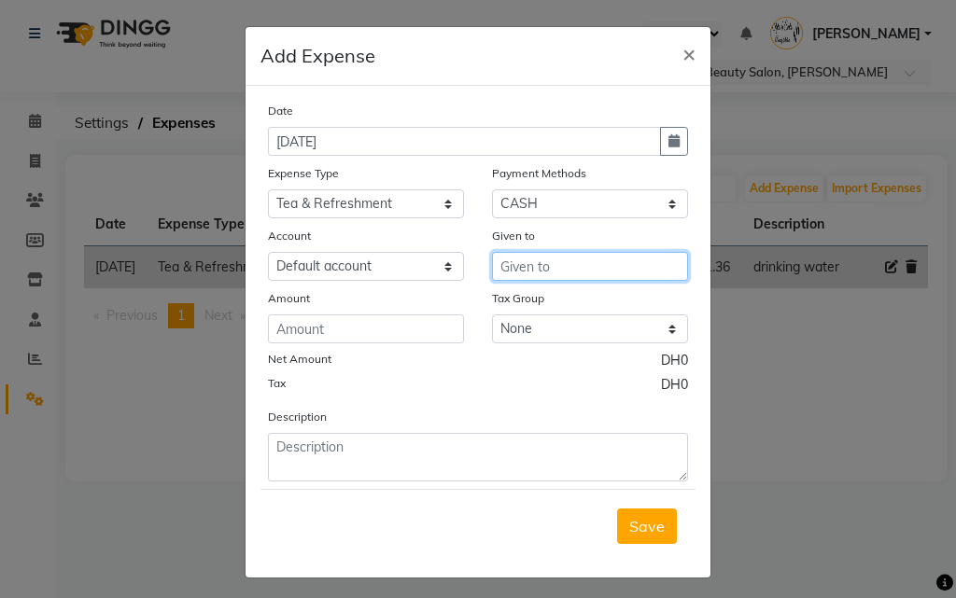
click at [534, 264] on input "text" at bounding box center [590, 266] width 196 height 29
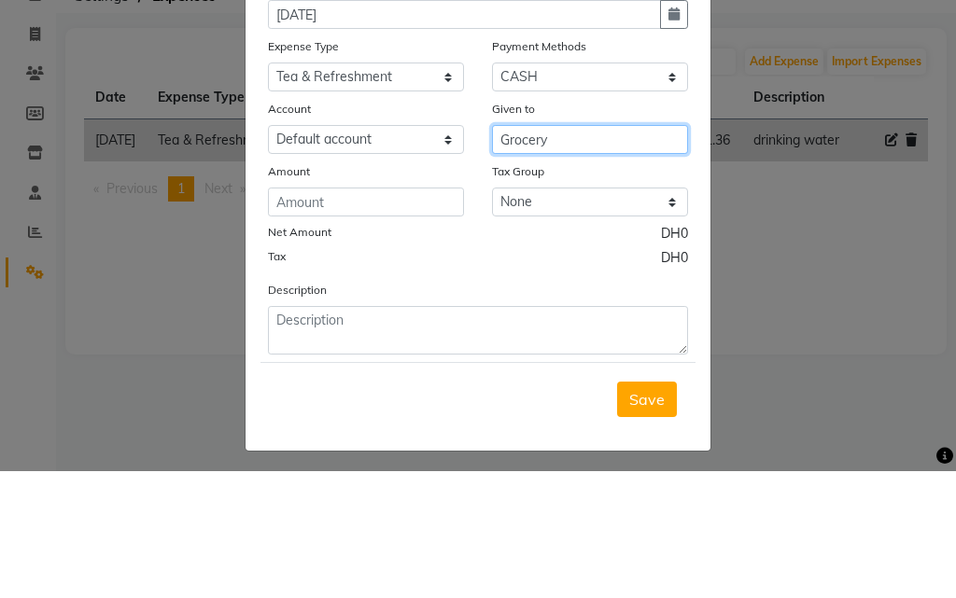
type input "Grocery"
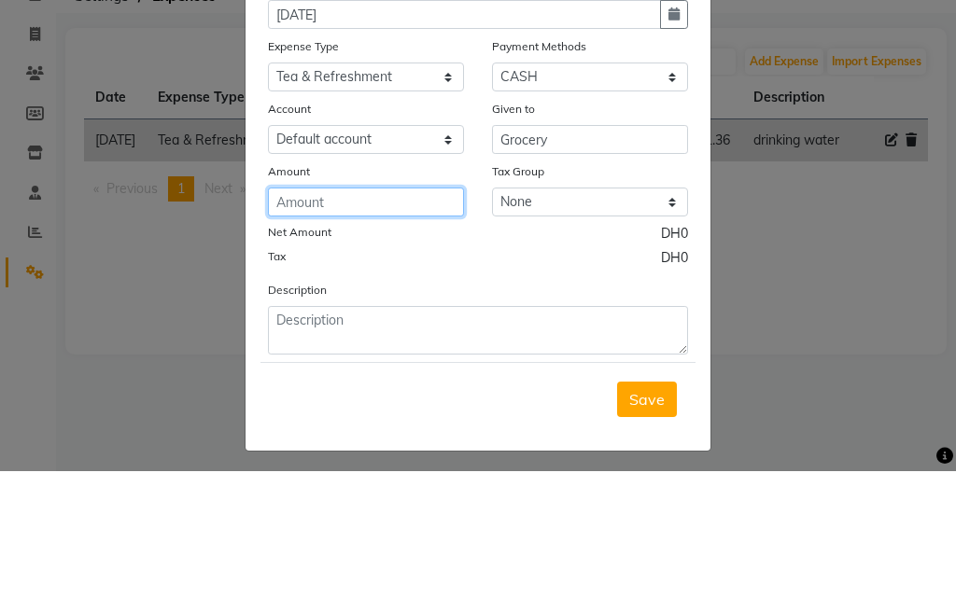
click at [356, 325] on input "number" at bounding box center [366, 329] width 196 height 29
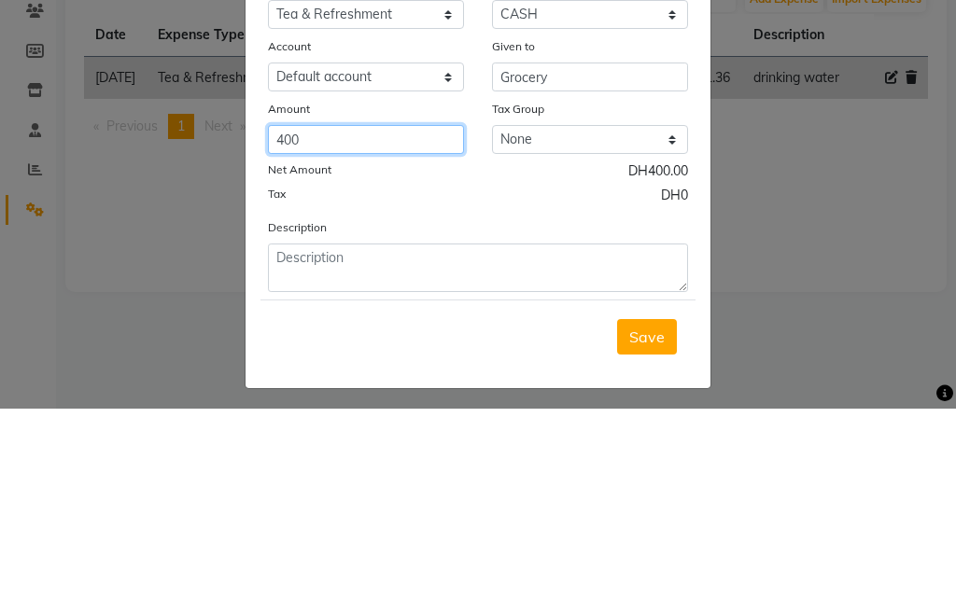
type input "400"
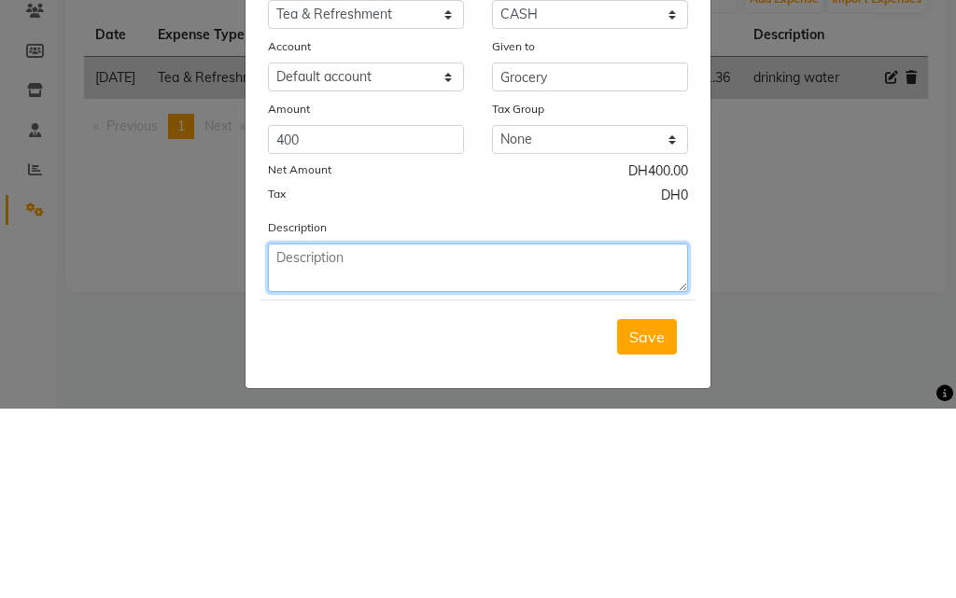
click at [406, 447] on textarea at bounding box center [478, 457] width 420 height 49
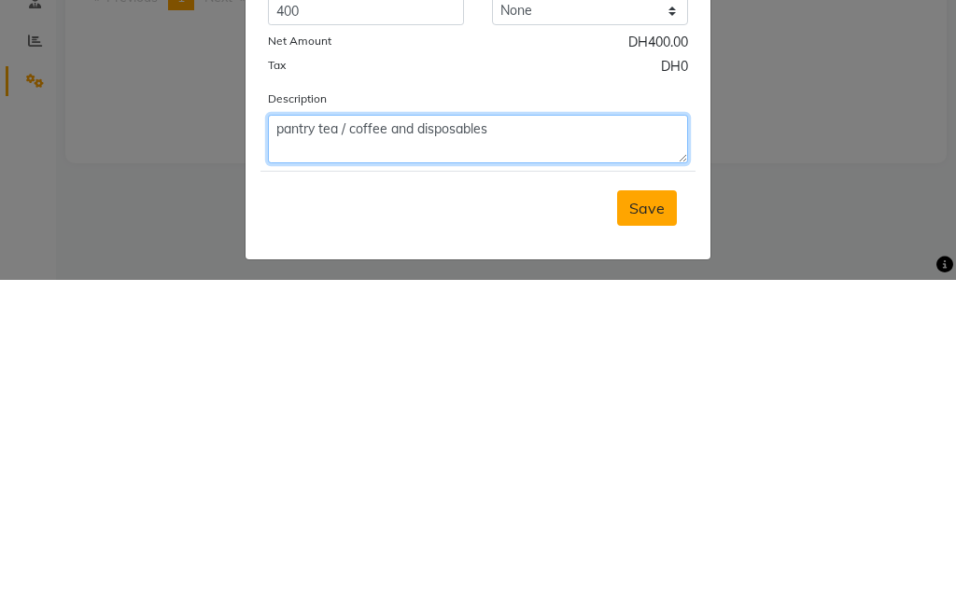
type textarea "pantry tea / coffee and disposables"
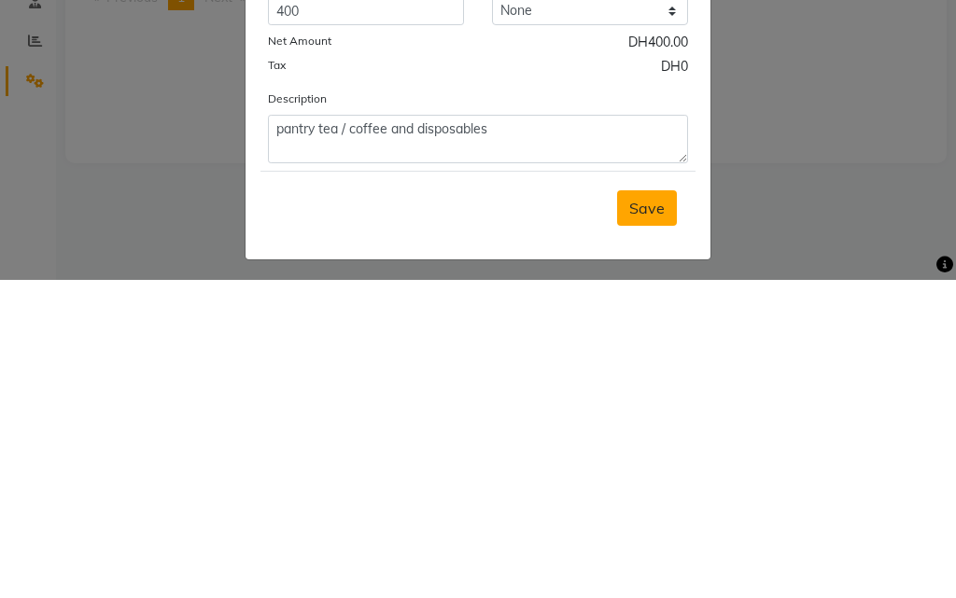
click at [641, 539] on button "Save" at bounding box center [647, 526] width 60 height 35
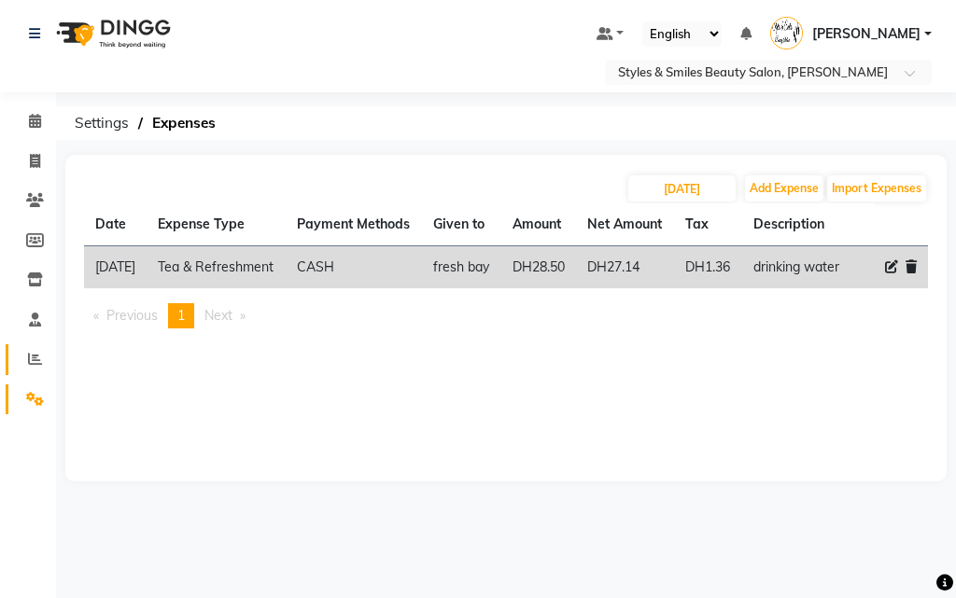
click at [38, 359] on icon at bounding box center [35, 359] width 14 height 14
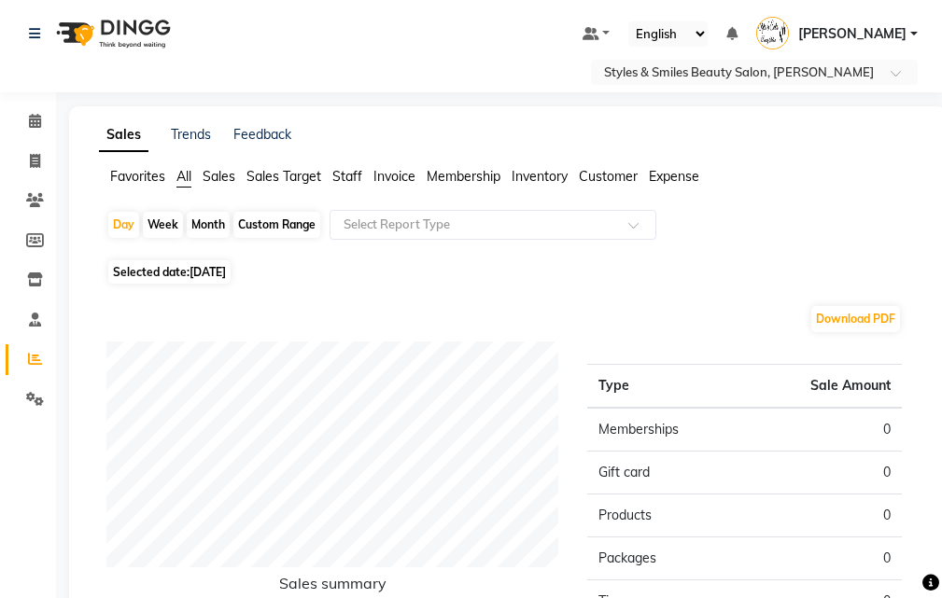
click at [217, 222] on div "Month" at bounding box center [208, 225] width 43 height 26
select select "9"
select select "2025"
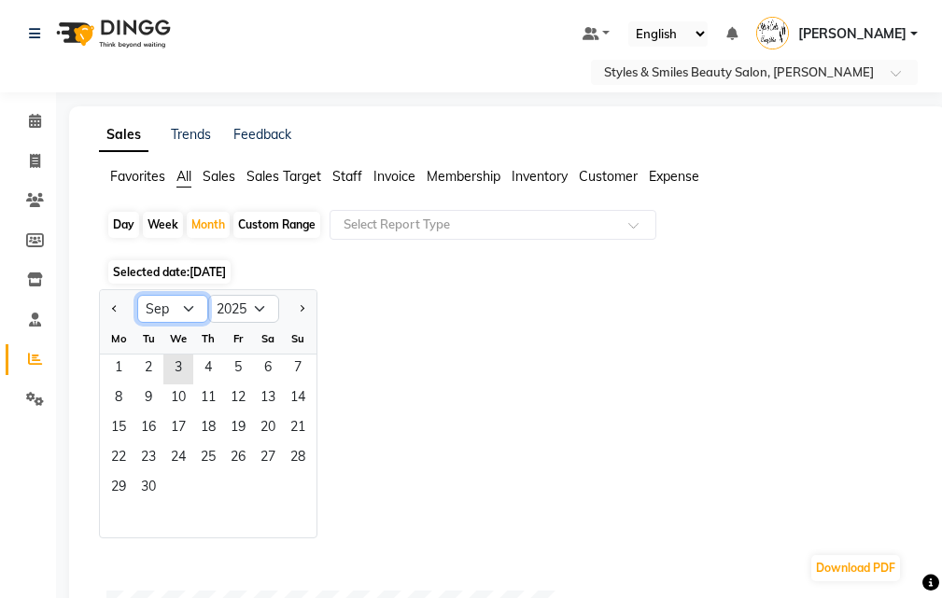
click at [161, 315] on select "Jan Feb Mar Apr May Jun [DATE] Aug Sep Oct Nov Dec" at bounding box center [172, 309] width 71 height 28
select select "8"
click at [137, 295] on select "Jan Feb Mar Apr May Jun [DATE] Aug Sep Oct Nov Dec" at bounding box center [172, 309] width 71 height 28
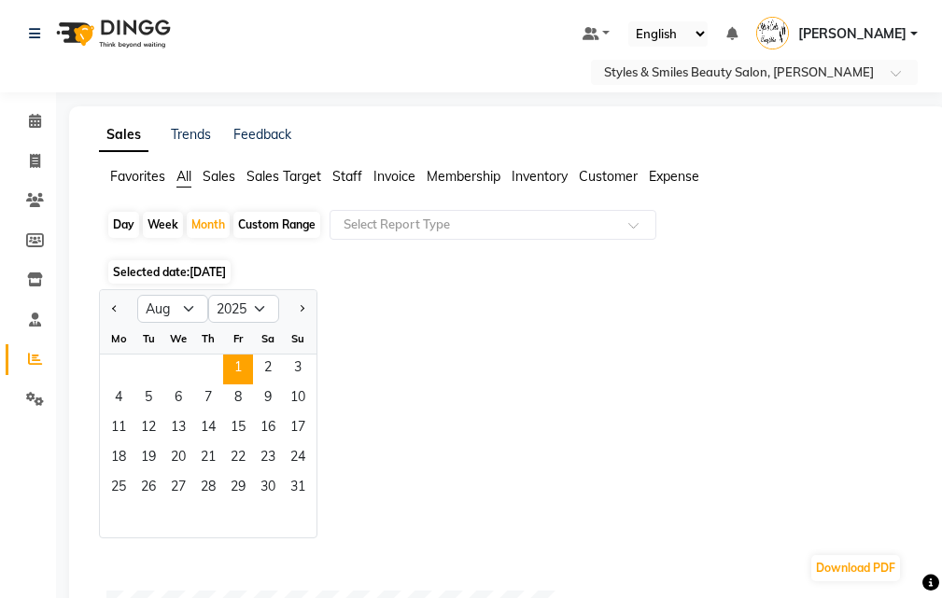
click at [238, 366] on span "1" at bounding box center [238, 370] width 30 height 30
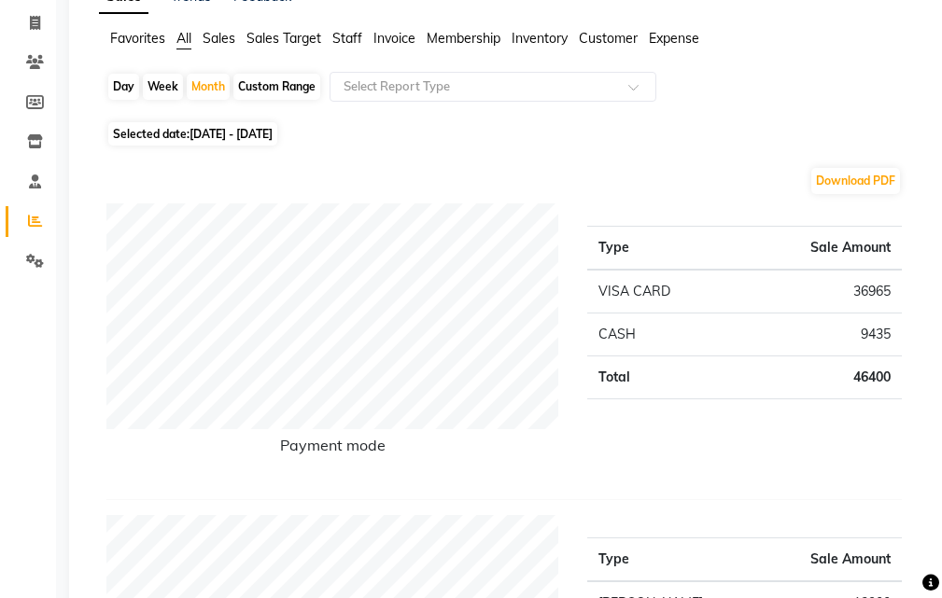
scroll to position [132, 0]
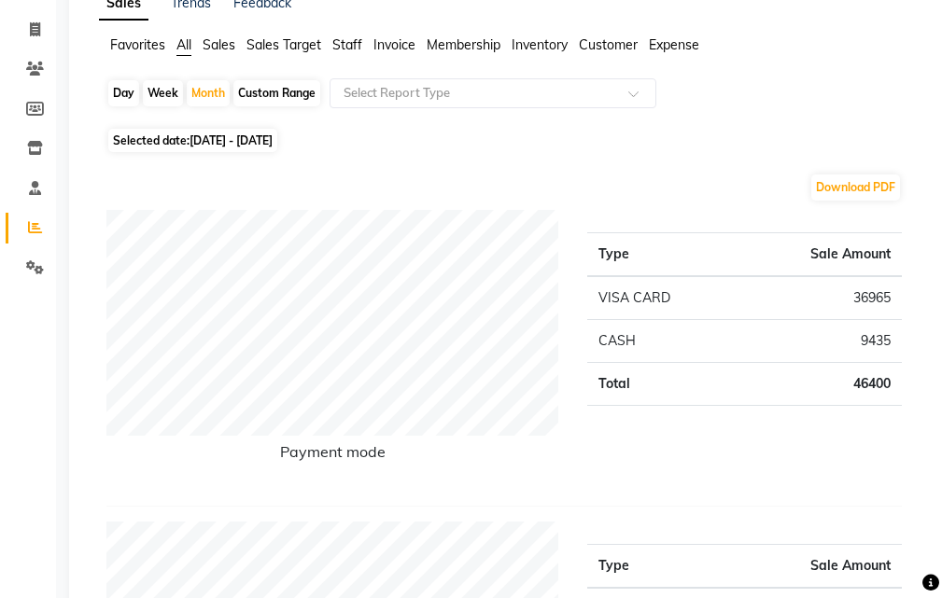
click at [671, 48] on span "Expense" at bounding box center [674, 44] width 50 height 17
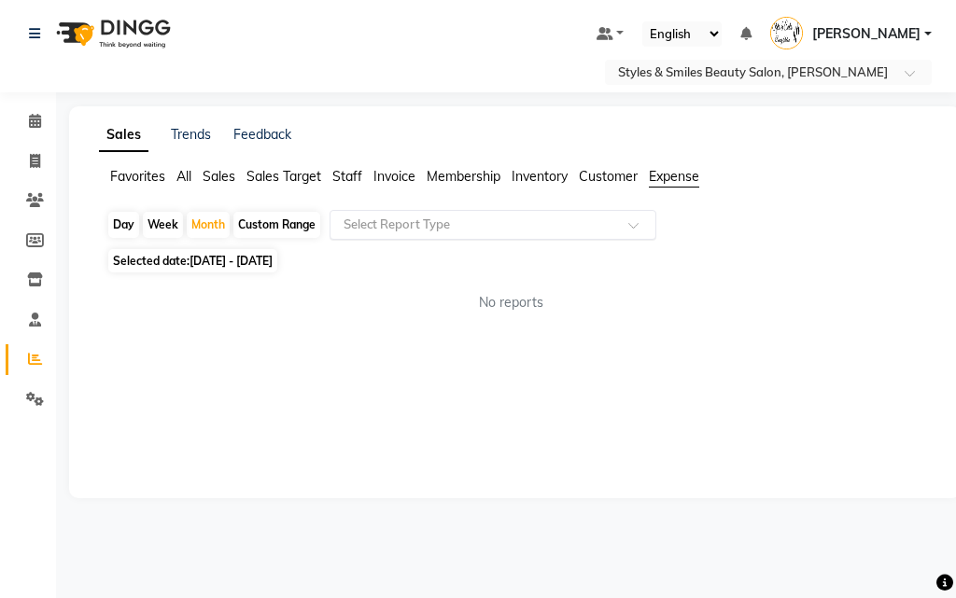
click at [640, 228] on span at bounding box center [639, 230] width 23 height 19
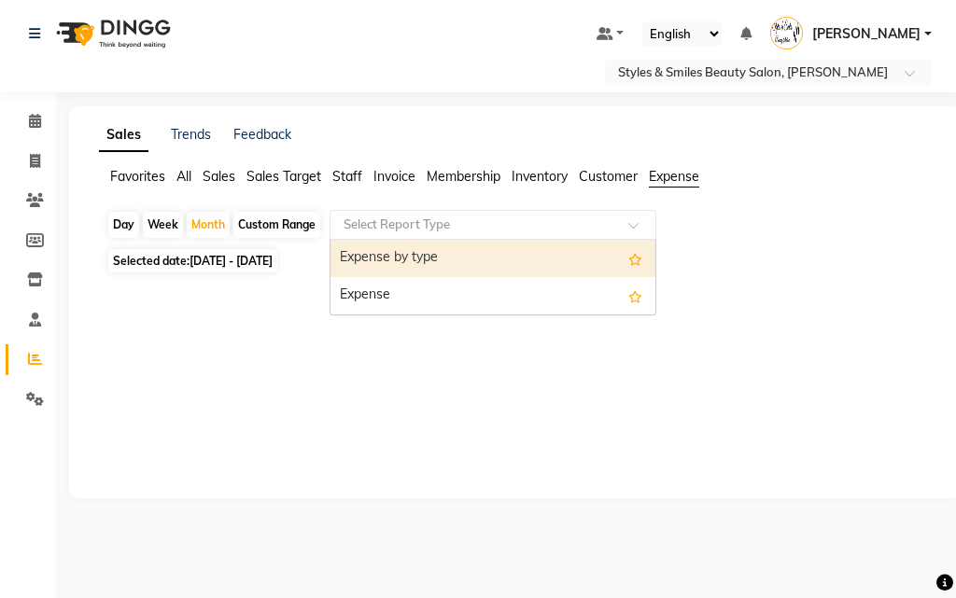
click at [389, 295] on div "Expense" at bounding box center [492, 295] width 325 height 37
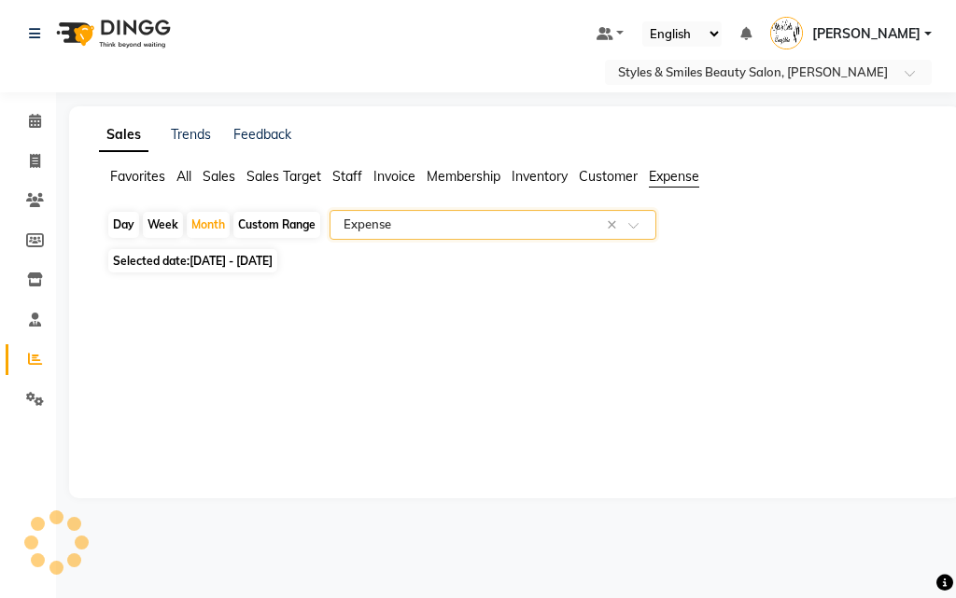
select select "full_report"
select select "csv"
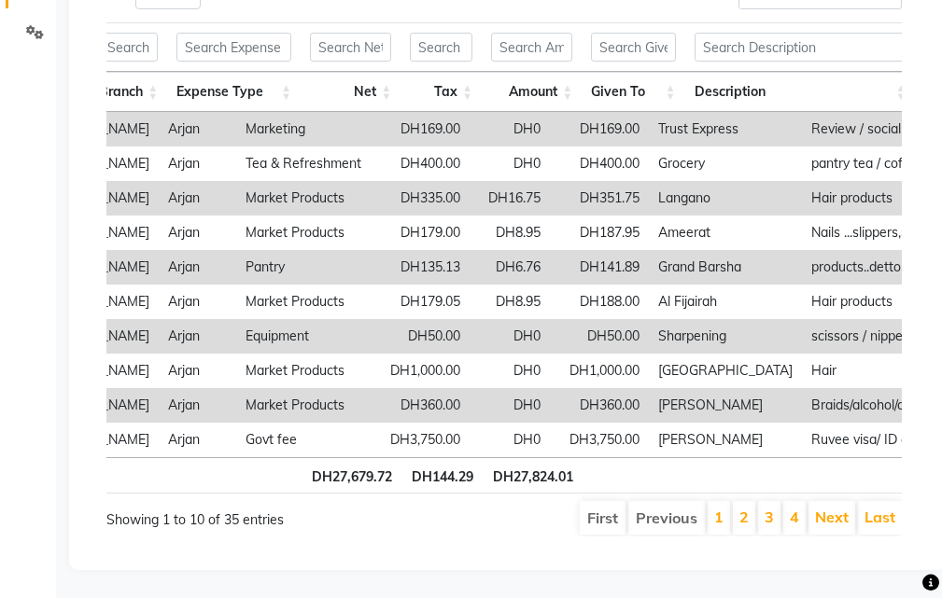
scroll to position [0, 484]
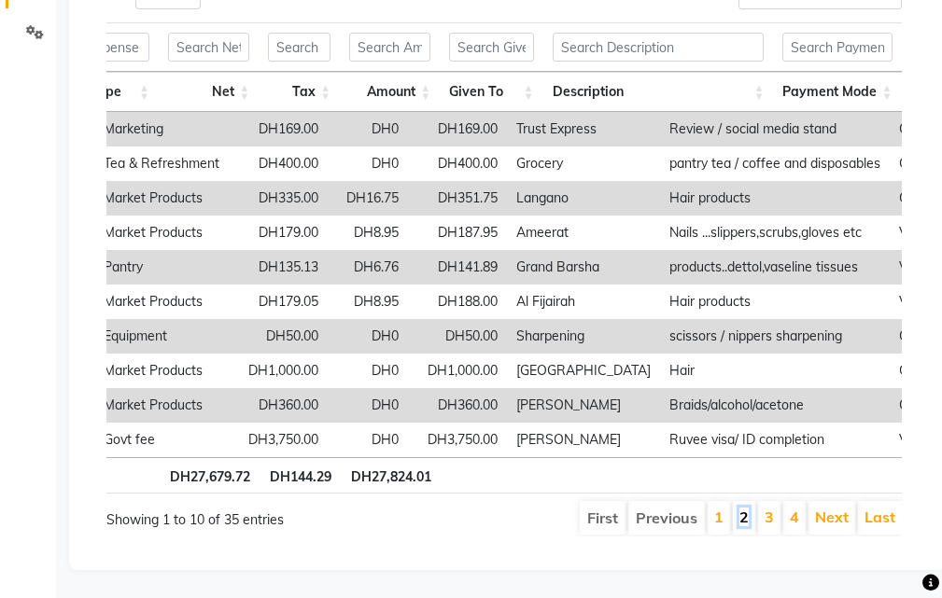
click at [745, 508] on link "2" at bounding box center [743, 517] width 9 height 19
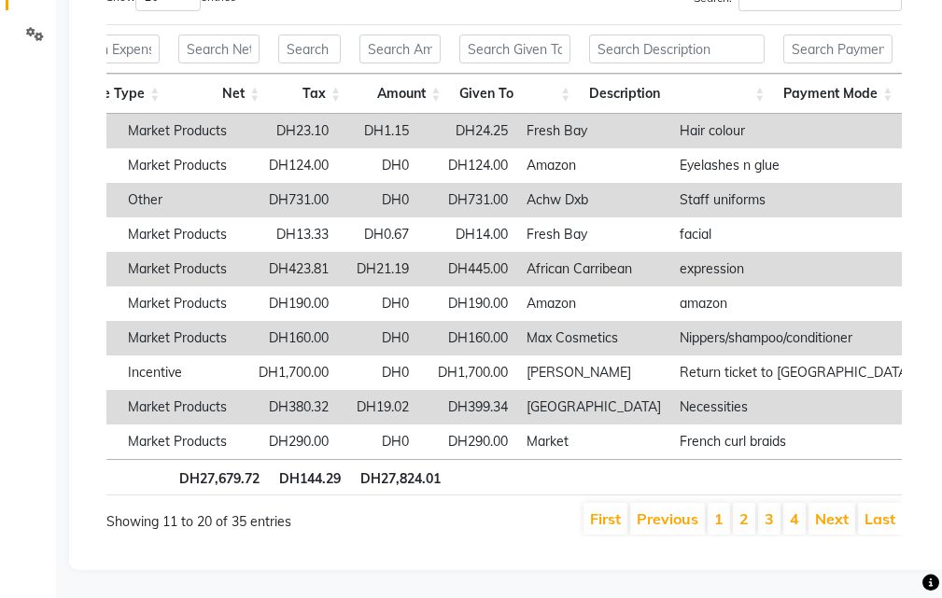
scroll to position [0, 460]
click at [719, 510] on link "1" at bounding box center [718, 519] width 9 height 19
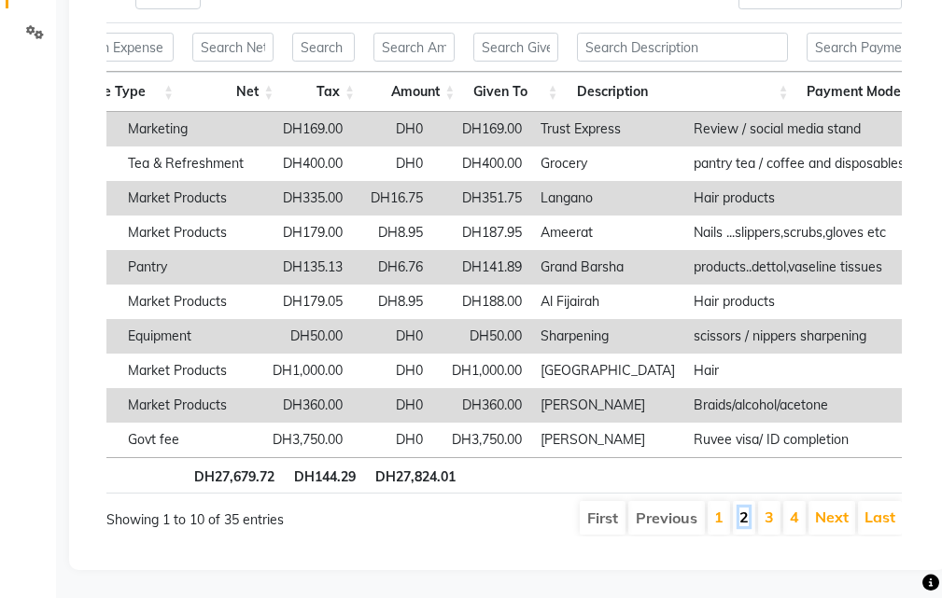
click at [741, 508] on link "2" at bounding box center [743, 517] width 9 height 19
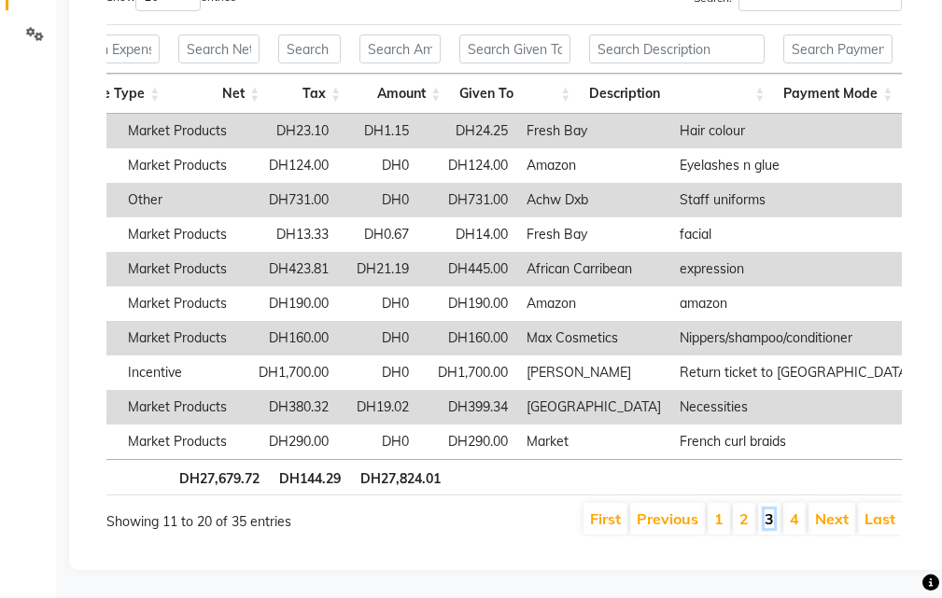
click at [765, 511] on link "3" at bounding box center [768, 519] width 9 height 19
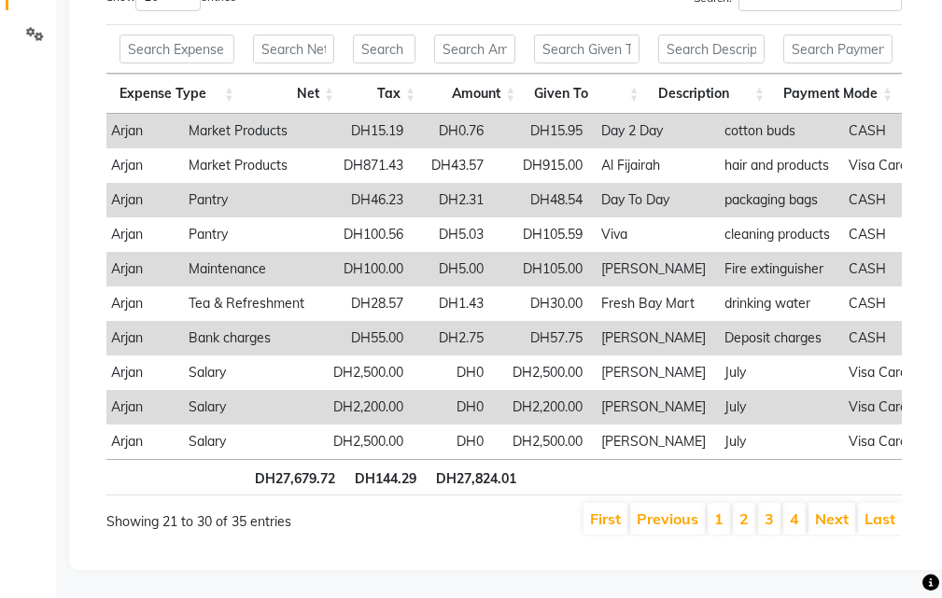
scroll to position [0, 399]
click at [790, 511] on link "4" at bounding box center [794, 519] width 9 height 19
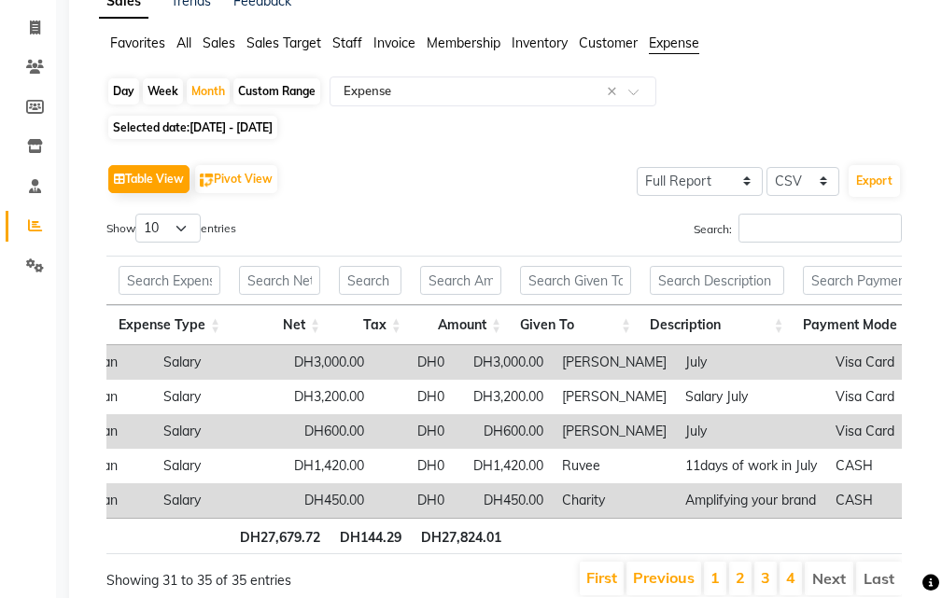
scroll to position [0, 0]
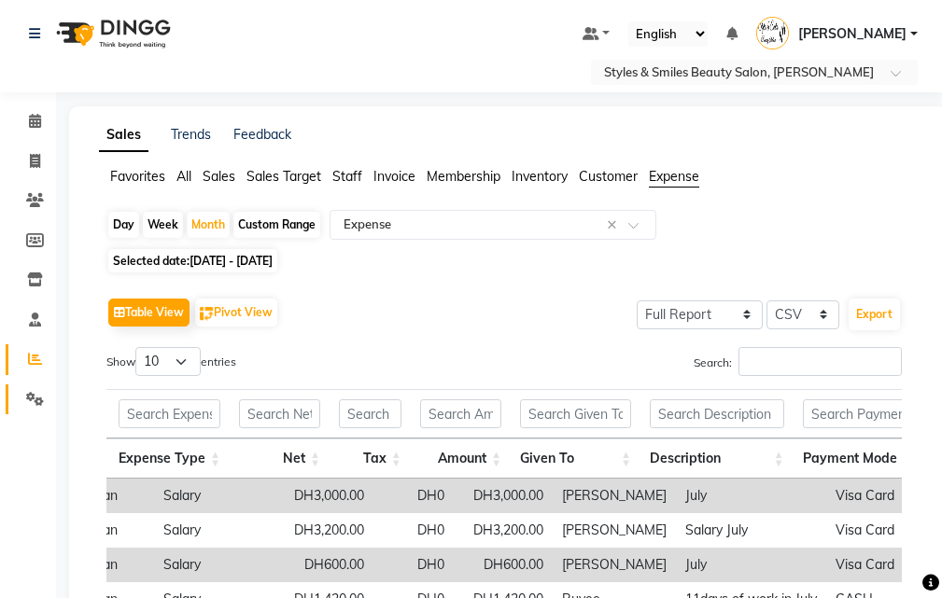
click at [26, 399] on icon at bounding box center [35, 399] width 18 height 14
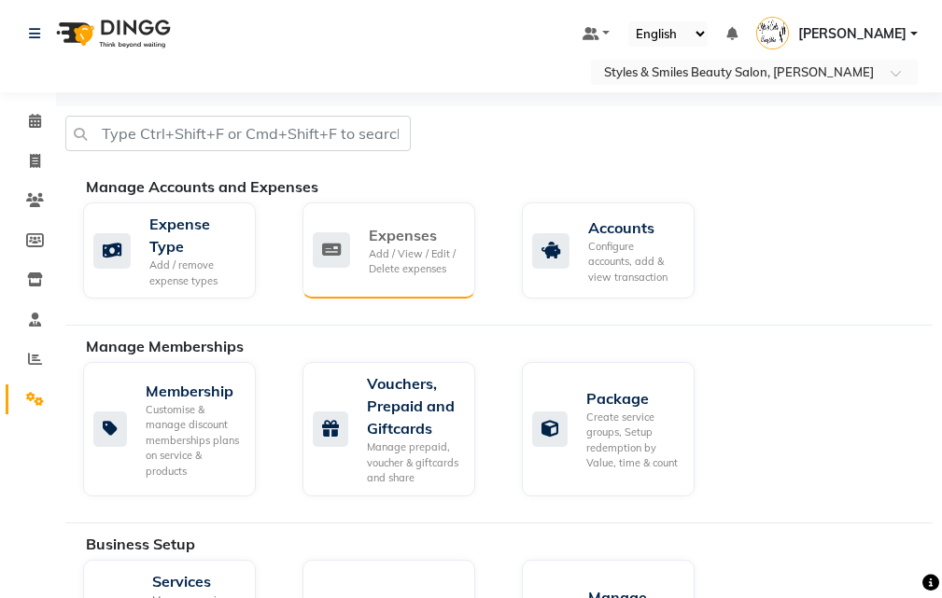
click at [396, 257] on div "Add / View / Edit / Delete expenses" at bounding box center [414, 261] width 91 height 31
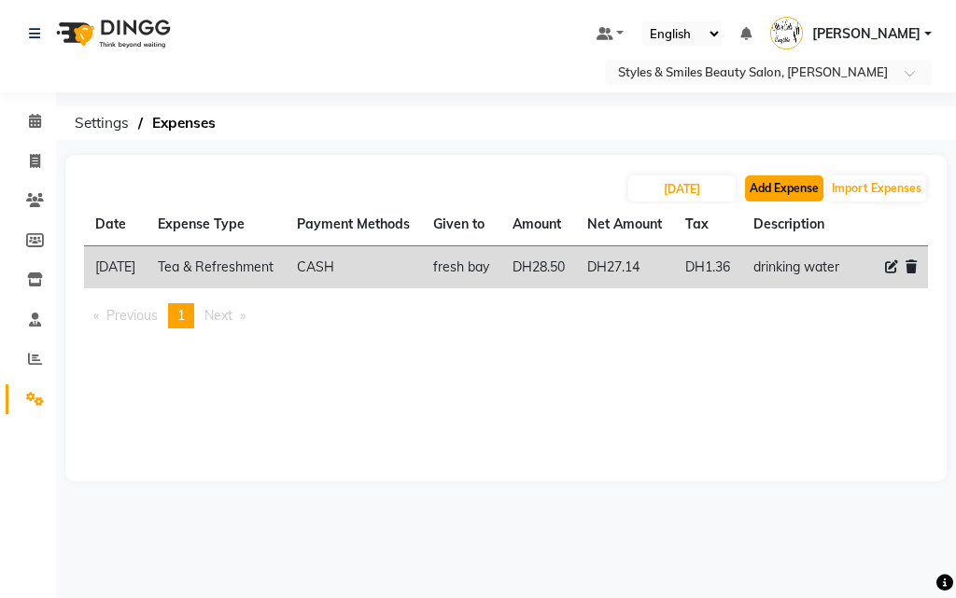
click at [781, 190] on button "Add Expense" at bounding box center [784, 188] width 78 height 26
select select "1"
select select "2853"
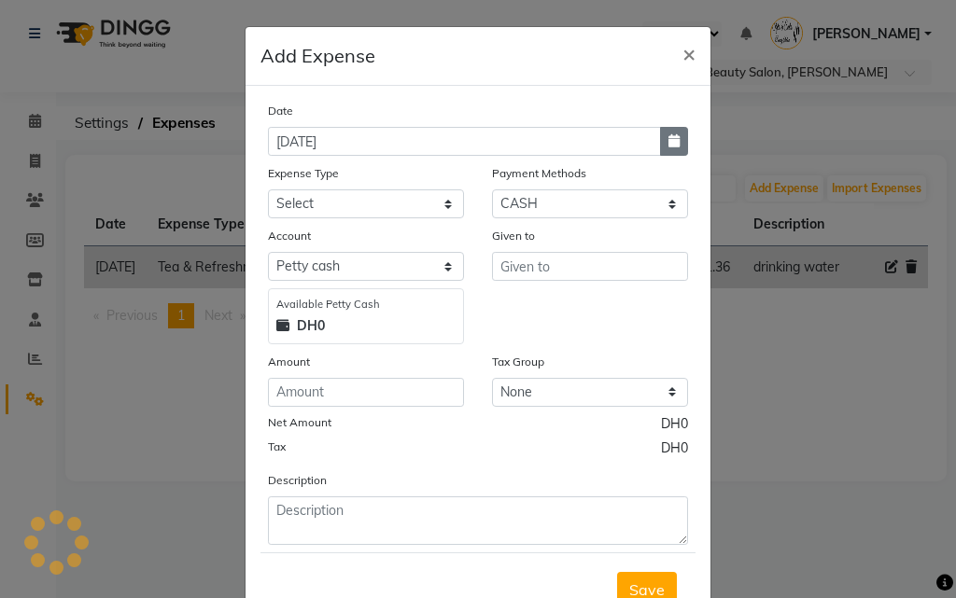
click at [668, 140] on icon "button" at bounding box center [673, 140] width 11 height 13
select select "9"
select select "2025"
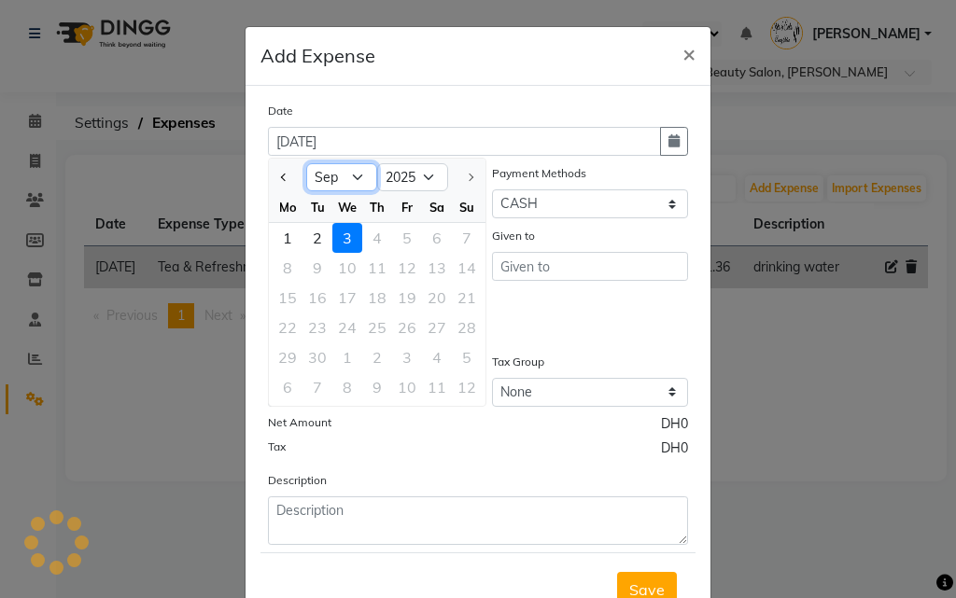
click at [308, 175] on select "Jan Feb Mar Apr May Jun [DATE] Aug Sep" at bounding box center [341, 177] width 71 height 28
select select "8"
click at [306, 163] on select "Jan Feb Mar Apr May Jun [DATE] Aug Sep" at bounding box center [341, 177] width 71 height 28
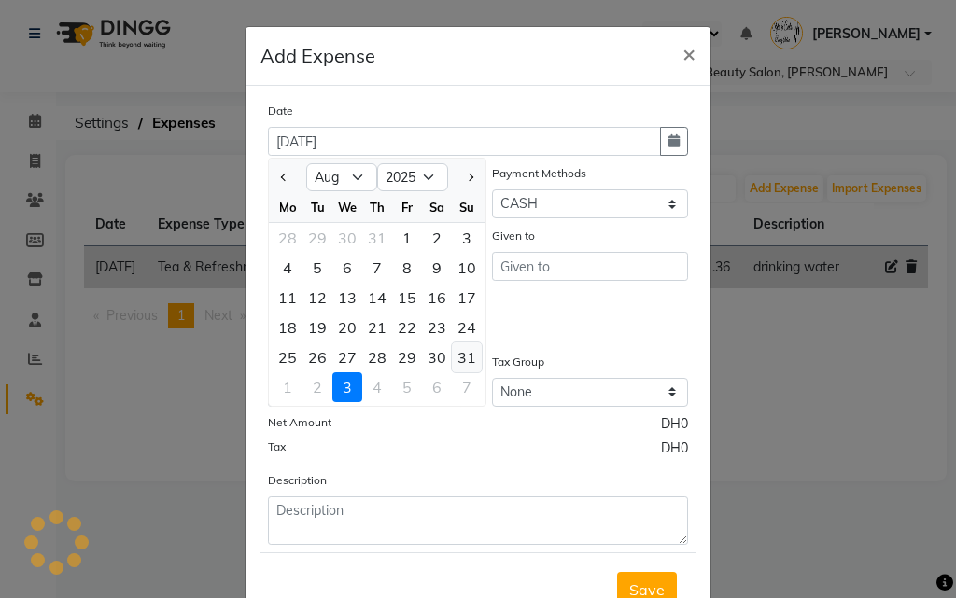
click at [456, 355] on div "31" at bounding box center [467, 358] width 30 height 30
type input "[DATE]"
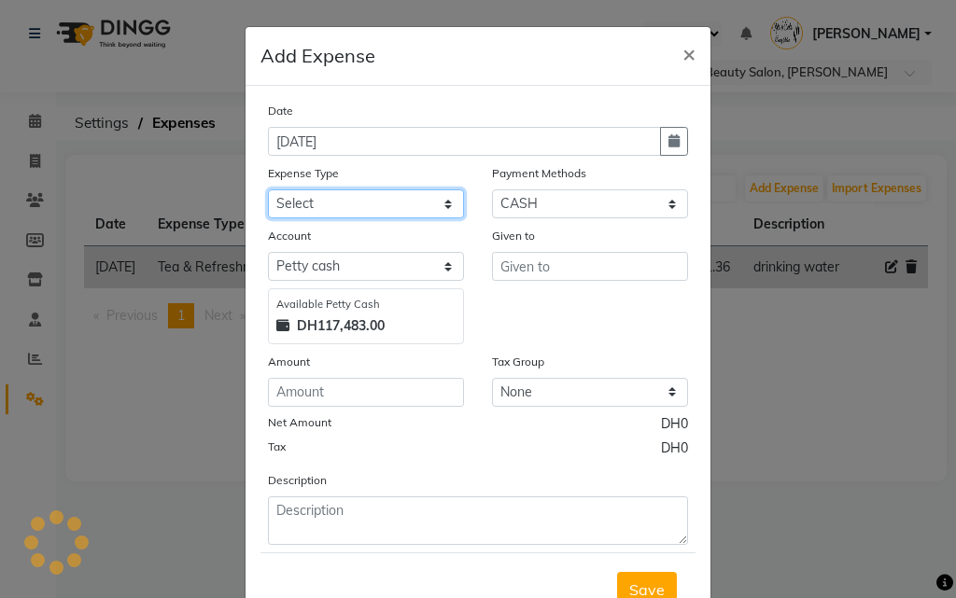
click at [377, 208] on select "Select Advance Salary Bank charges Car maintenance Cash transfer to bank Cash t…" at bounding box center [366, 203] width 196 height 29
select select "4414"
click at [268, 189] on select "Select Advance Salary Bank charges Car maintenance Cash transfer to bank Cash t…" at bounding box center [366, 203] width 196 height 29
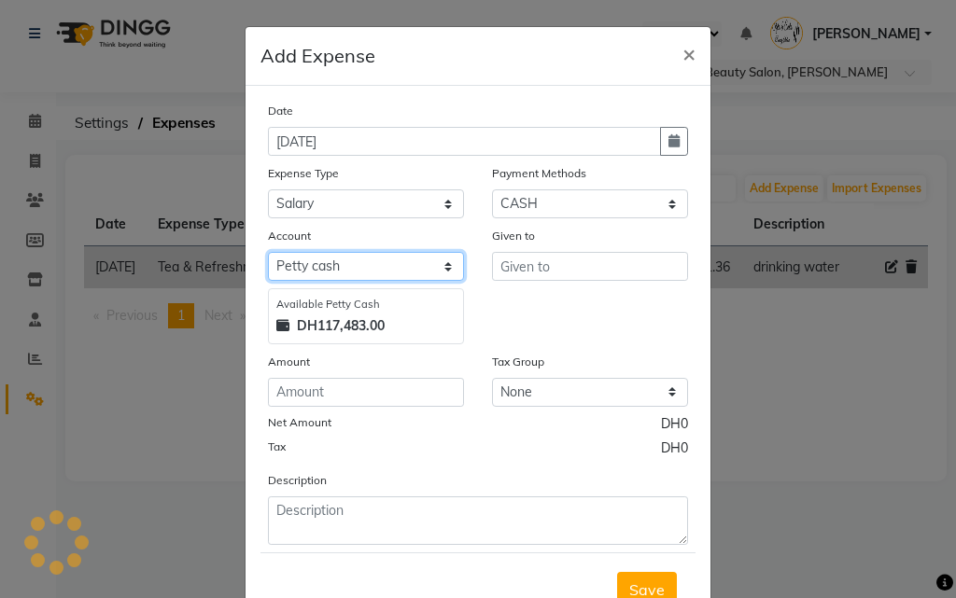
click at [357, 270] on select "Select [PERSON_NAME] cash Default account" at bounding box center [366, 266] width 196 height 29
select select "2854"
click at [268, 252] on select "Select [PERSON_NAME] cash Default account" at bounding box center [366, 266] width 196 height 29
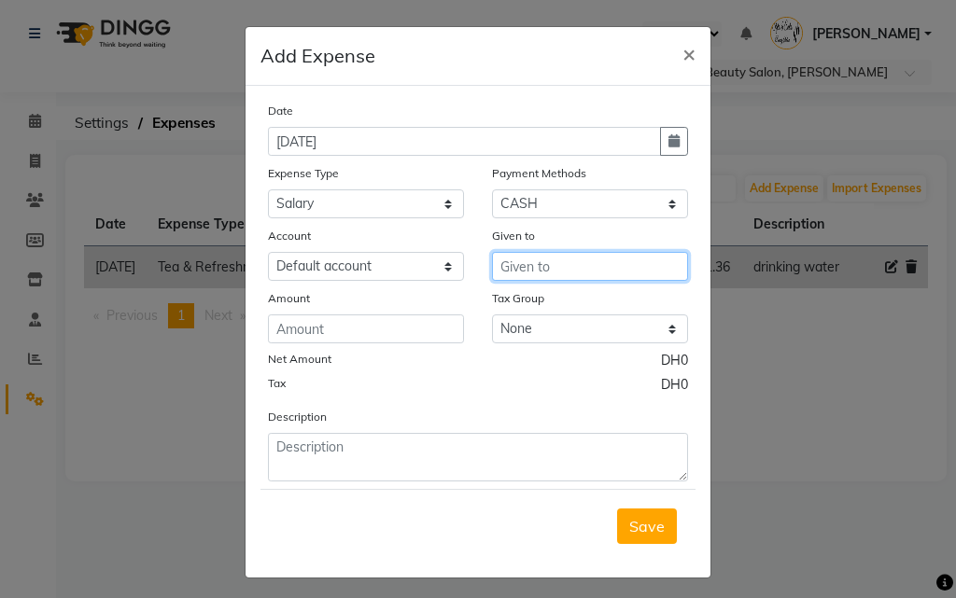
click at [549, 272] on input "text" at bounding box center [590, 266] width 196 height 29
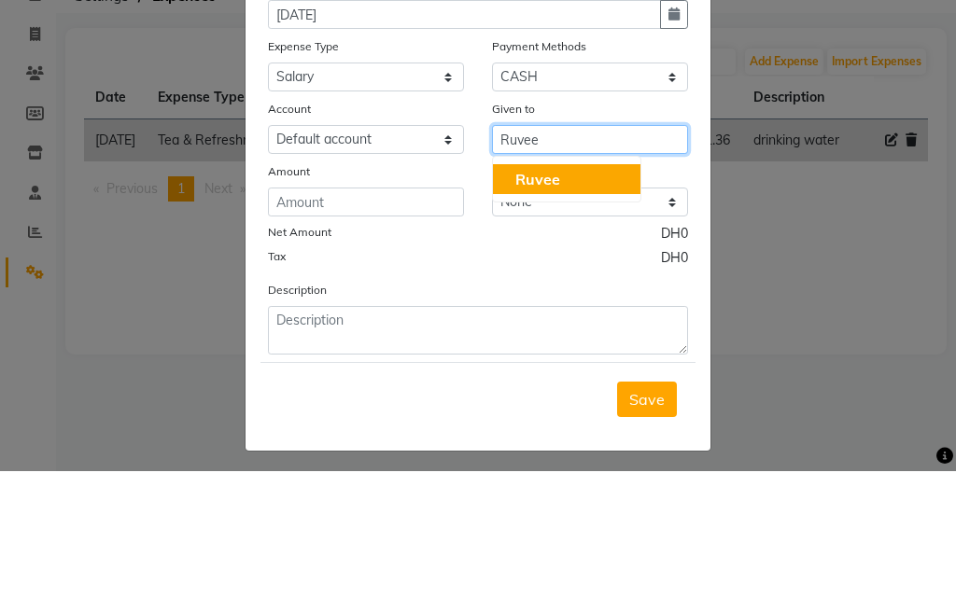
click at [544, 310] on span "Ruvee" at bounding box center [537, 306] width 45 height 19
type input "Ruvee"
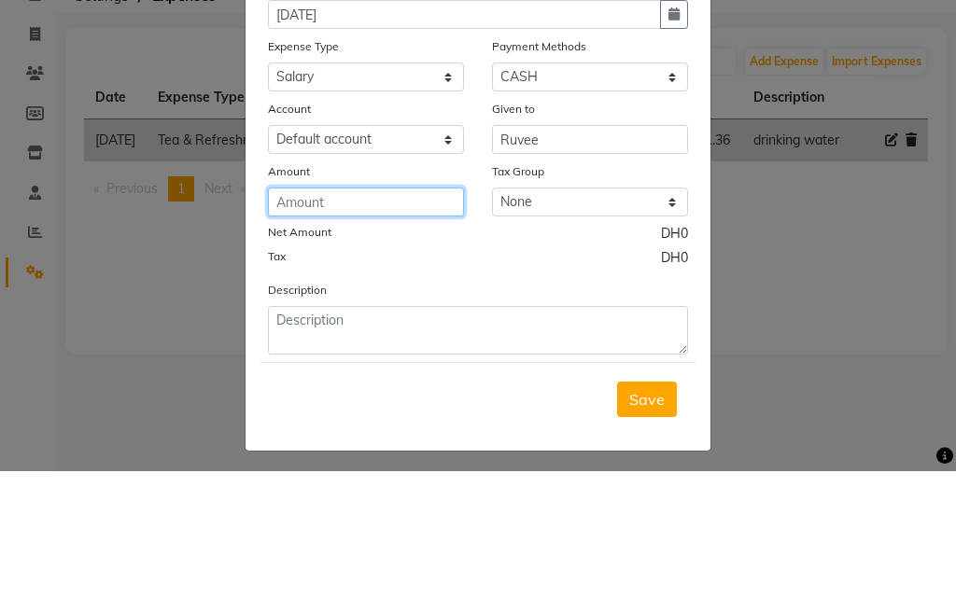
click at [366, 330] on input "number" at bounding box center [366, 329] width 196 height 29
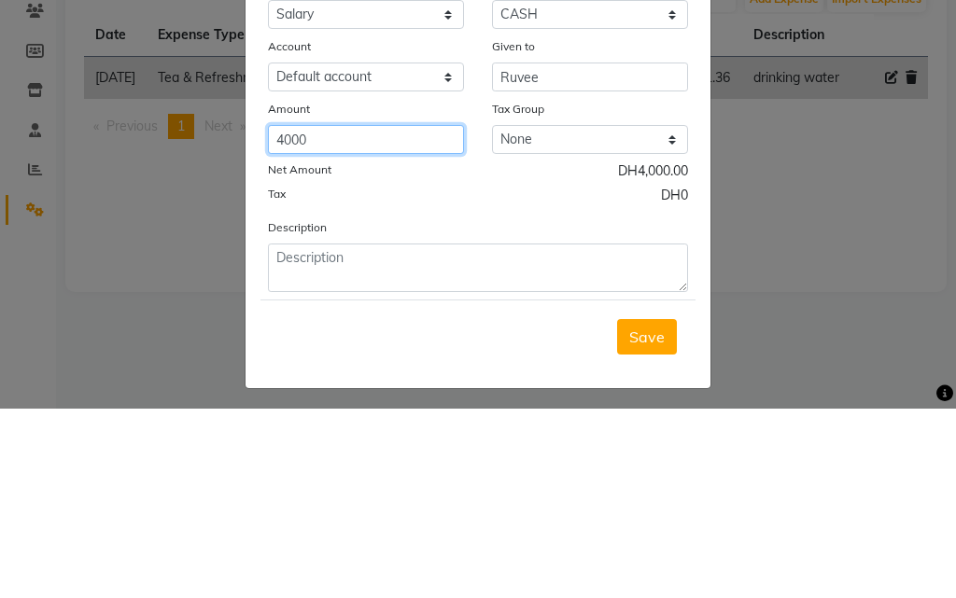
type input "4000"
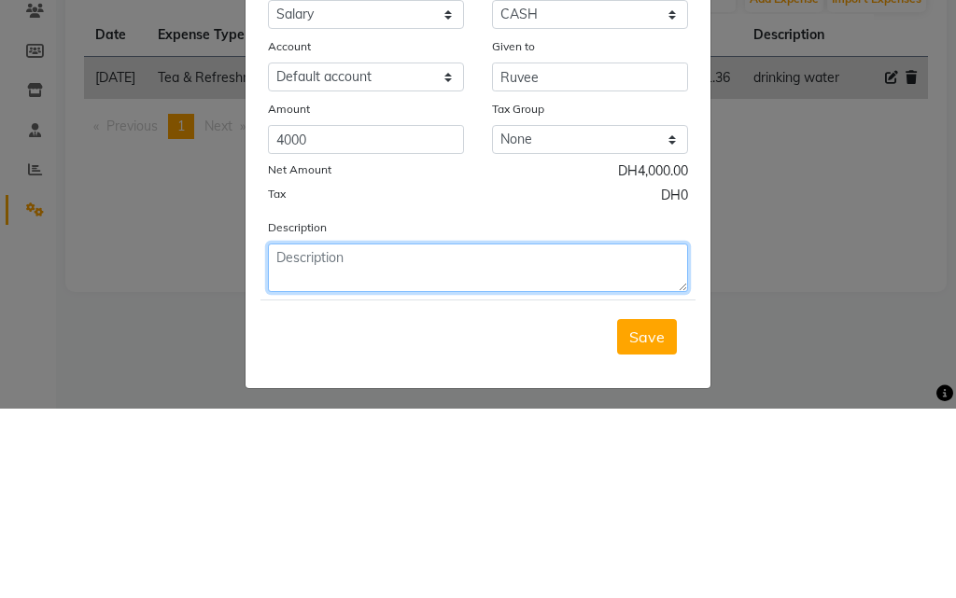
click at [391, 449] on textarea at bounding box center [478, 457] width 420 height 49
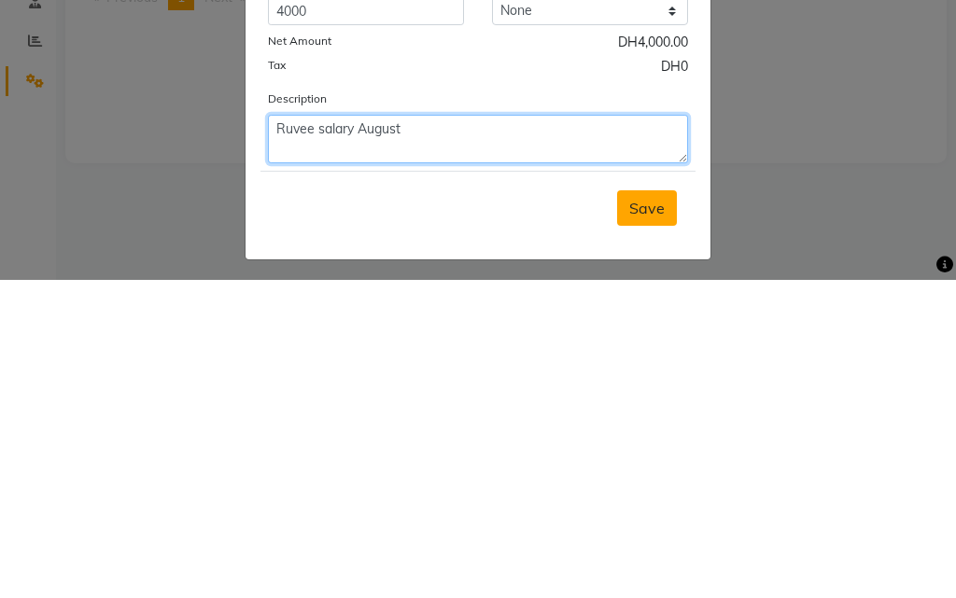
type textarea "Ruvee salary August"
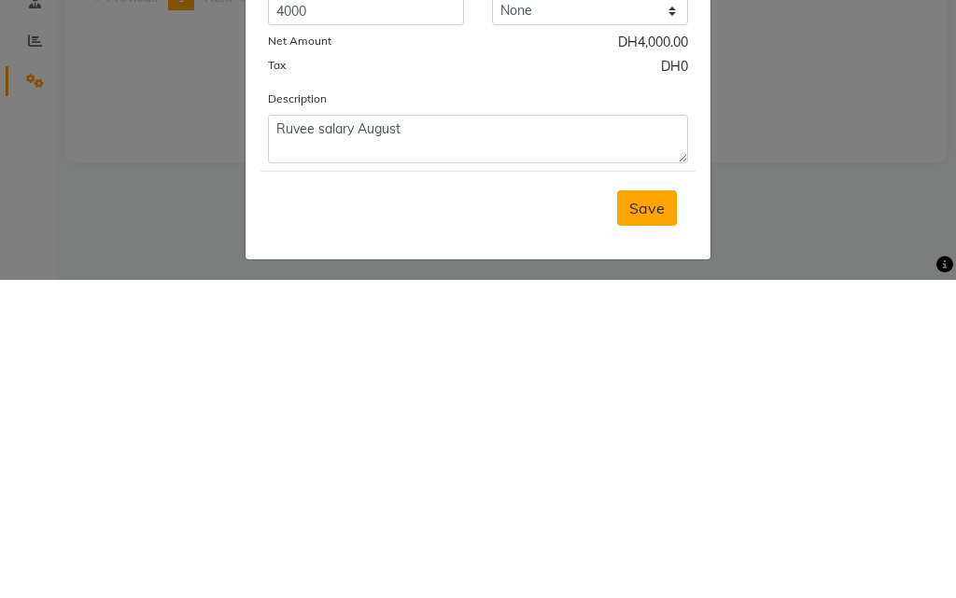
click at [632, 537] on button "Save" at bounding box center [647, 526] width 60 height 35
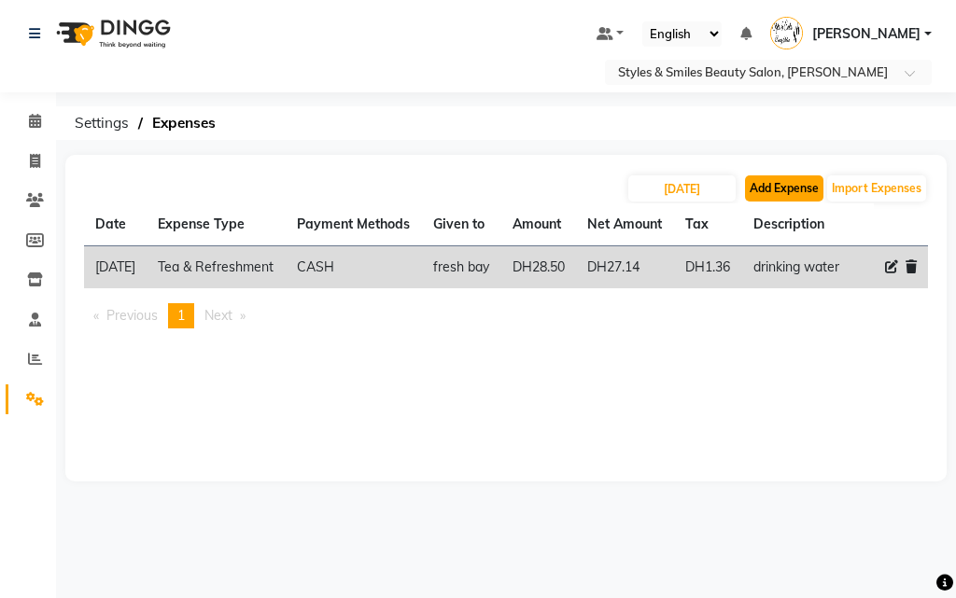
click at [775, 183] on button "Add Expense" at bounding box center [784, 188] width 78 height 26
select select "1"
select select "2853"
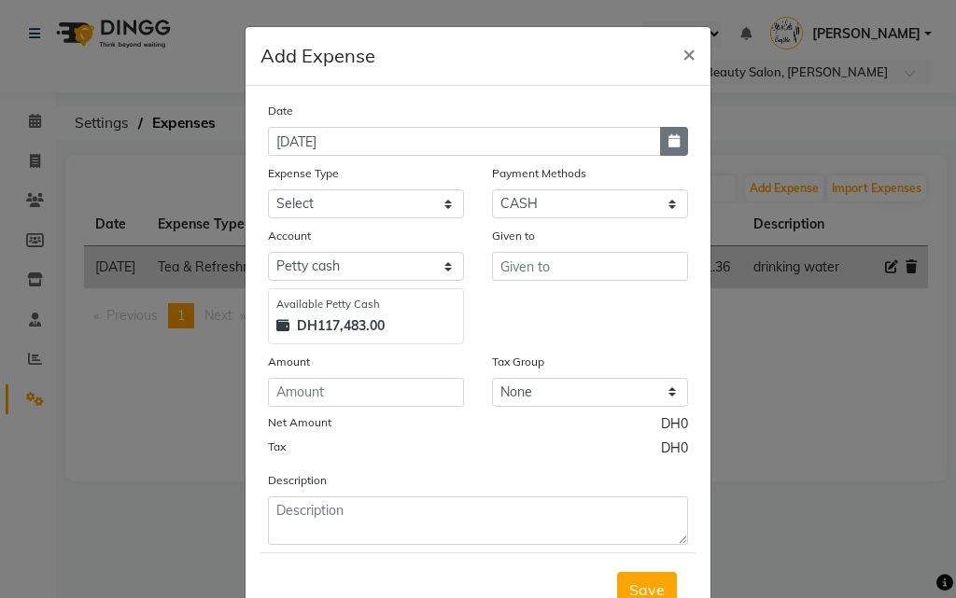
click at [660, 138] on button "button" at bounding box center [674, 141] width 28 height 29
select select "9"
select select "2025"
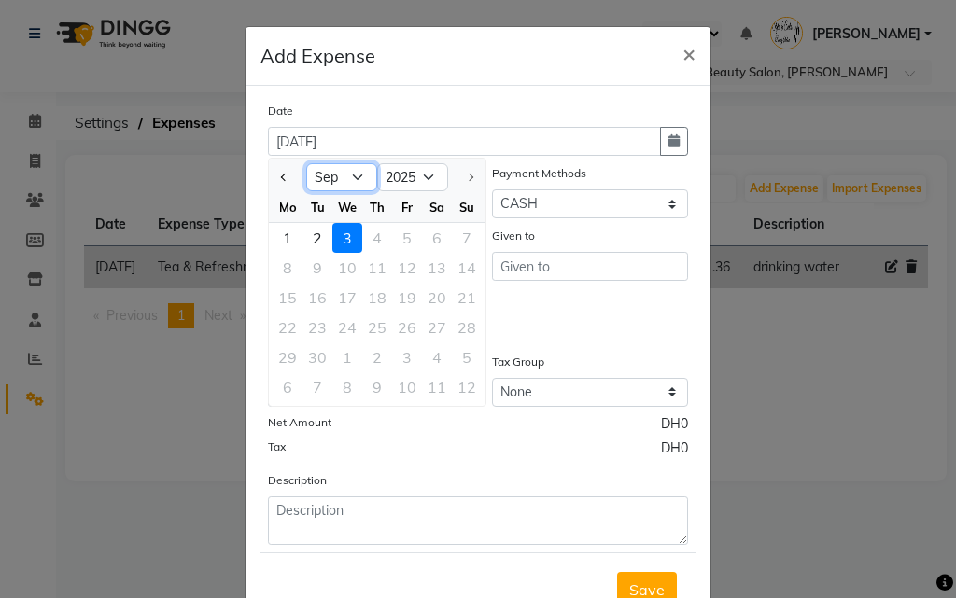
click at [321, 180] on select "Jan Feb Mar Apr May Jun [DATE] Aug Sep" at bounding box center [341, 177] width 71 height 28
select select "8"
click at [306, 163] on select "Jan Feb Mar Apr May Jun [DATE] Aug Sep" at bounding box center [341, 177] width 71 height 28
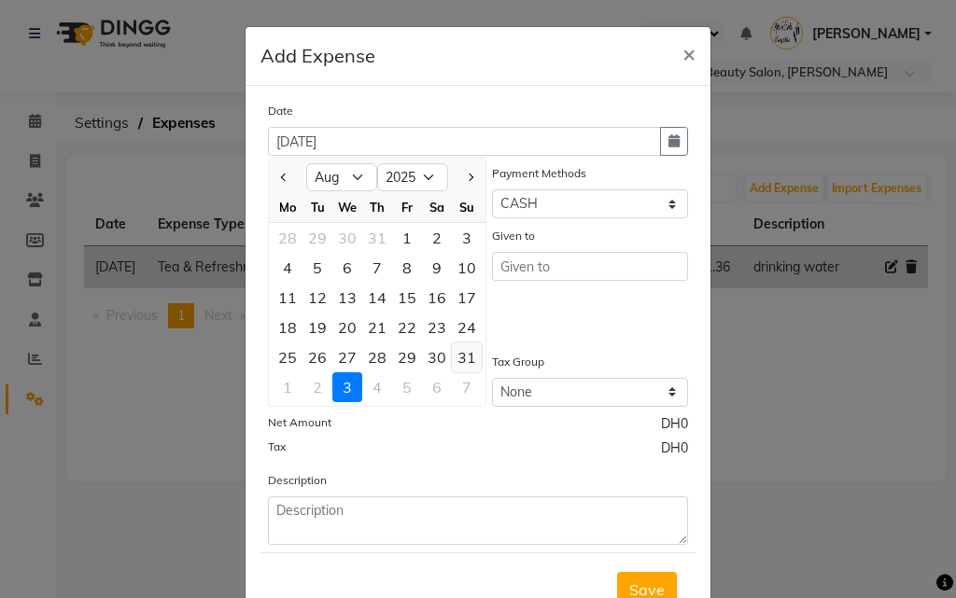
click at [458, 356] on div "31" at bounding box center [467, 358] width 30 height 30
type input "[DATE]"
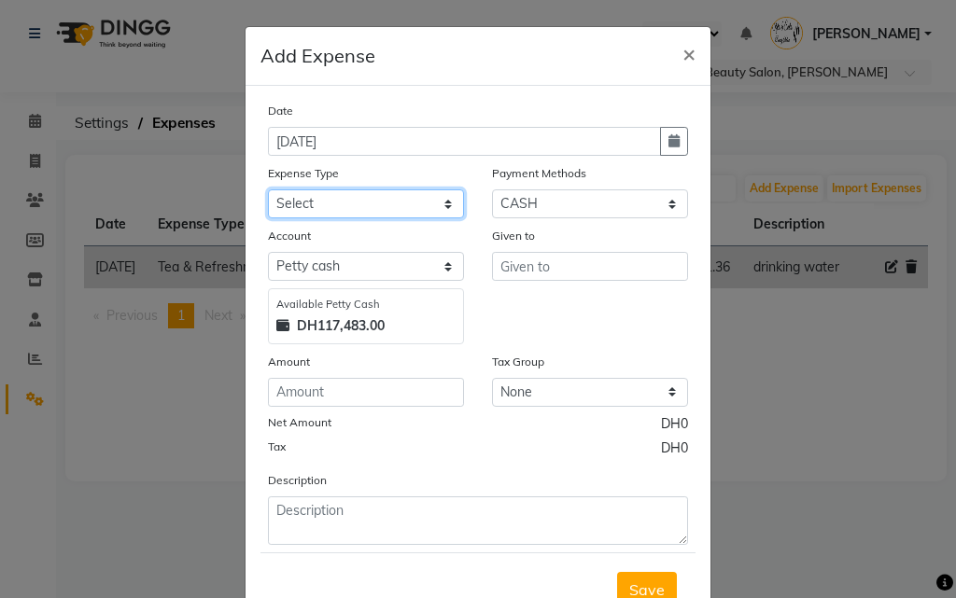
click at [373, 201] on select "Select Advance Salary Bank charges Car maintenance Cash transfer to bank Cash t…" at bounding box center [366, 203] width 196 height 29
click at [682, 55] on span "×" at bounding box center [688, 53] width 13 height 28
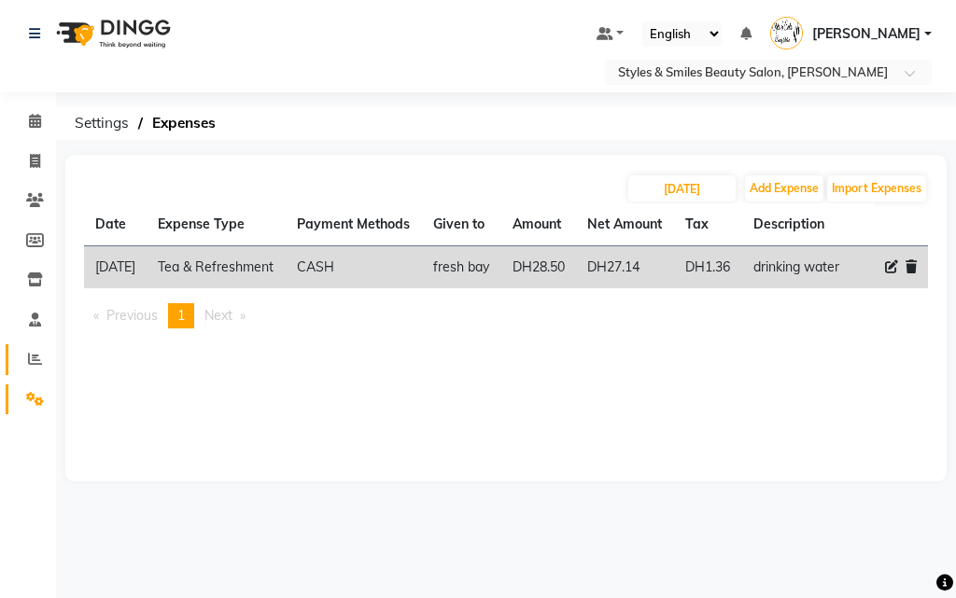
click at [35, 358] on icon at bounding box center [35, 359] width 14 height 14
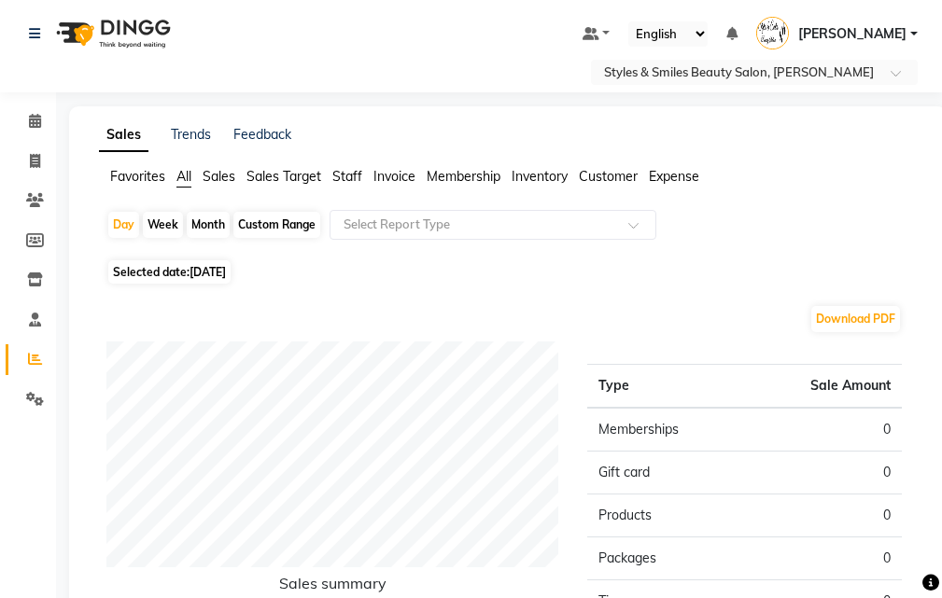
click at [670, 171] on span "Expense" at bounding box center [674, 176] width 50 height 17
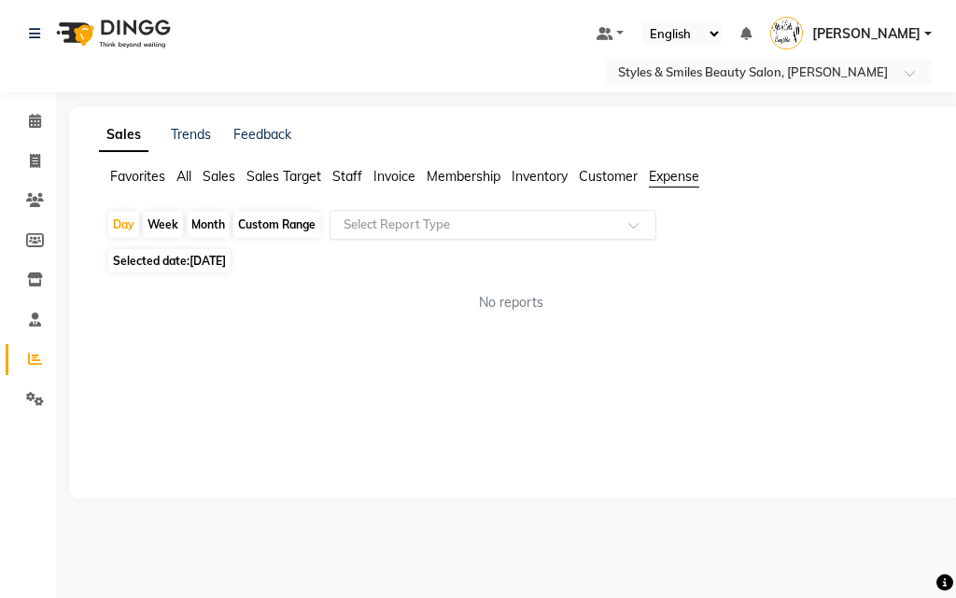
click at [524, 229] on input "text" at bounding box center [474, 225] width 269 height 19
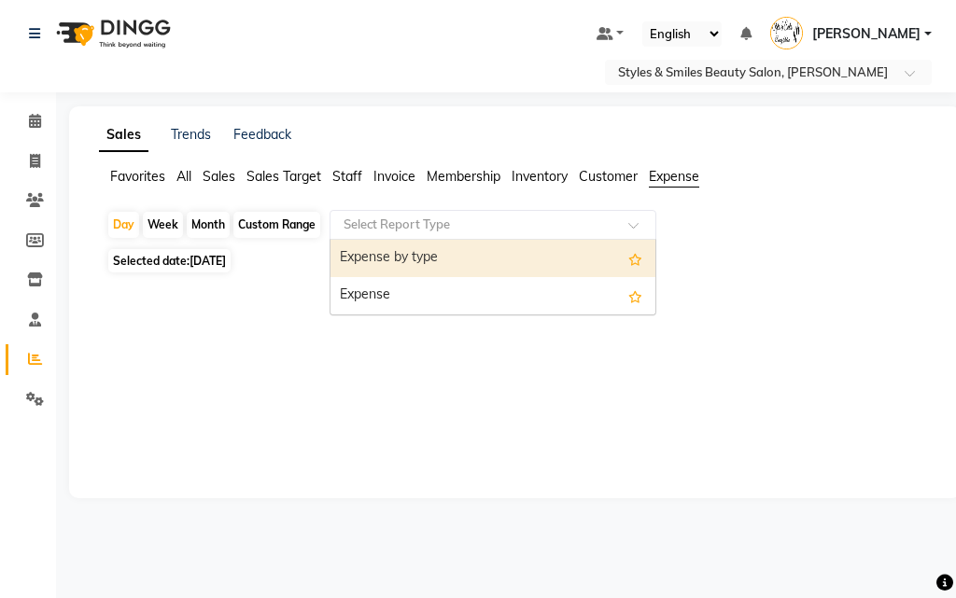
click at [202, 223] on div "Month" at bounding box center [208, 225] width 43 height 26
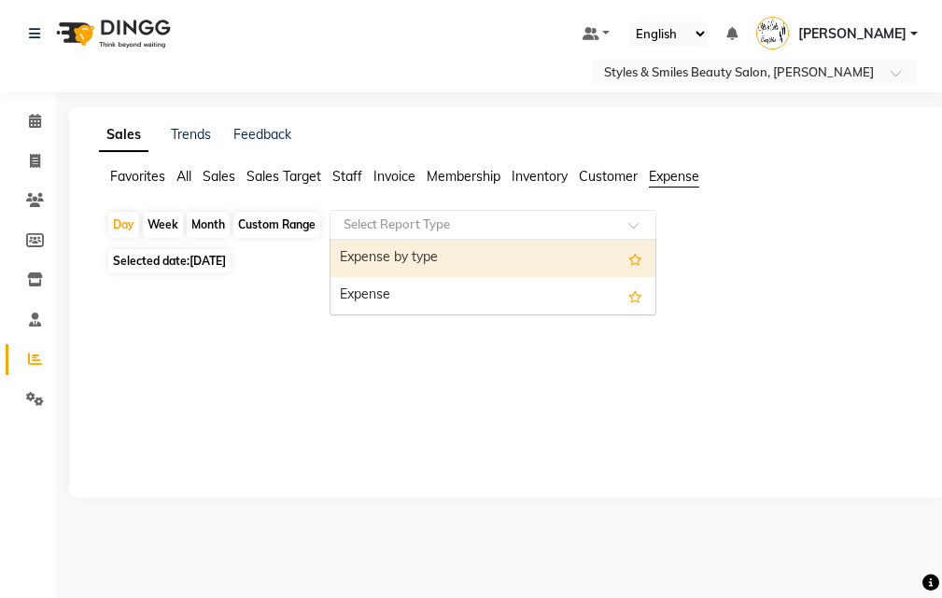
select select "9"
select select "2025"
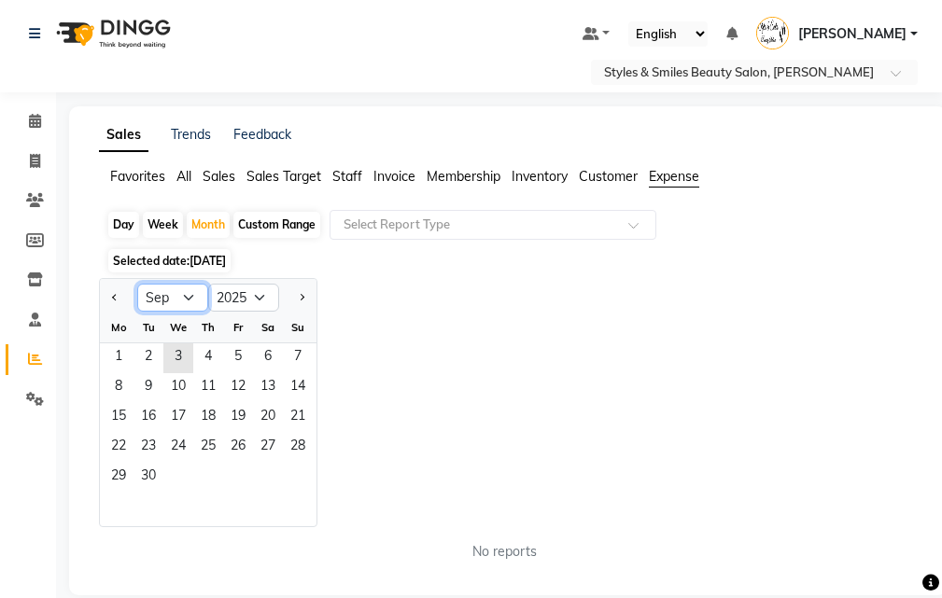
click at [164, 294] on select "Jan Feb Mar Apr May Jun [DATE] Aug Sep Oct Nov Dec" at bounding box center [172, 298] width 71 height 28
select select "8"
click at [137, 284] on select "Jan Feb Mar Apr May Jun [DATE] Aug Sep Oct Nov Dec" at bounding box center [172, 298] width 71 height 28
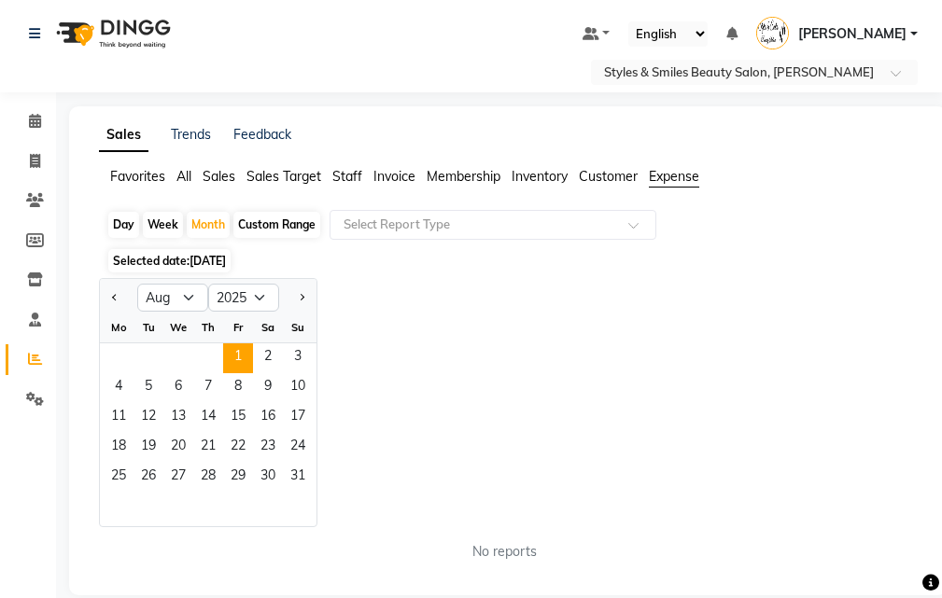
click at [234, 353] on span "1" at bounding box center [238, 358] width 30 height 30
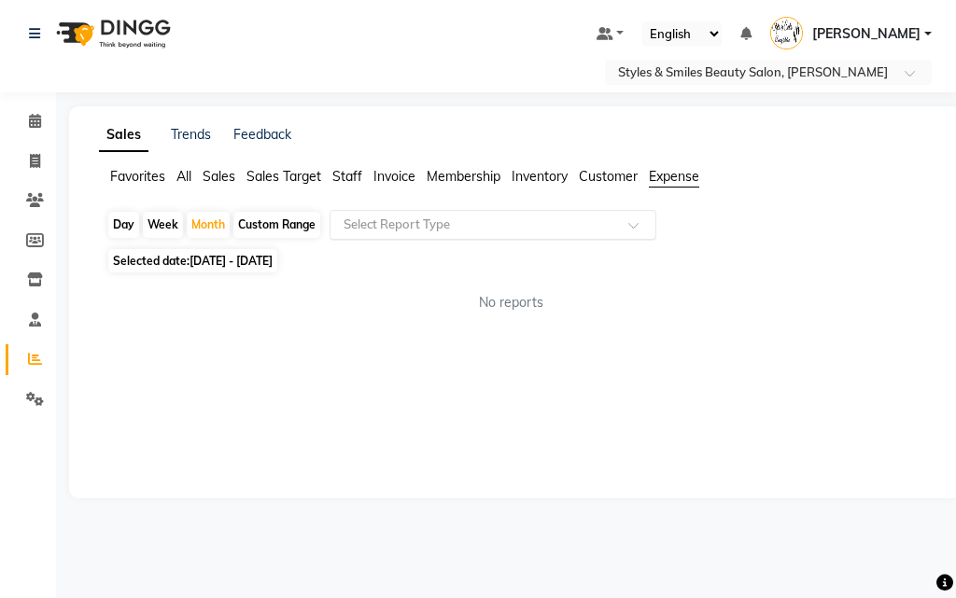
click at [635, 225] on span at bounding box center [639, 230] width 23 height 19
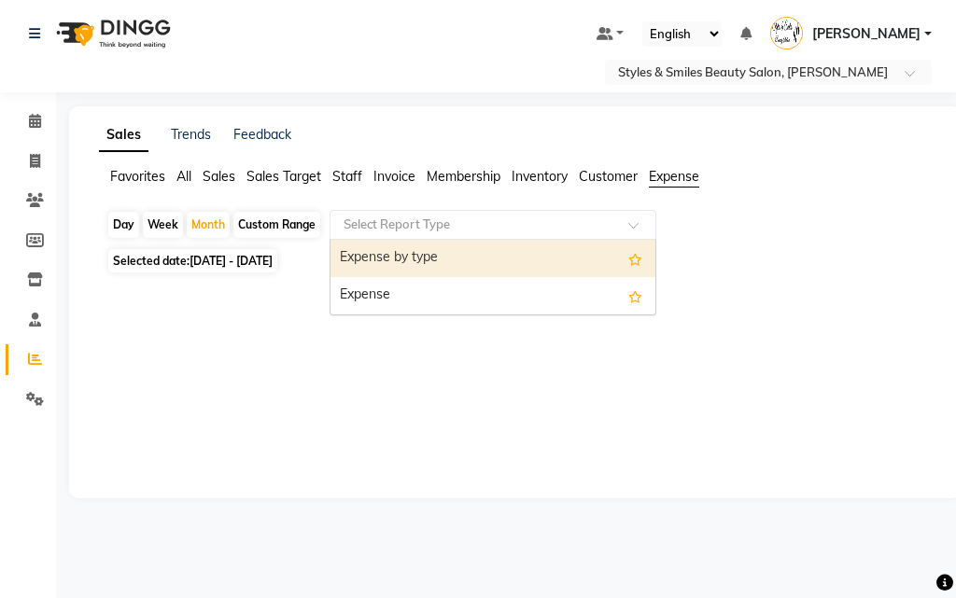
click at [397, 289] on div "Expense" at bounding box center [492, 295] width 325 height 37
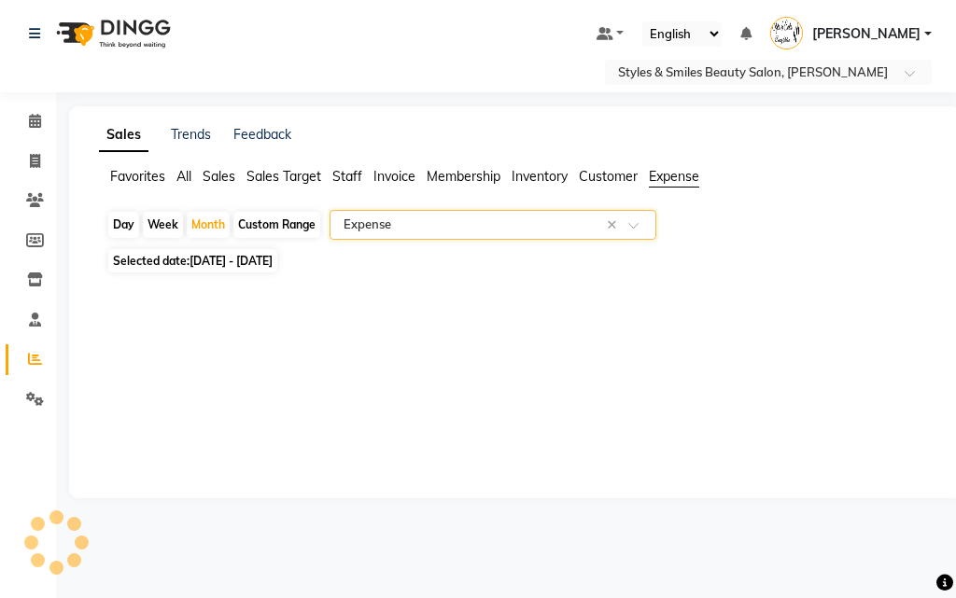
select select "full_report"
select select "csv"
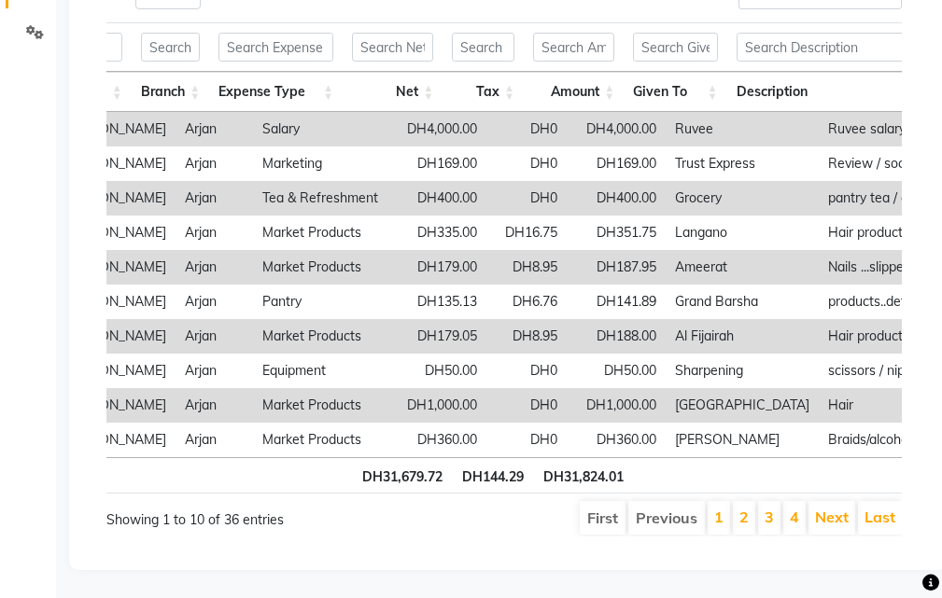
scroll to position [0, 301]
click at [745, 508] on link "2" at bounding box center [743, 517] width 9 height 19
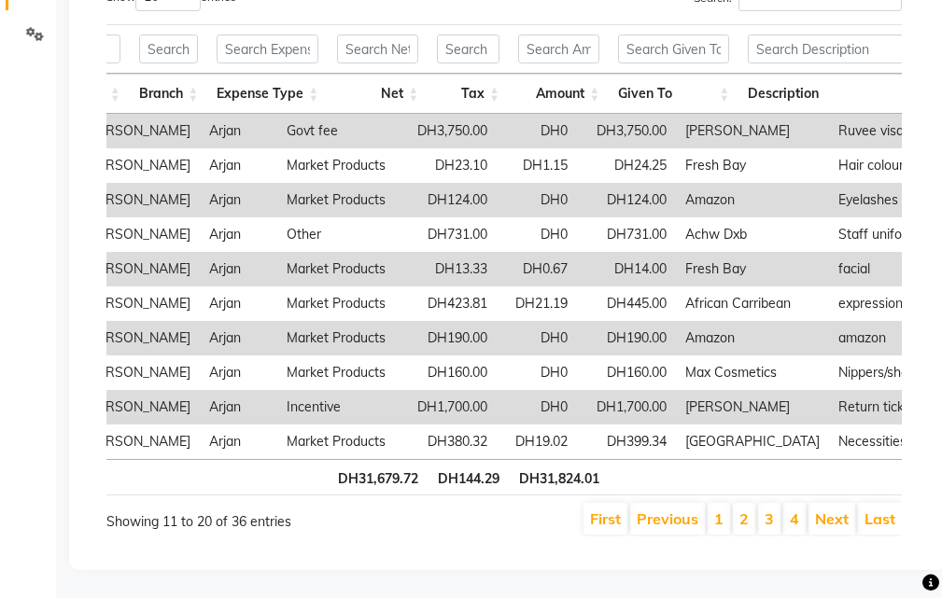
scroll to position [393, 0]
click at [767, 510] on link "3" at bounding box center [768, 519] width 9 height 19
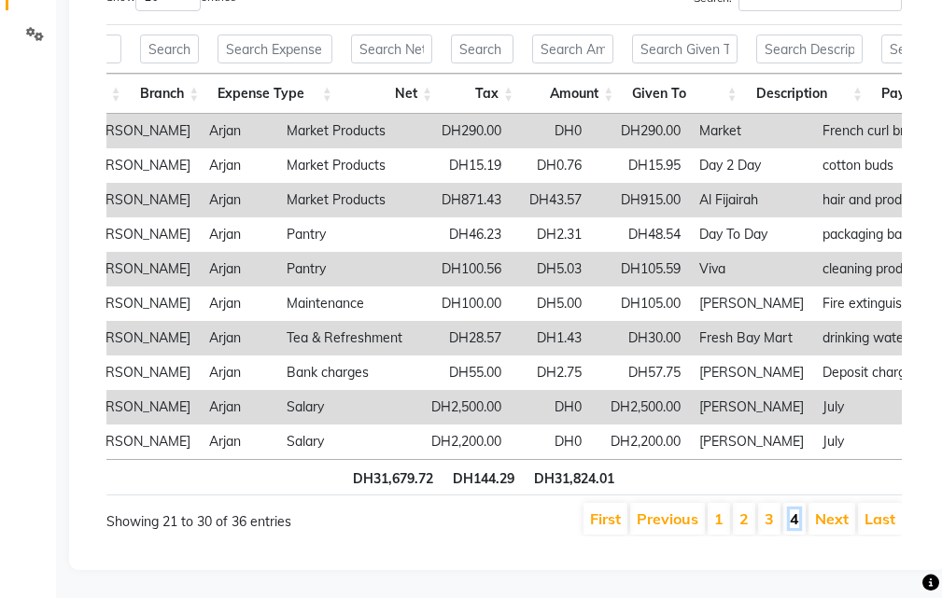
click at [791, 510] on link "4" at bounding box center [794, 519] width 9 height 19
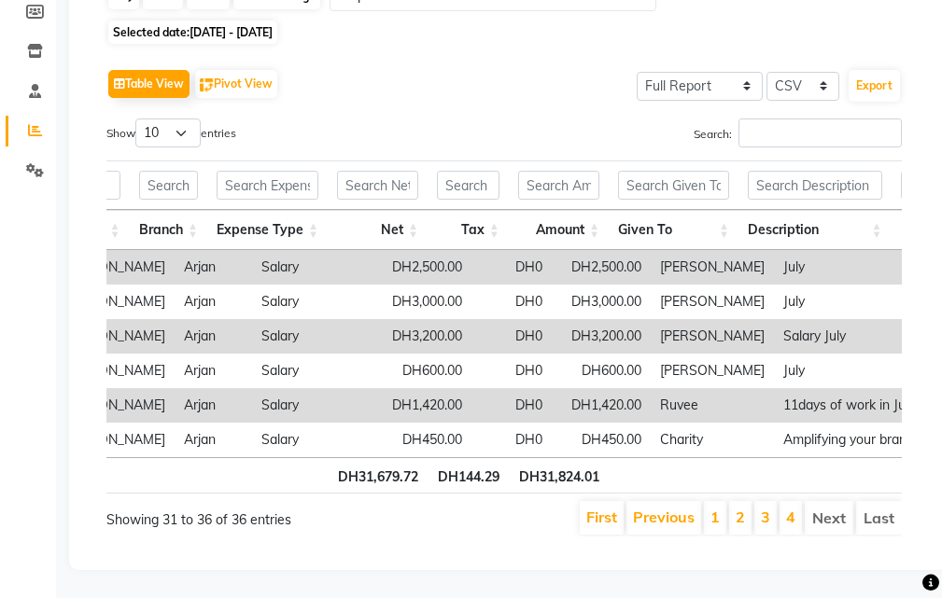
click at [825, 504] on li "Next" at bounding box center [829, 518] width 49 height 34
click at [788, 508] on link "4" at bounding box center [790, 517] width 9 height 19
click at [766, 508] on link "3" at bounding box center [765, 517] width 9 height 19
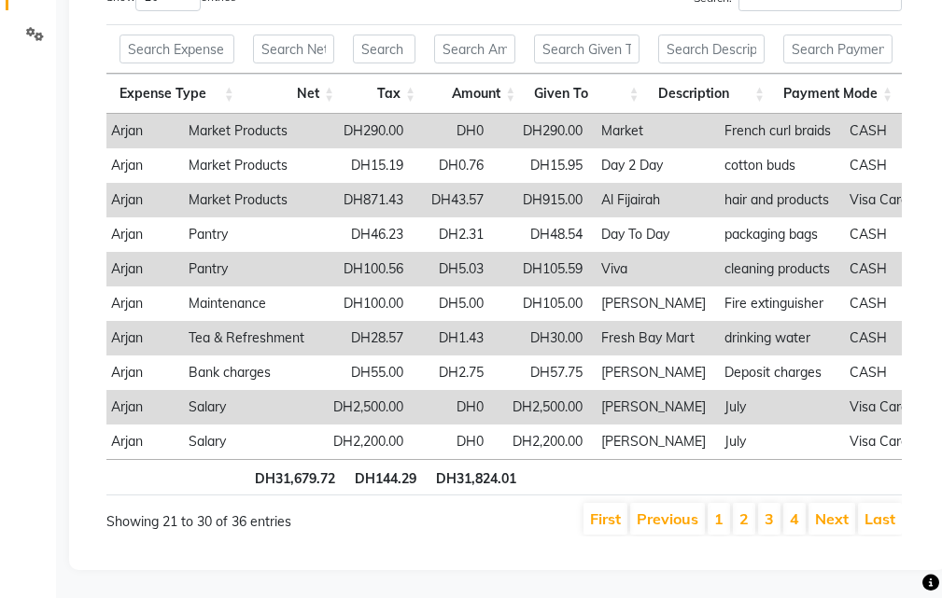
scroll to position [393, 0]
click at [721, 510] on link "1" at bounding box center [718, 519] width 9 height 19
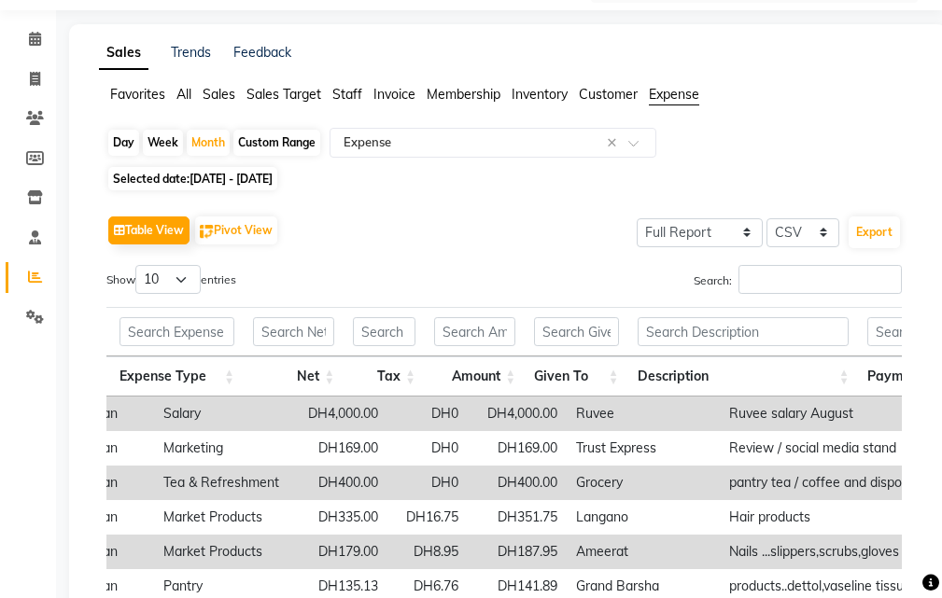
scroll to position [0, 0]
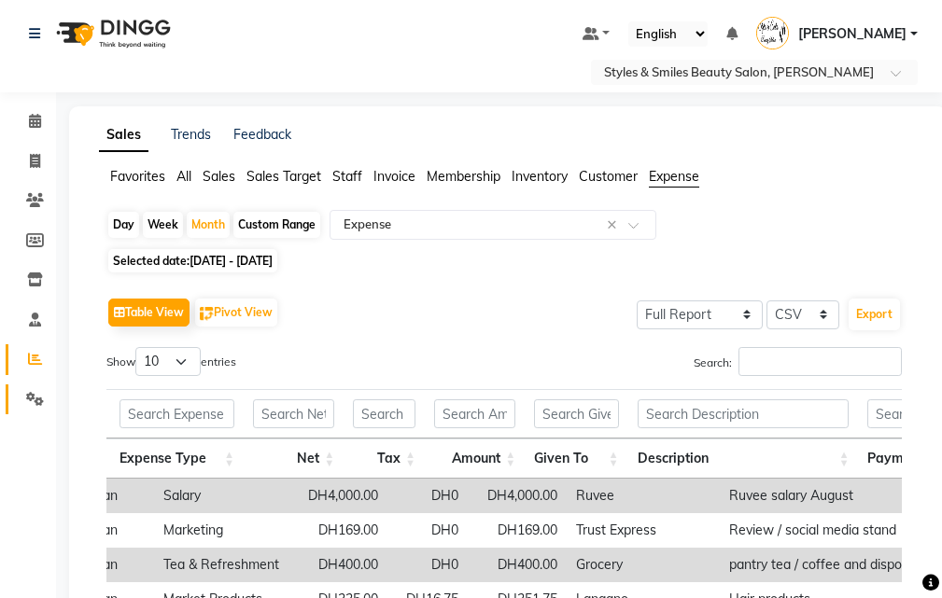
click at [35, 399] on icon at bounding box center [35, 399] width 18 height 14
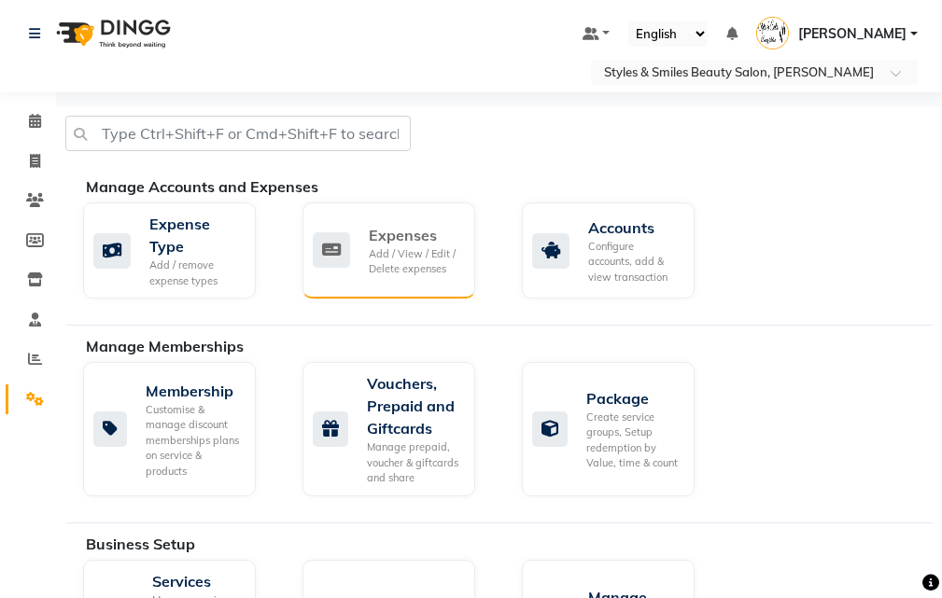
click at [377, 248] on div "Add / View / Edit / Delete expenses" at bounding box center [414, 261] width 91 height 31
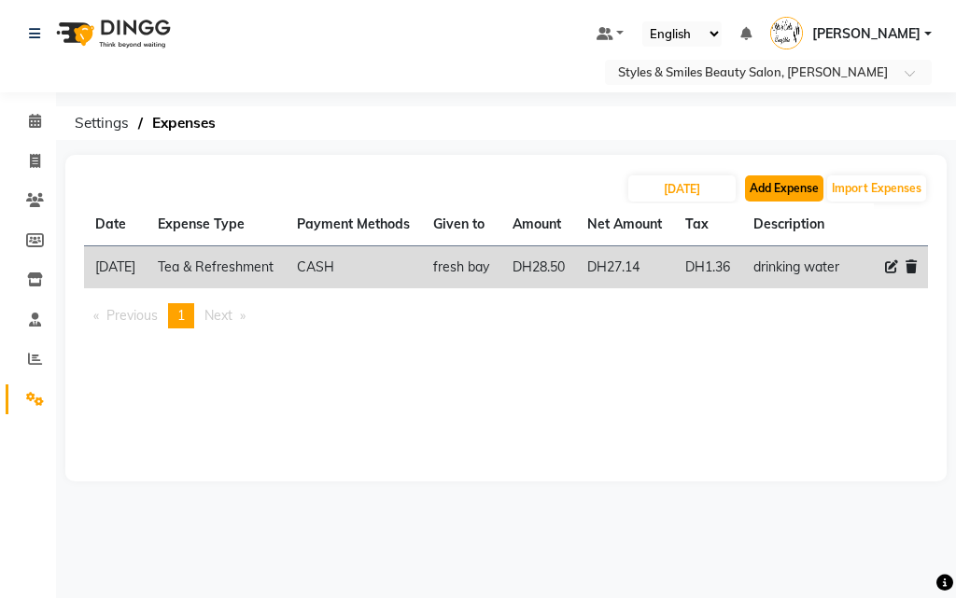
click at [780, 189] on button "Add Expense" at bounding box center [784, 188] width 78 height 26
select select "1"
select select "2853"
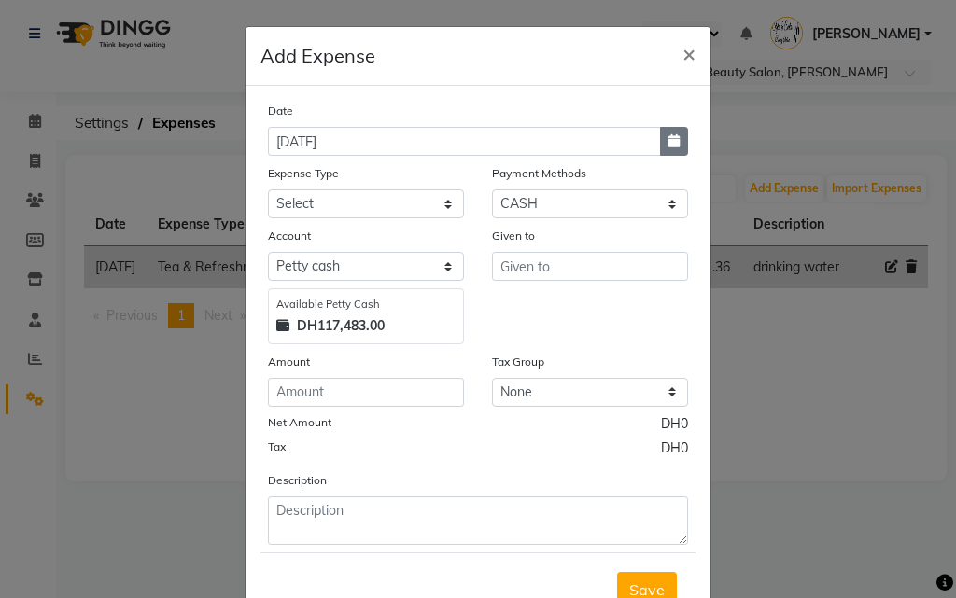
click at [668, 142] on icon "button" at bounding box center [673, 140] width 11 height 13
select select "9"
select select "2025"
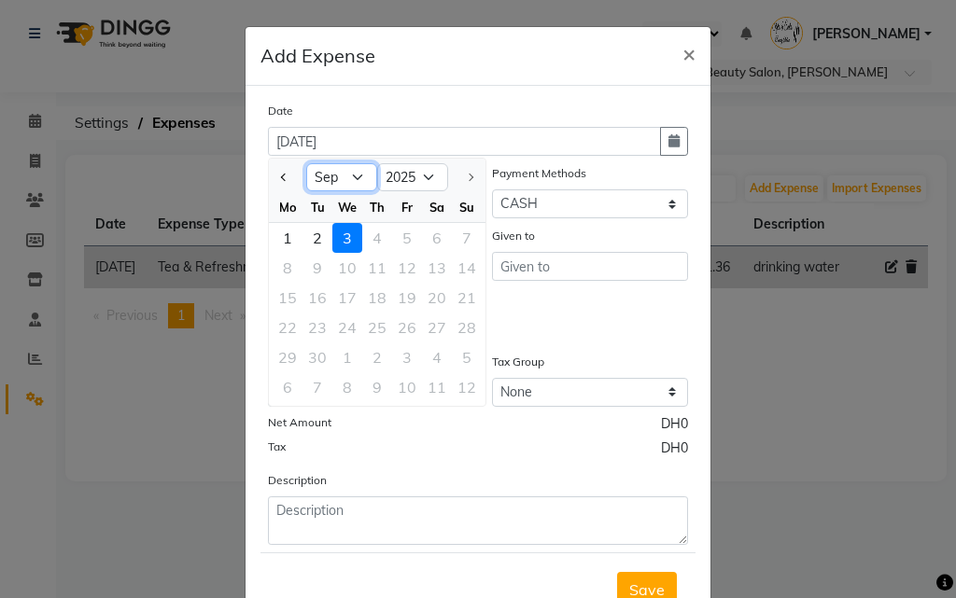
click at [317, 184] on select "Jan Feb Mar Apr May Jun [DATE] Aug Sep" at bounding box center [341, 177] width 71 height 28
select select "8"
click at [306, 163] on select "Jan Feb Mar Apr May Jun [DATE] Aug Sep" at bounding box center [341, 177] width 71 height 28
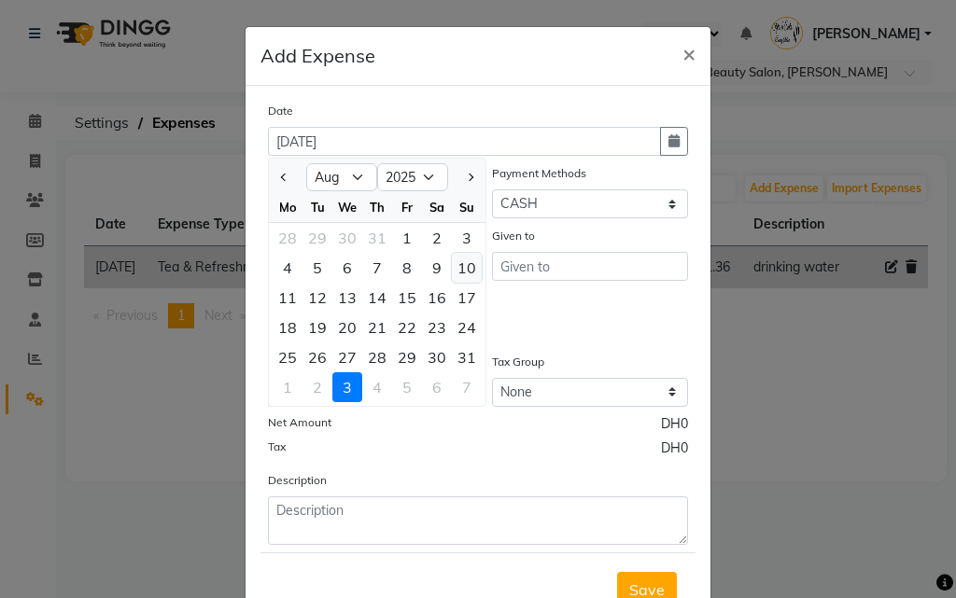
click at [461, 267] on div "10" at bounding box center [467, 268] width 30 height 30
type input "[DATE]"
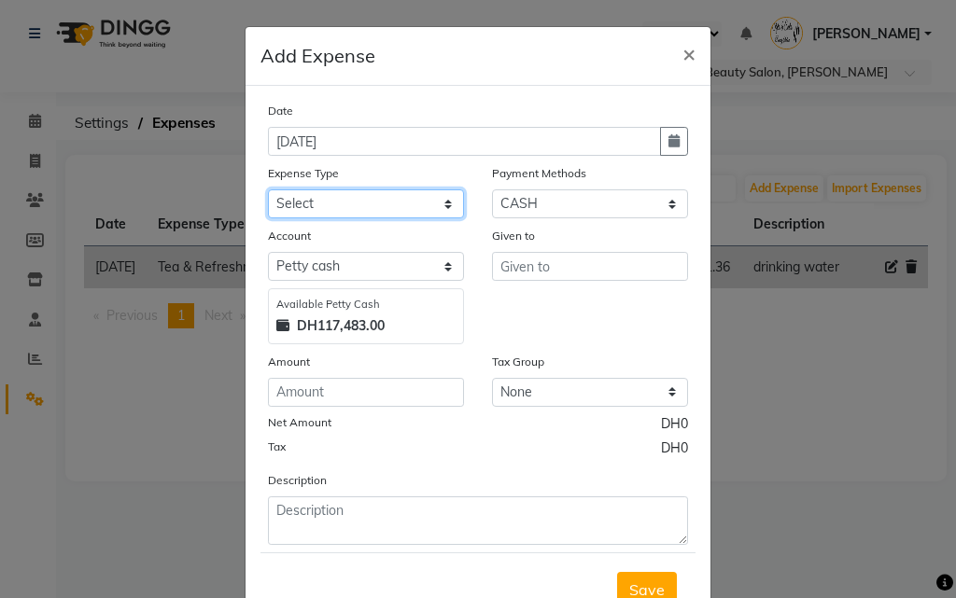
click at [402, 200] on select "Select Advance Salary Bank charges Car maintenance Cash transfer to bank Cash t…" at bounding box center [366, 203] width 196 height 29
select select "4414"
click at [268, 189] on select "Select Advance Salary Bank charges Car maintenance Cash transfer to bank Cash t…" at bounding box center [366, 203] width 196 height 29
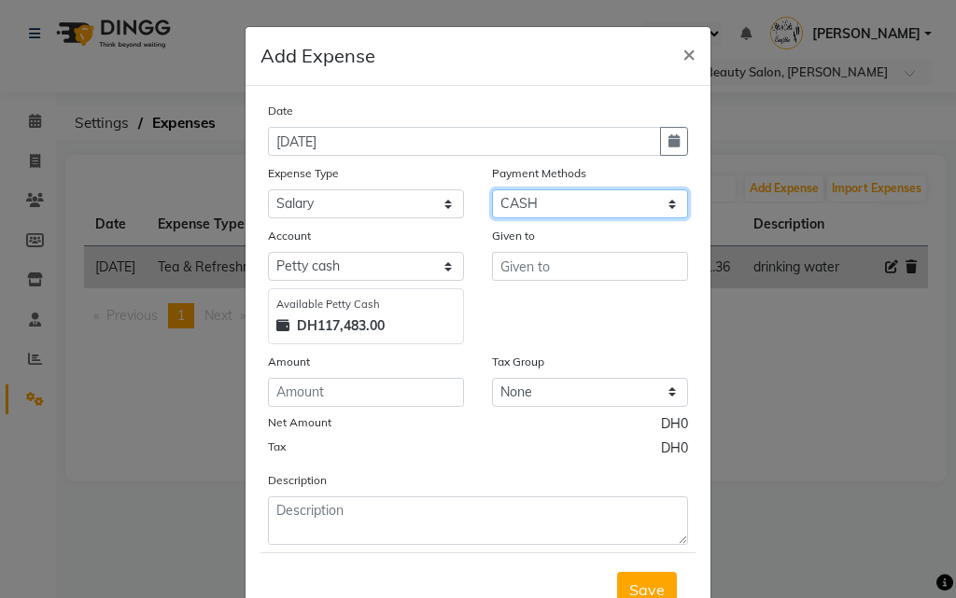
click at [540, 202] on select "Select Master Card Visa Card CASH" at bounding box center [590, 203] width 196 height 29
select select "19"
click at [492, 189] on select "Select Master Card Visa Card CASH" at bounding box center [590, 203] width 196 height 29
select select "2854"
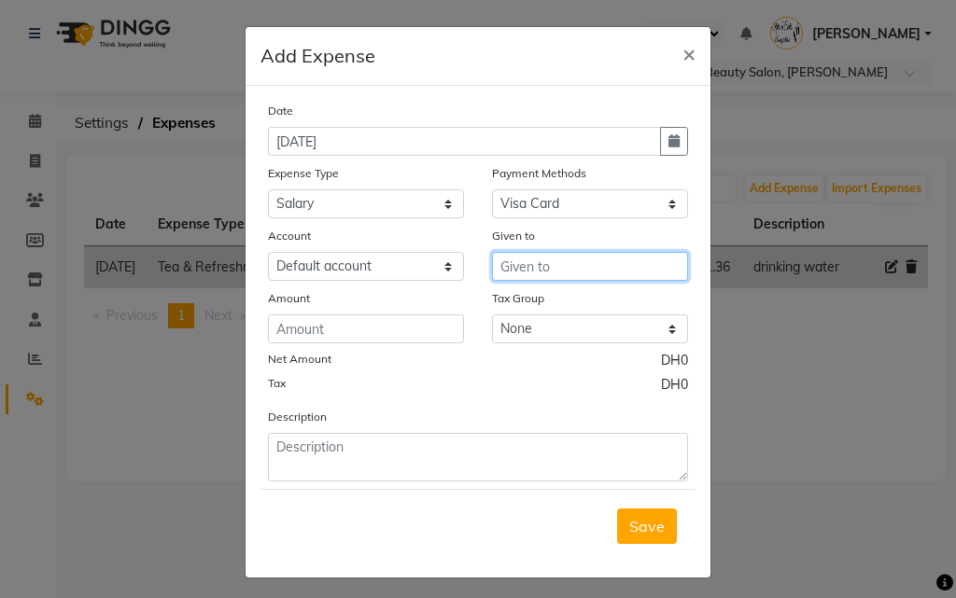
click at [526, 259] on input "text" at bounding box center [590, 266] width 196 height 29
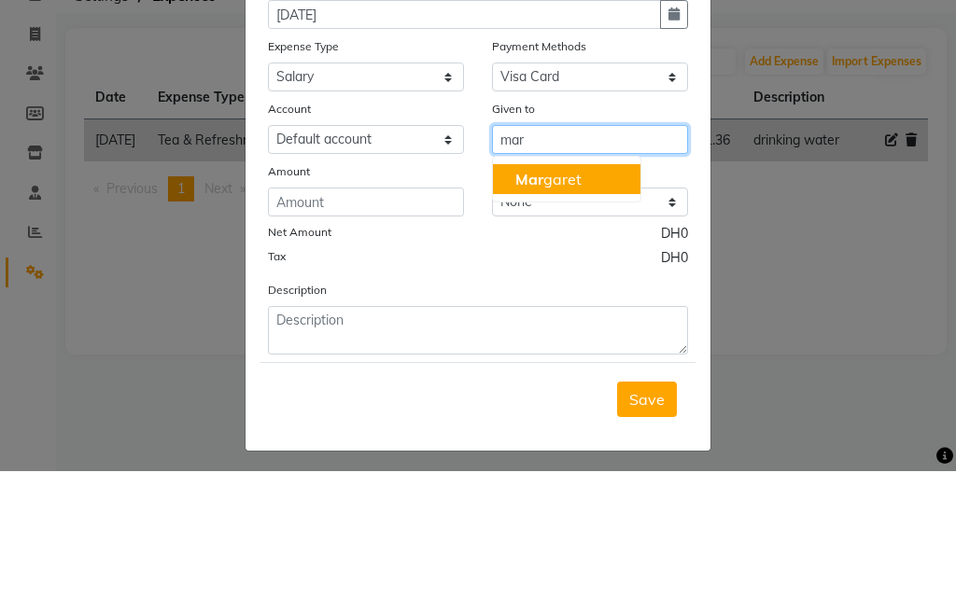
click at [561, 307] on ngb-highlight "Mar garet" at bounding box center [548, 306] width 66 height 19
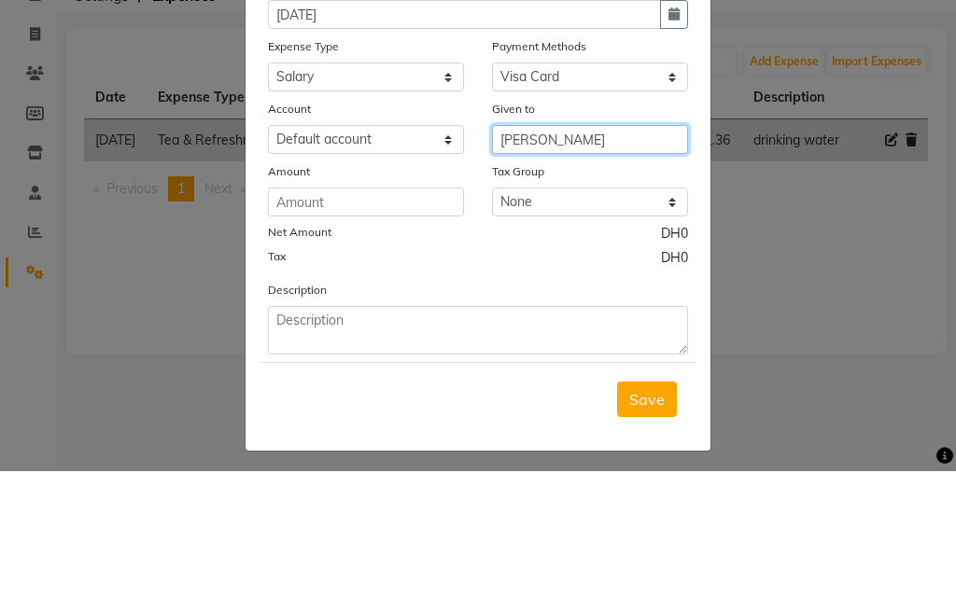
type input "[PERSON_NAME]"
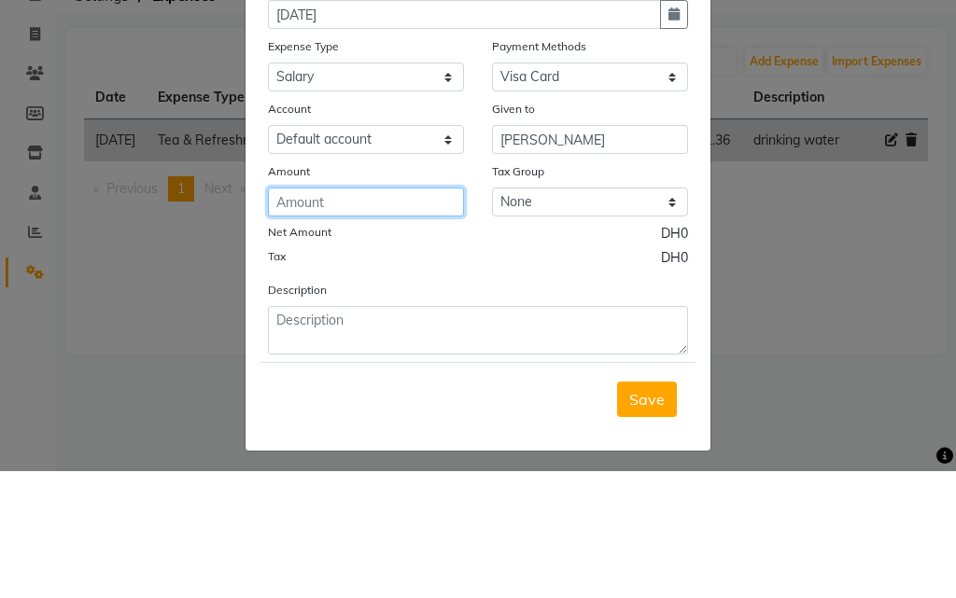
click at [361, 332] on input "number" at bounding box center [366, 329] width 196 height 29
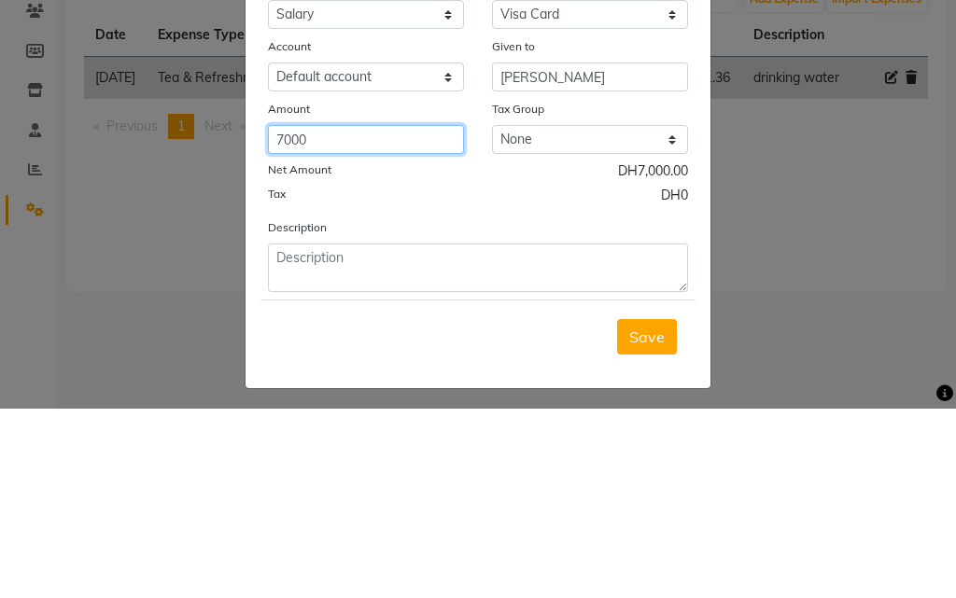
type input "7000"
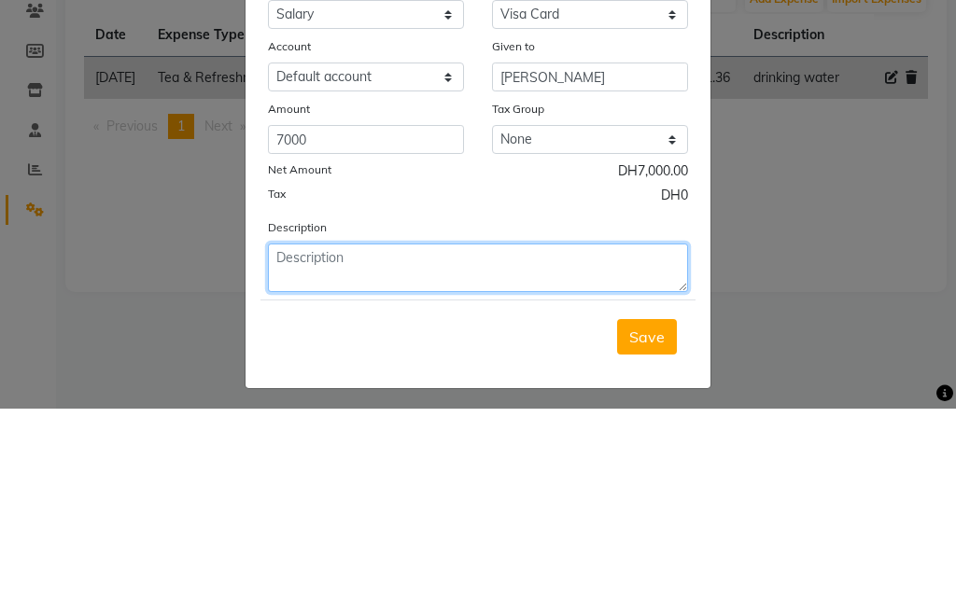
click at [400, 447] on textarea at bounding box center [478, 457] width 420 height 49
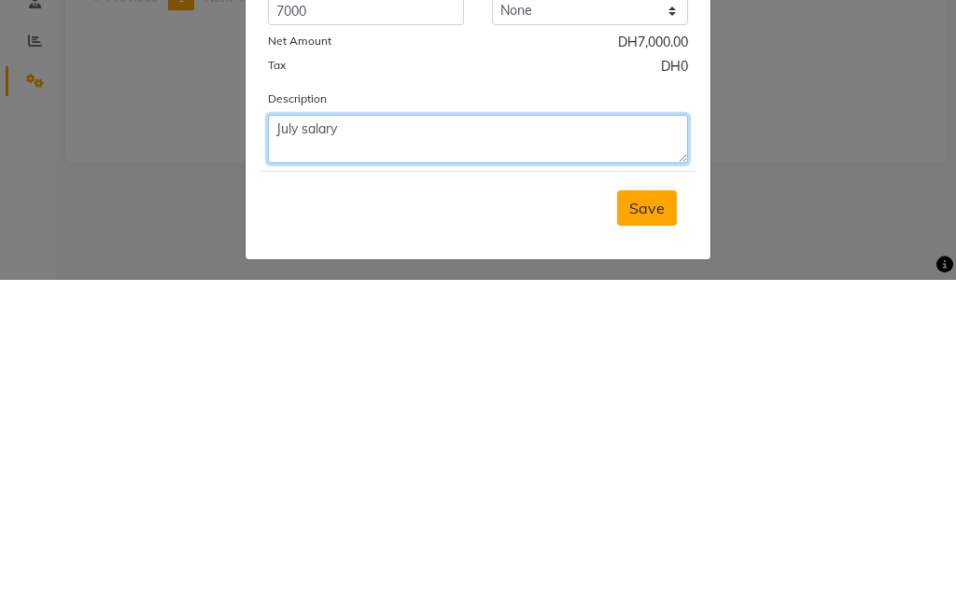
type textarea "July salary"
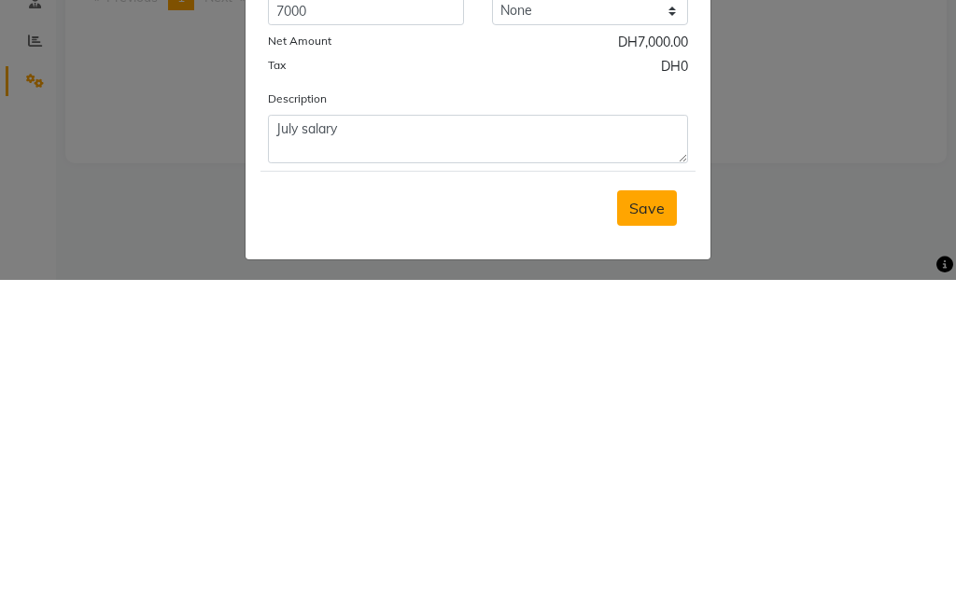
click at [634, 528] on span "Save" at bounding box center [646, 526] width 35 height 19
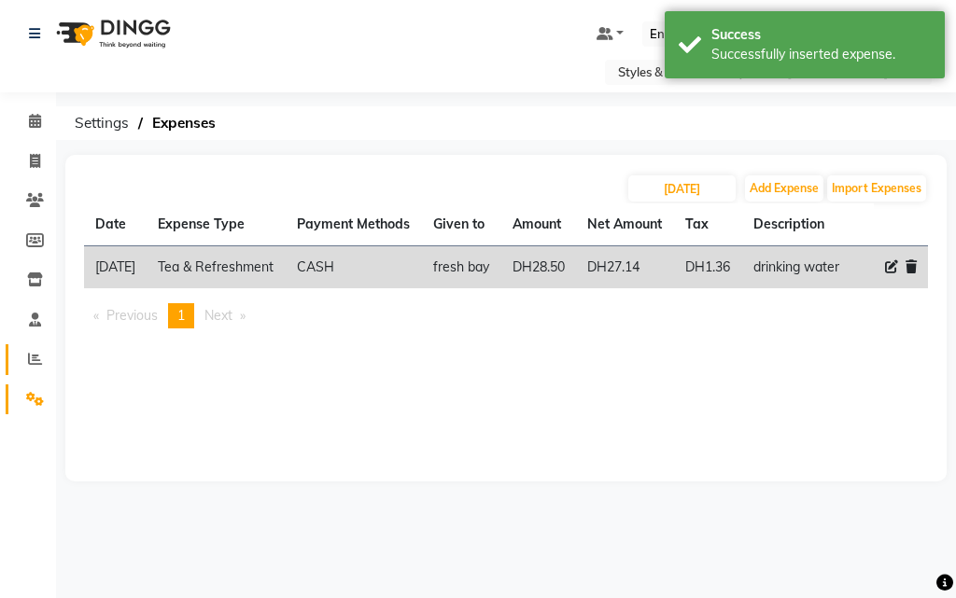
click at [7, 357] on link "Reports" at bounding box center [28, 359] width 45 height 31
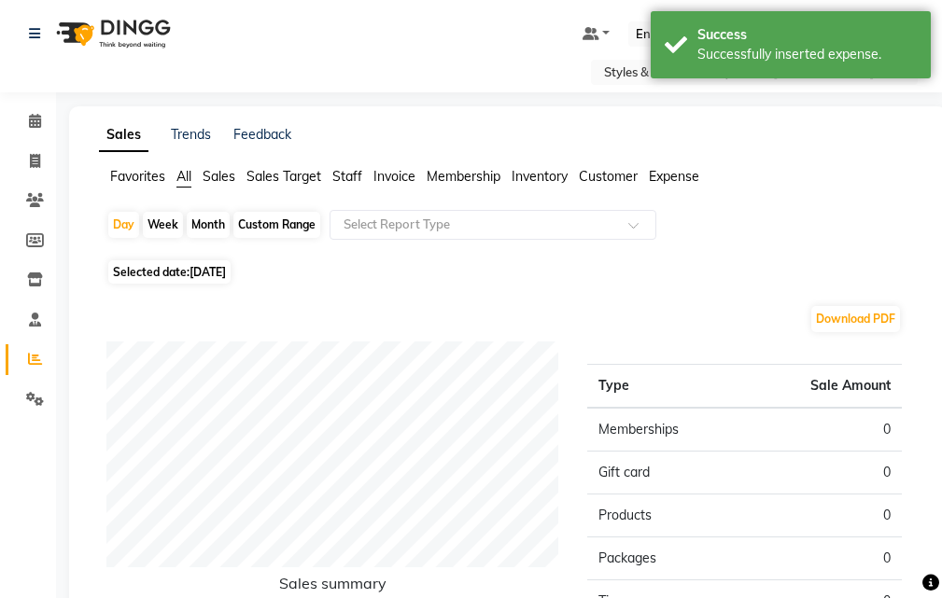
click at [200, 227] on div "Month" at bounding box center [208, 225] width 43 height 26
select select "9"
select select "2025"
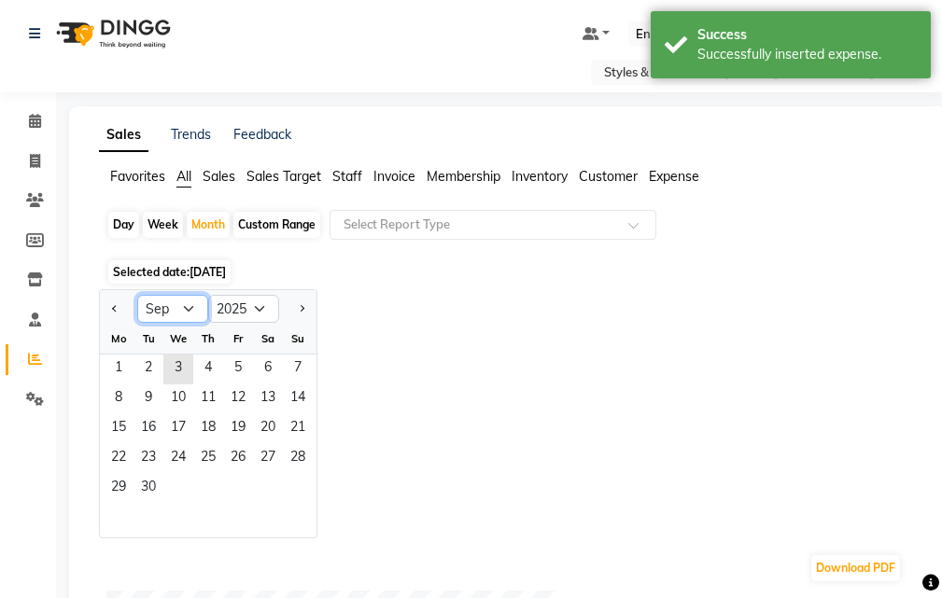
click at [165, 304] on select "Jan Feb Mar Apr May Jun [DATE] Aug Sep Oct Nov Dec" at bounding box center [172, 309] width 71 height 28
select select "8"
click at [137, 295] on select "Jan Feb Mar Apr May Jun [DATE] Aug Sep Oct Nov Dec" at bounding box center [172, 309] width 71 height 28
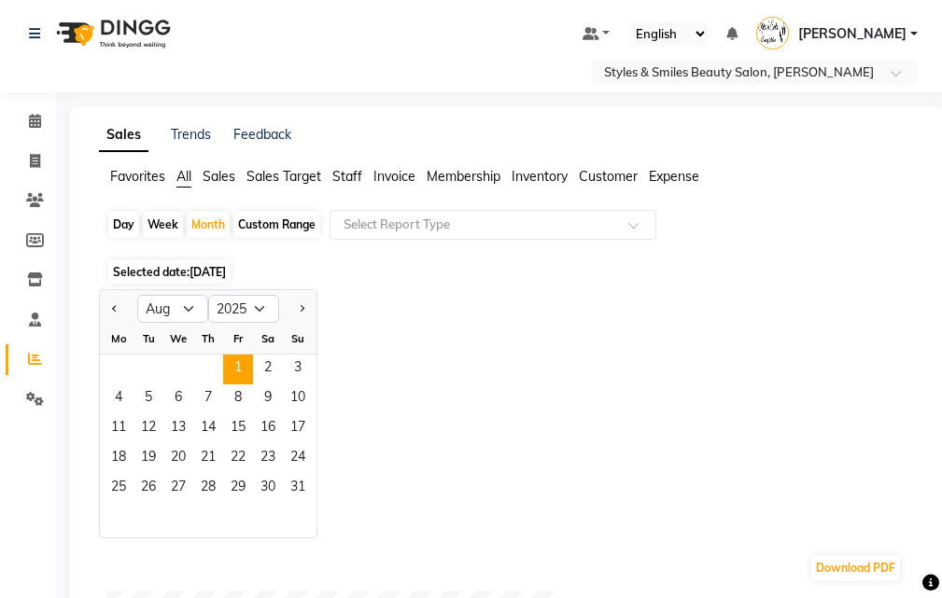
click at [240, 370] on span "1" at bounding box center [238, 370] width 30 height 30
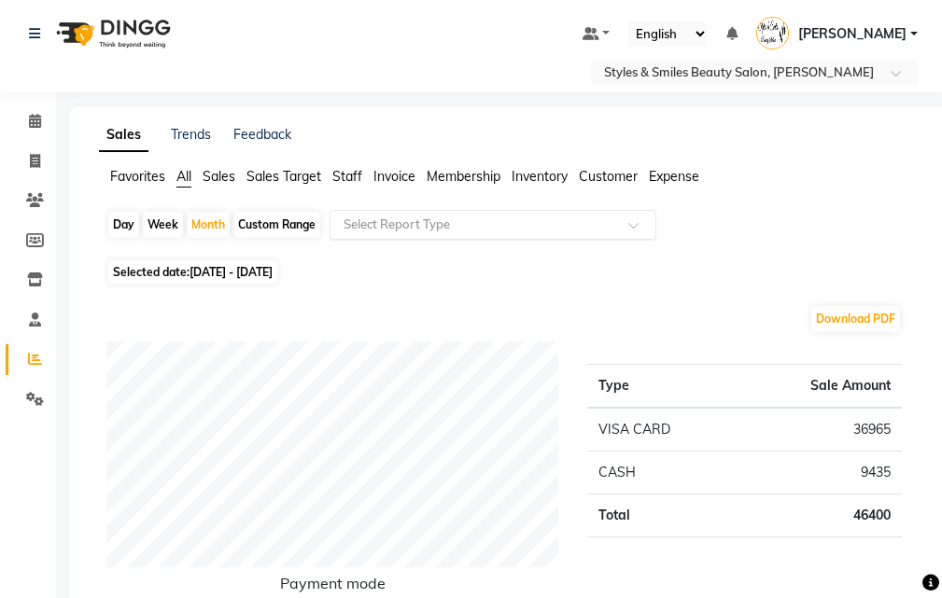
click at [637, 225] on span at bounding box center [639, 230] width 23 height 19
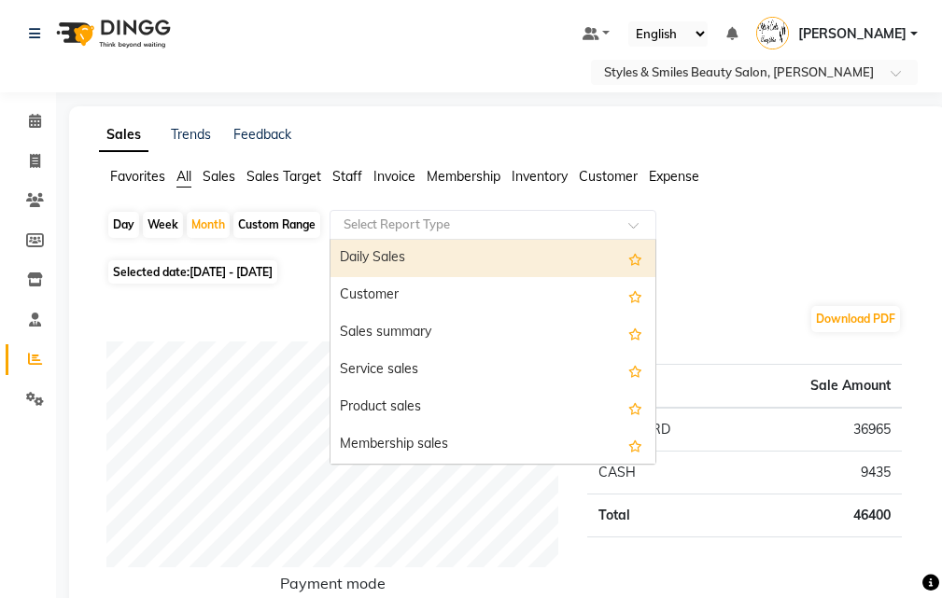
click at [676, 173] on span "Expense" at bounding box center [674, 176] width 50 height 17
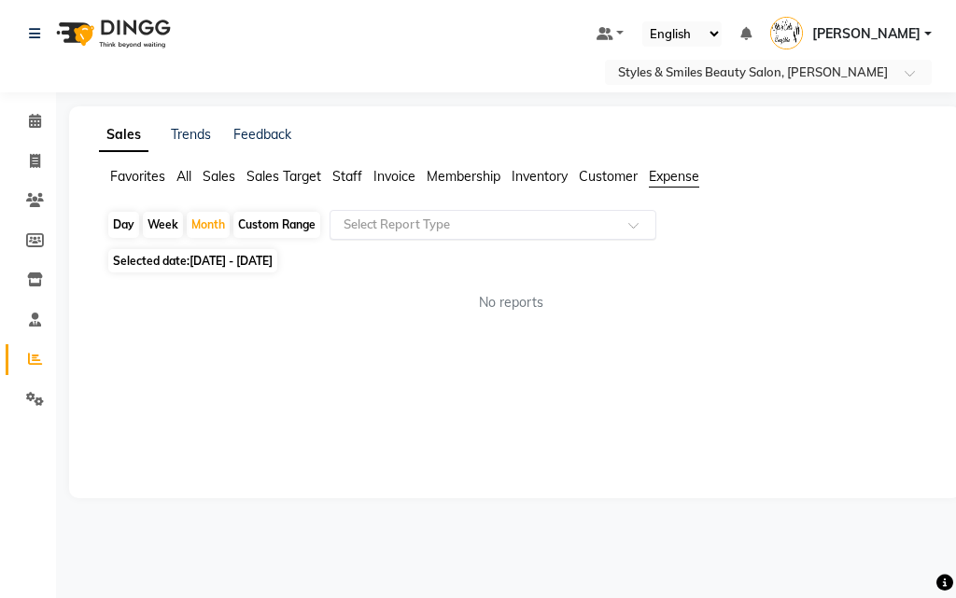
click at [634, 229] on span at bounding box center [639, 230] width 23 height 19
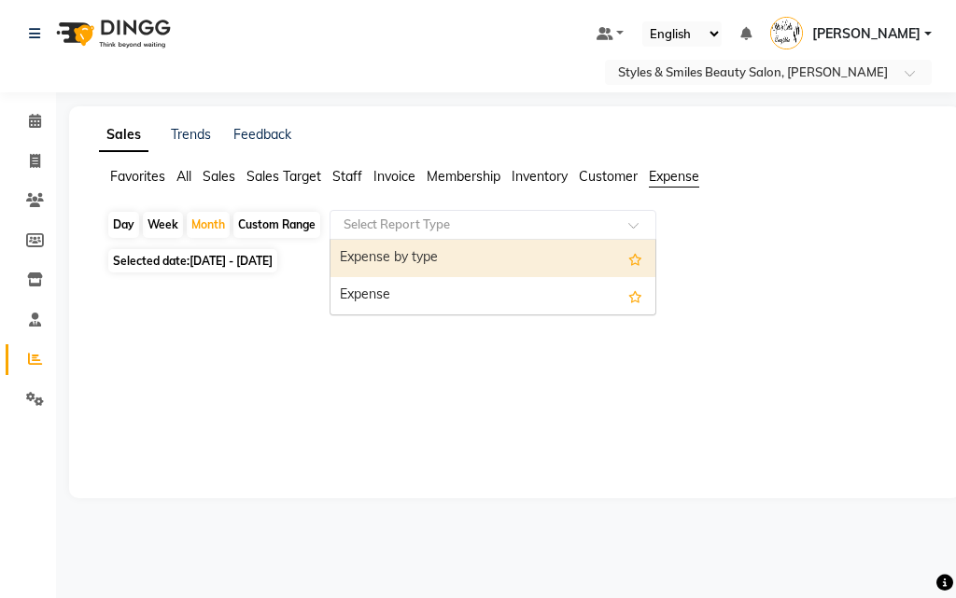
click at [415, 287] on div "Expense" at bounding box center [492, 295] width 325 height 37
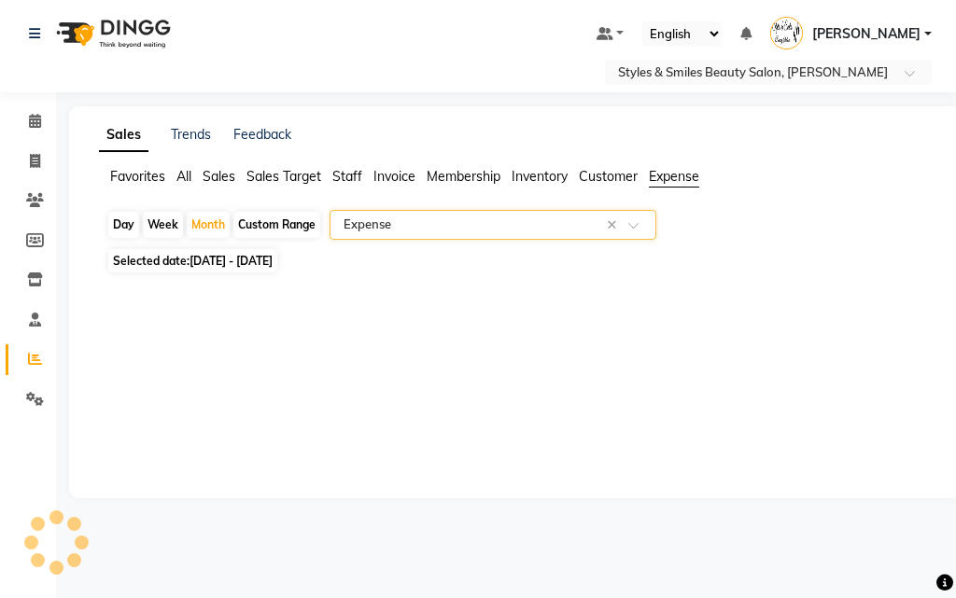
select select "full_report"
select select "csv"
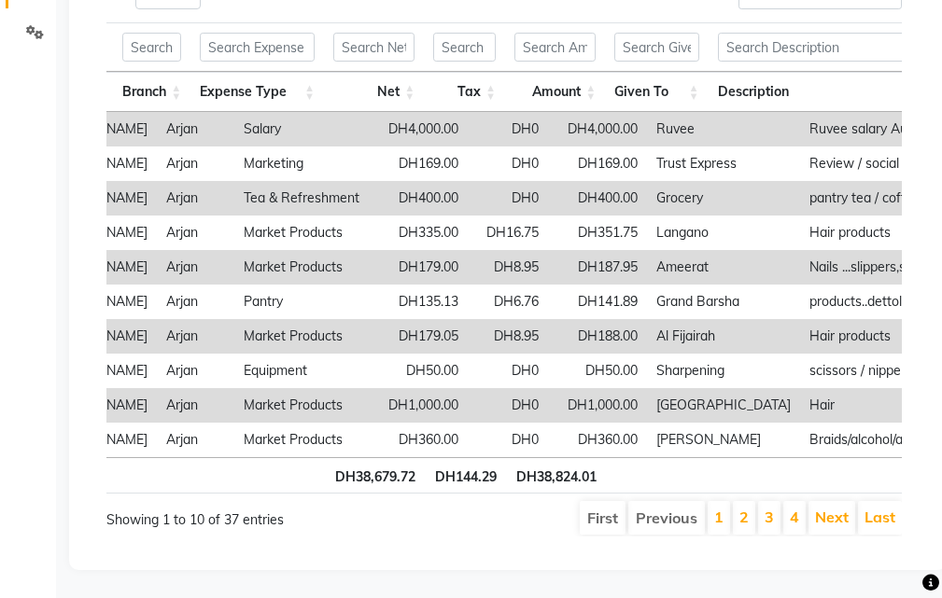
scroll to position [0, 484]
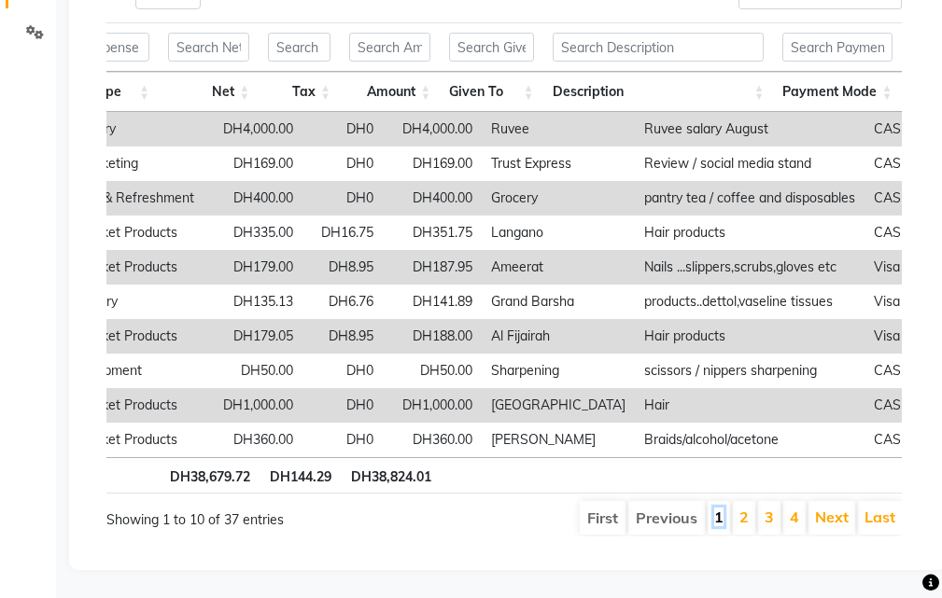
click at [721, 508] on link "1" at bounding box center [718, 517] width 9 height 19
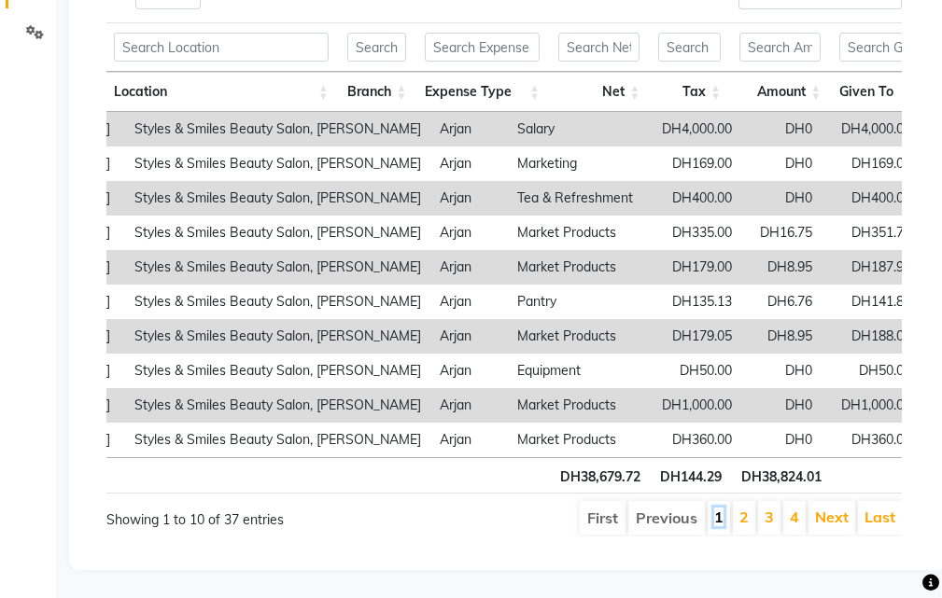
scroll to position [0, 0]
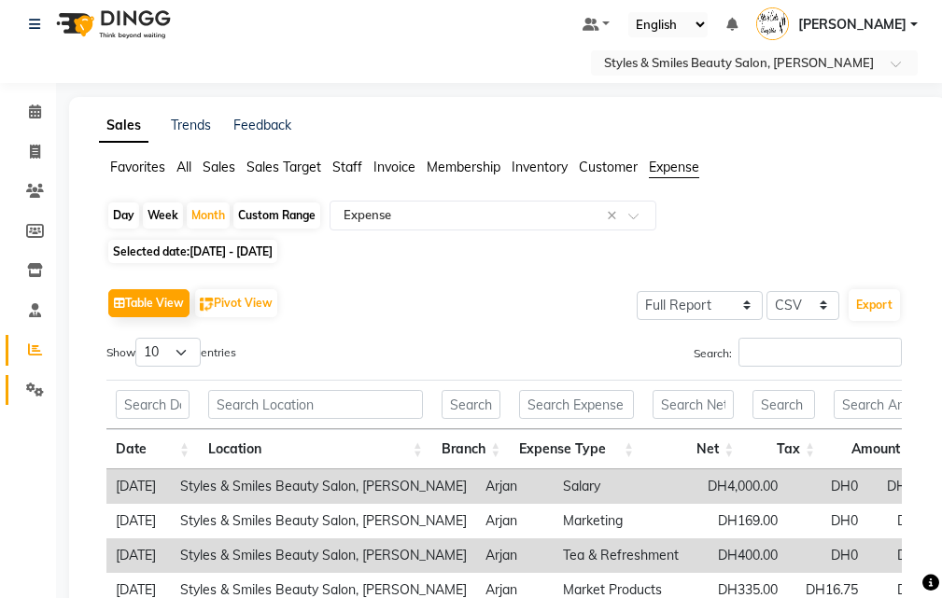
click at [35, 389] on icon at bounding box center [35, 390] width 18 height 14
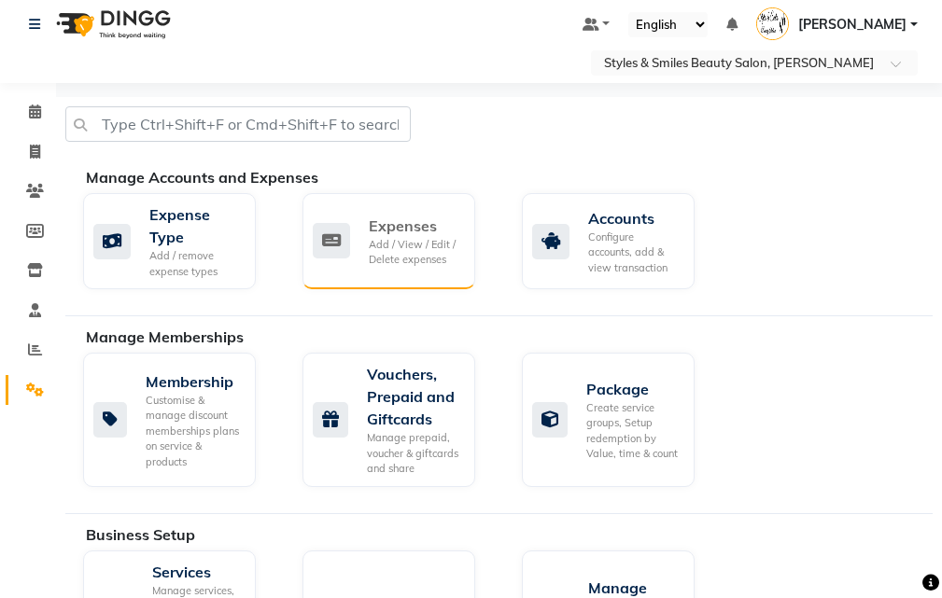
click at [387, 250] on div "Add / View / Edit / Delete expenses" at bounding box center [414, 252] width 91 height 31
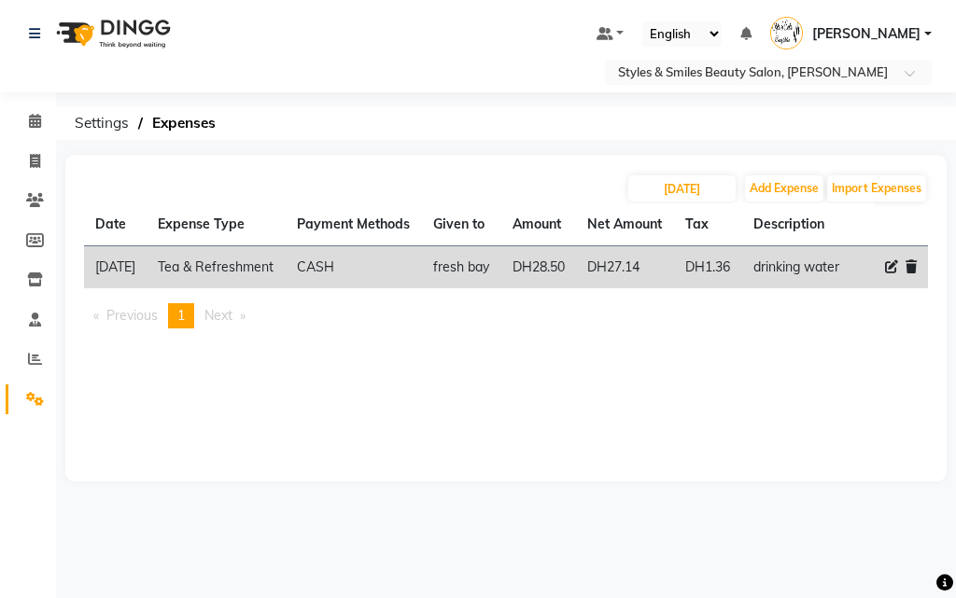
click at [13, 399] on link "Settings" at bounding box center [28, 400] width 45 height 31
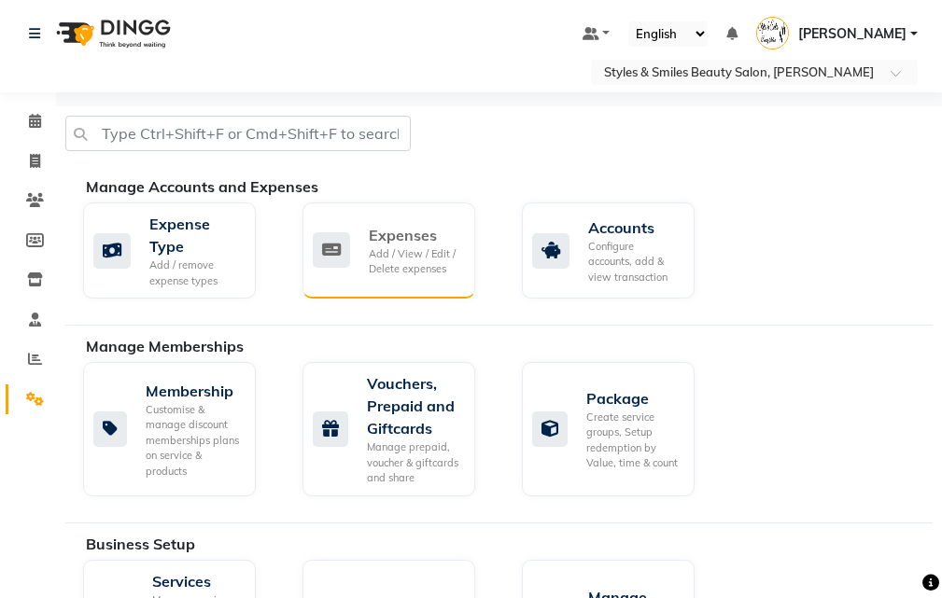
click at [378, 240] on div "Expenses" at bounding box center [414, 235] width 91 height 22
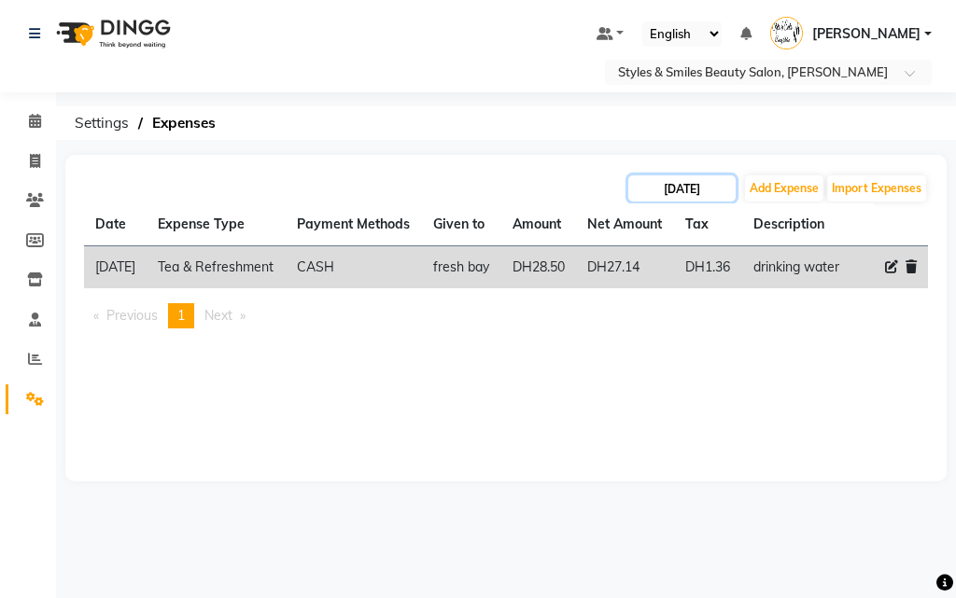
click at [673, 187] on input "[DATE]" at bounding box center [681, 188] width 107 height 26
select select "9"
select select "2025"
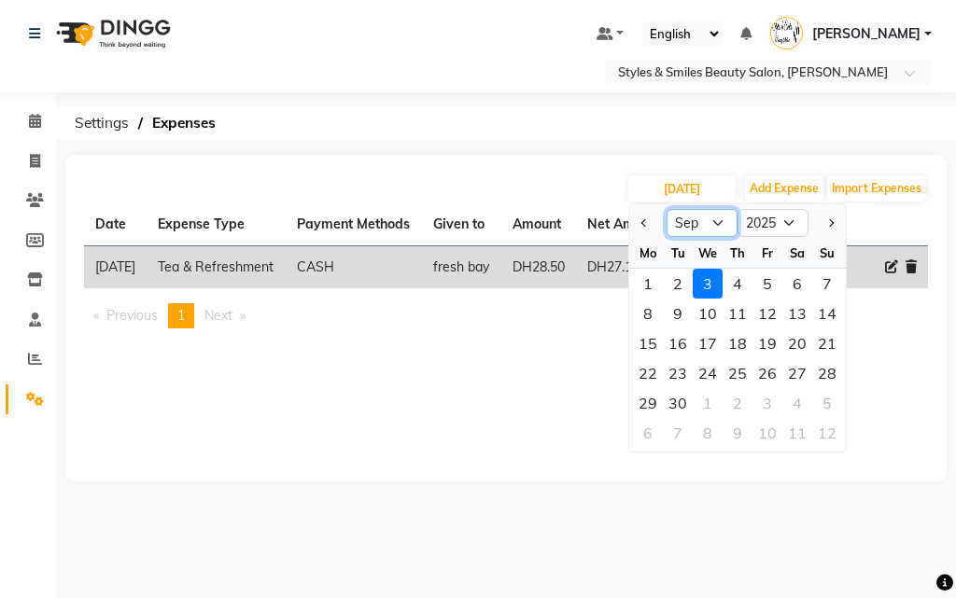
click at [682, 217] on select "Jan Feb Mar Apr May Jun [DATE] Aug Sep Oct Nov Dec" at bounding box center [701, 223] width 71 height 28
select select "8"
click at [666, 209] on select "Jan Feb Mar Apr May Jun [DATE] Aug Sep Oct Nov Dec" at bounding box center [701, 223] width 71 height 28
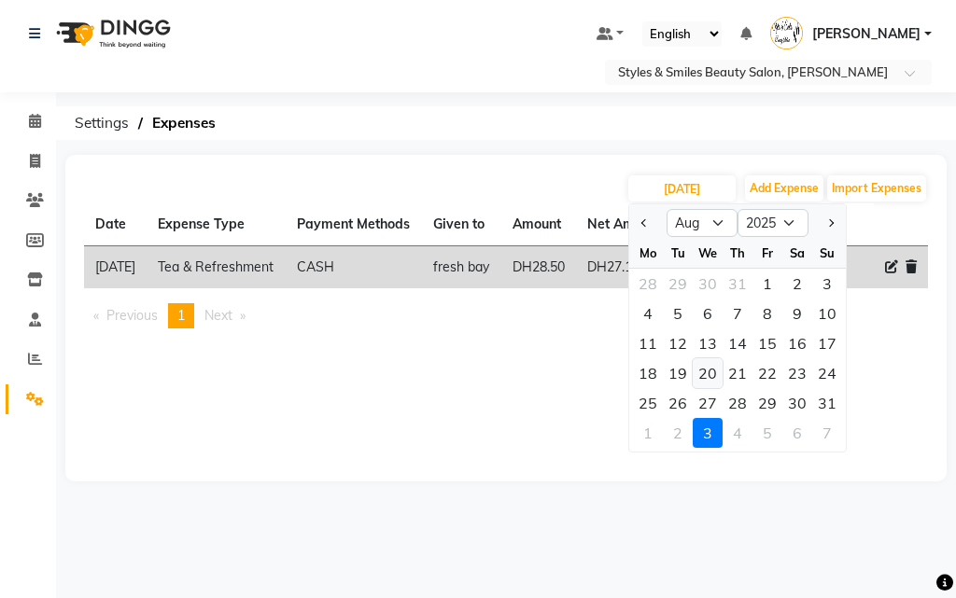
click at [702, 371] on div "20" at bounding box center [708, 373] width 30 height 30
type input "[DATE]"
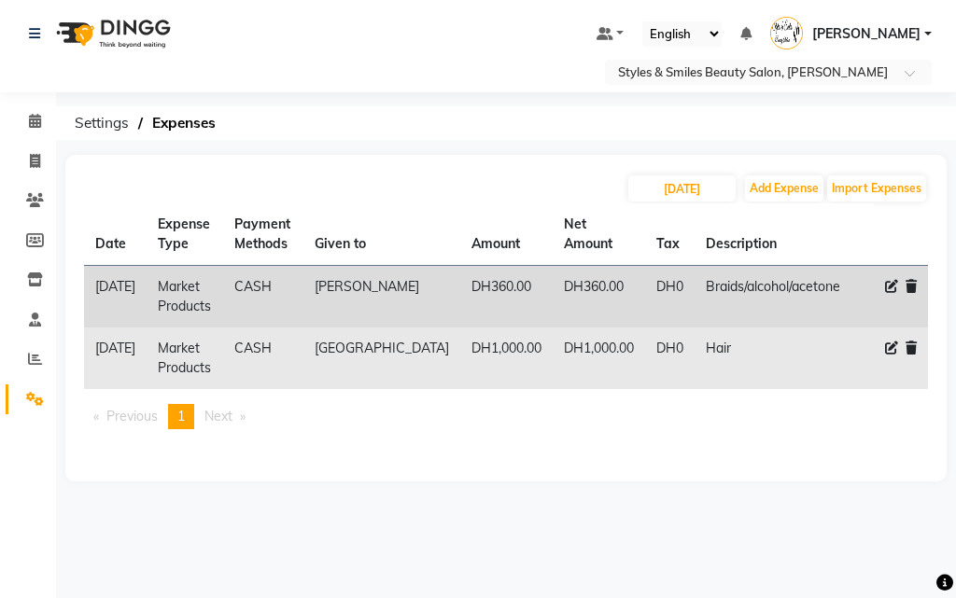
click at [890, 348] on icon at bounding box center [891, 348] width 13 height 13
select select "4440"
select select "1"
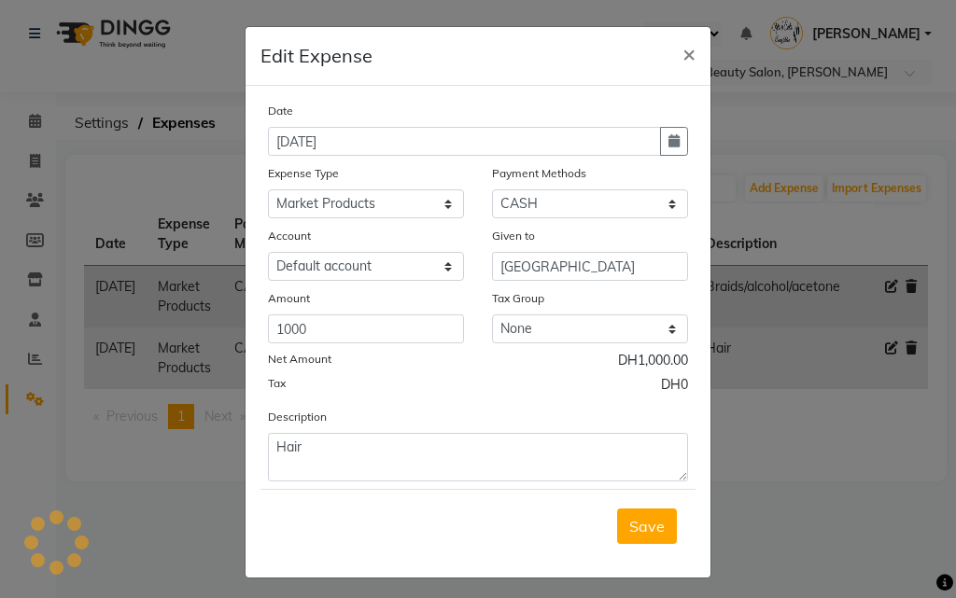
select select "2853"
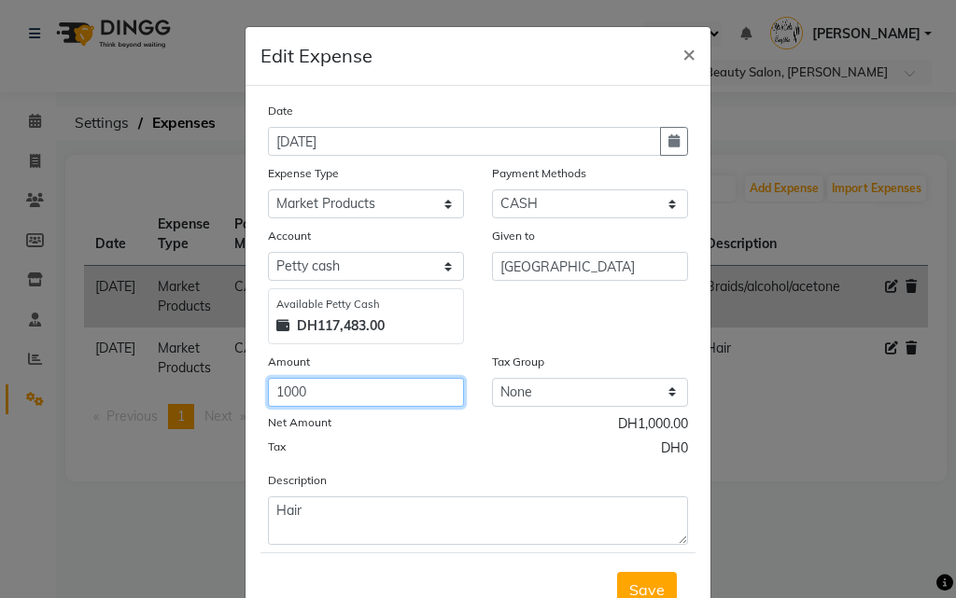
click at [285, 388] on input "1000" at bounding box center [366, 392] width 196 height 29
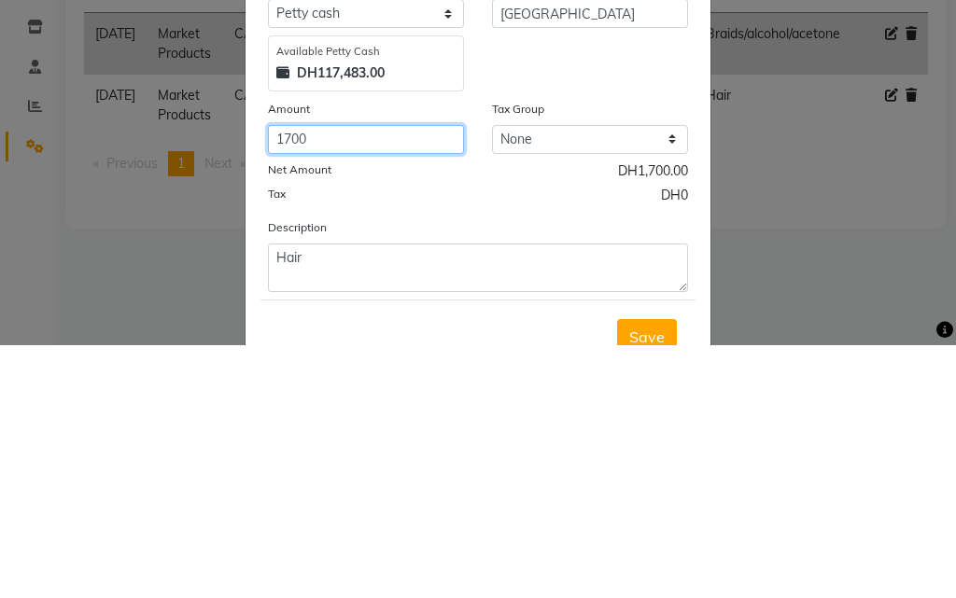
type input "1700"
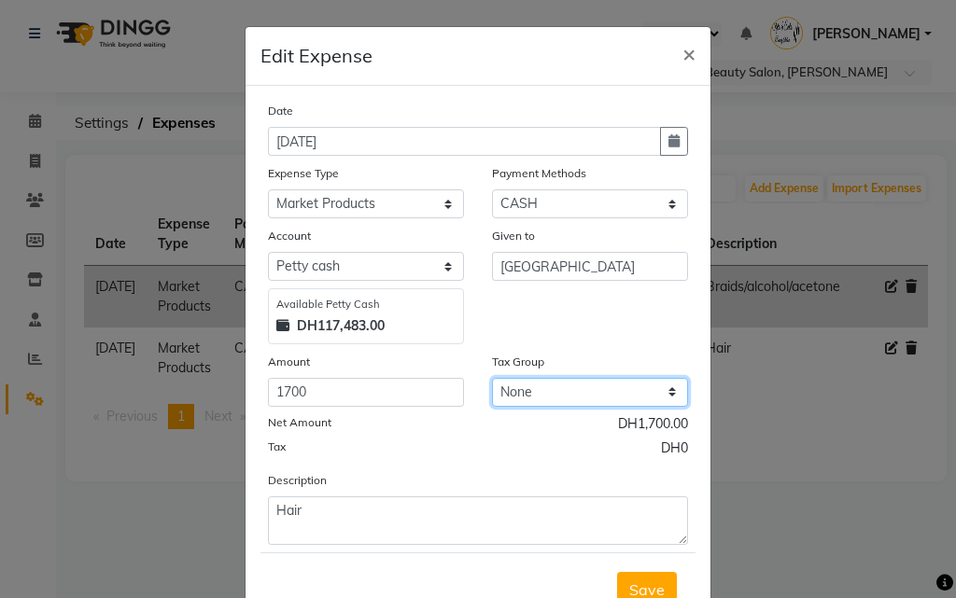
scroll to position [70, 0]
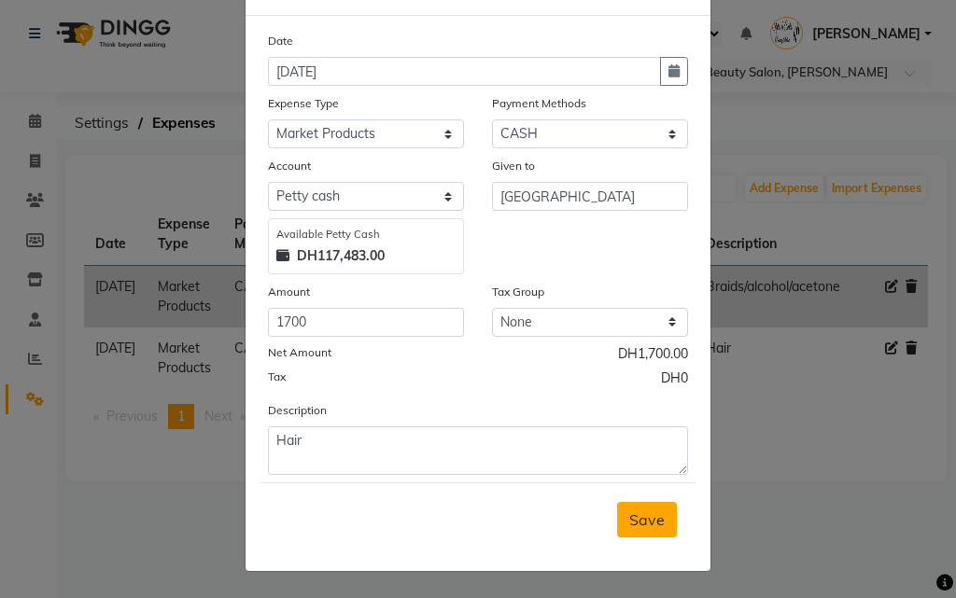
click at [639, 521] on span "Save" at bounding box center [646, 520] width 35 height 19
